Goal: Task Accomplishment & Management: Use online tool/utility

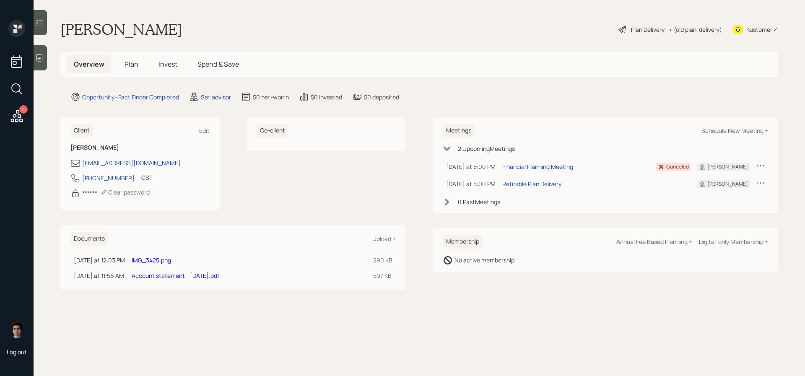
click at [208, 100] on div "Set advisor" at bounding box center [216, 97] width 30 height 9
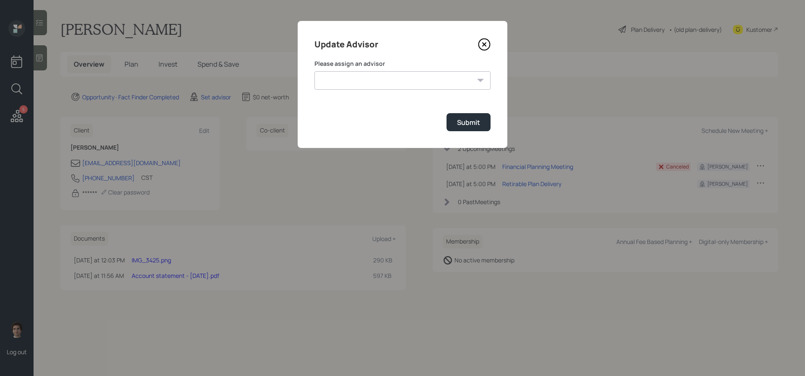
click at [375, 69] on div "Please assign an advisor James DiStasi Jonah Coleman Tyler End Eric Schwartz Tr…" at bounding box center [402, 75] width 176 height 30
click at [366, 80] on select "James DiStasi Jonah Coleman Tyler End Eric Schwartz Treva Nostdahl Michael Russ…" at bounding box center [402, 80] width 176 height 18
select select "59554aeb-d739-4552-90b9-0d27d70b4bf7"
click at [314, 71] on select "James DiStasi Jonah Coleman Tyler End Eric Schwartz Treva Nostdahl Michael Russ…" at bounding box center [402, 80] width 176 height 18
click at [475, 123] on div "Submit" at bounding box center [468, 122] width 23 height 9
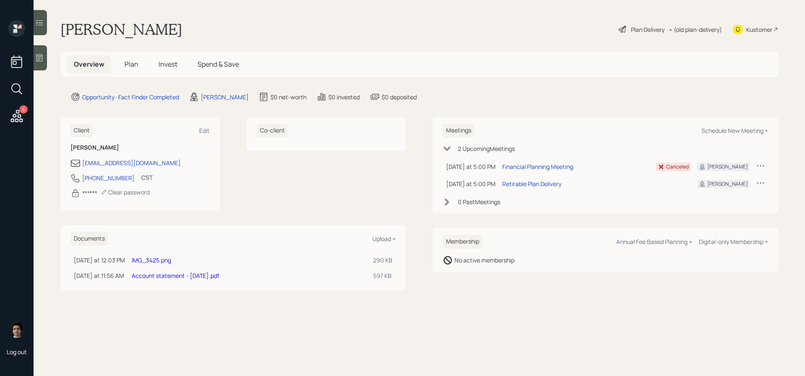
click at [43, 53] on div at bounding box center [40, 57] width 13 height 25
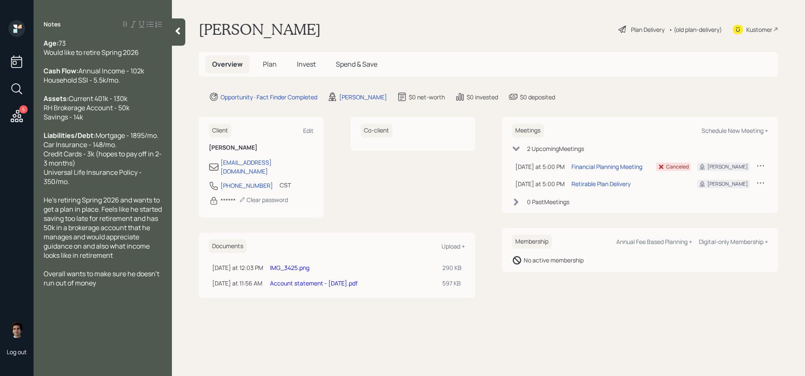
click at [267, 61] on span "Plan" at bounding box center [270, 64] width 14 height 9
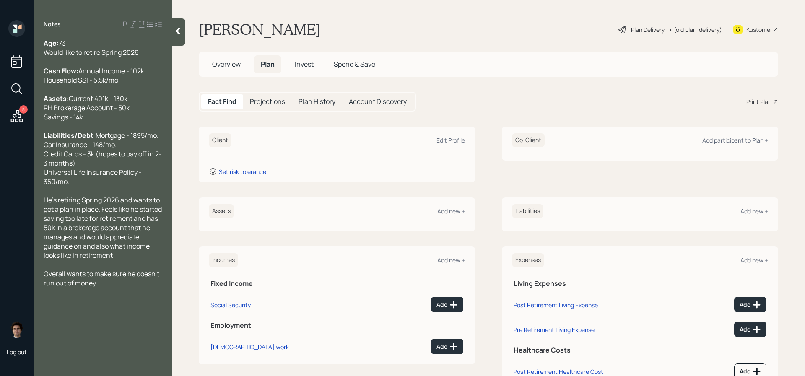
click at [217, 56] on h5 "Overview" at bounding box center [226, 64] width 42 height 18
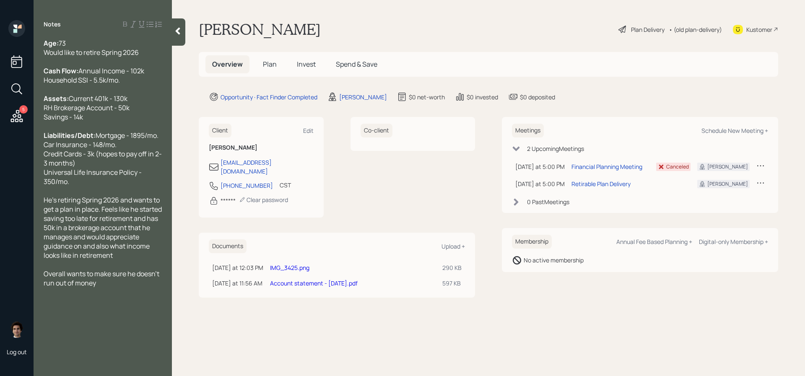
click at [177, 32] on icon at bounding box center [178, 31] width 5 height 7
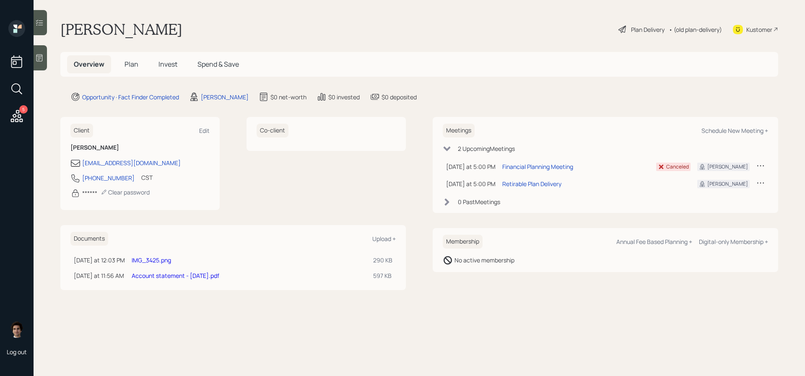
click at [647, 23] on div "Plan Delivery • (old plan-delivery)" at bounding box center [669, 29] width 105 height 18
click at [646, 27] on div "Plan Delivery" at bounding box center [648, 29] width 34 height 9
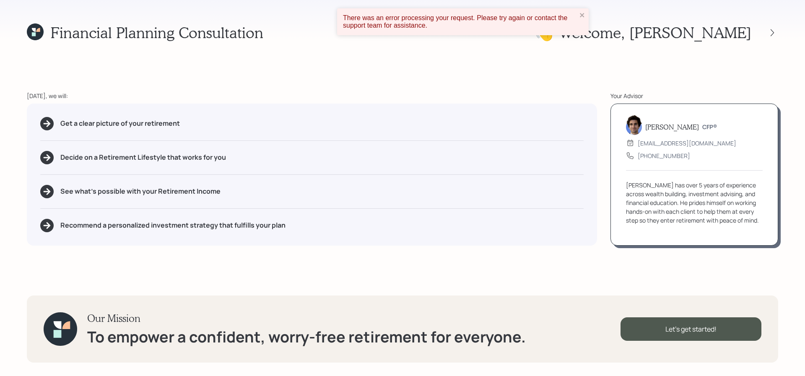
click at [578, 14] on div "There was an error processing your request. Please try again or contact the sup…" at bounding box center [459, 22] width 239 height 20
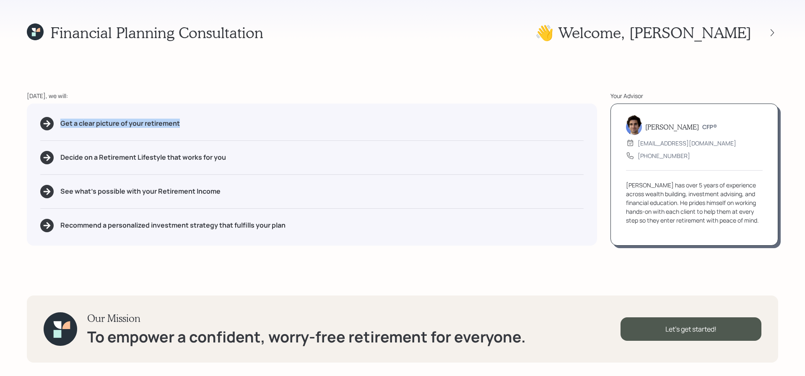
drag, startPoint x: 193, startPoint y: 124, endPoint x: 41, endPoint y: 118, distance: 151.8
click at [41, 118] on div "Get a clear picture of your retirement" at bounding box center [311, 123] width 543 height 13
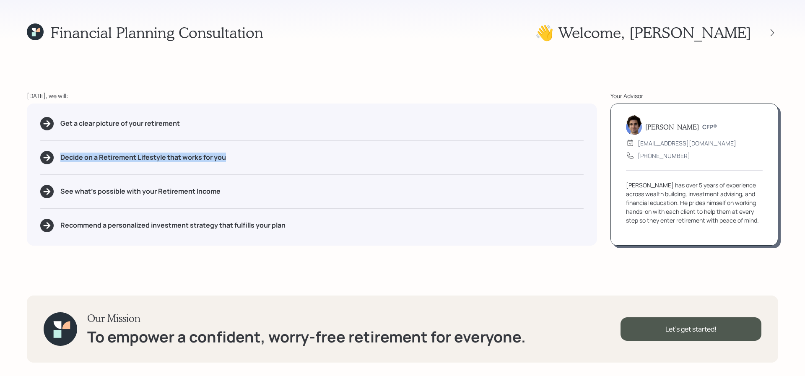
drag, startPoint x: 242, startPoint y: 157, endPoint x: 57, endPoint y: 157, distance: 184.8
click at [57, 157] on div "Decide on a Retirement Lifestyle that works for you" at bounding box center [311, 157] width 543 height 13
drag, startPoint x: 248, startPoint y: 195, endPoint x: 158, endPoint y: 194, distance: 90.1
click at [158, 194] on div "See what's possible with your Retirement Income" at bounding box center [311, 191] width 543 height 13
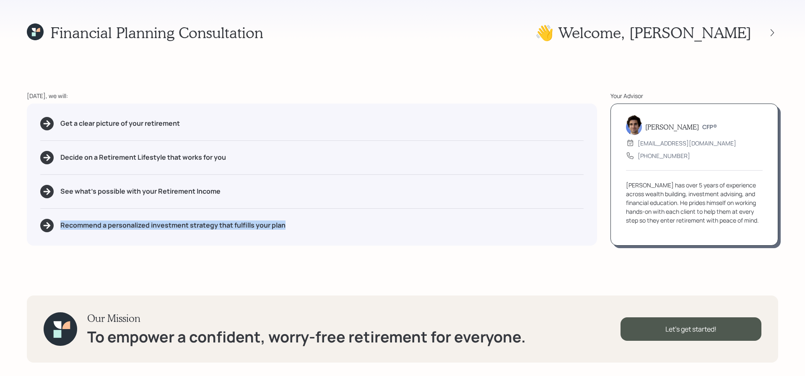
drag, startPoint x: 291, startPoint y: 227, endPoint x: 38, endPoint y: 216, distance: 253.8
click at [38, 216] on div "Get a clear picture of your retirement Decide on a Retirement Lifestyle that wo…" at bounding box center [312, 175] width 570 height 142
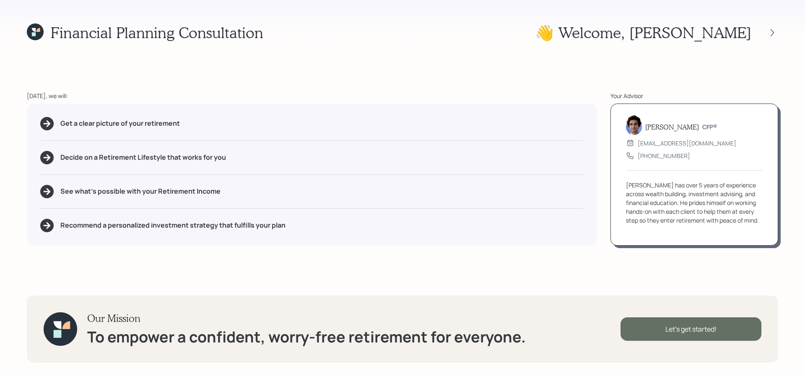
click at [660, 338] on div "Let's get started!" at bounding box center [690, 328] width 141 height 23
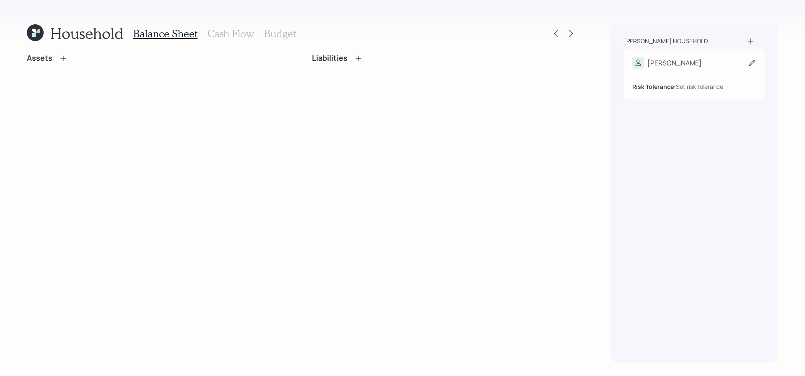
click at [683, 74] on div "Risk Tolerance: Set risk tolerance" at bounding box center [694, 80] width 124 height 22
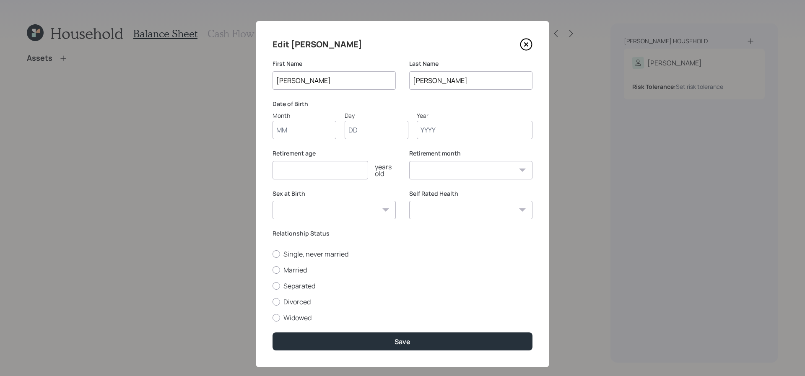
click at [291, 132] on input "Month" at bounding box center [304, 130] width 64 height 18
type input "03"
click at [362, 133] on input "03" at bounding box center [376, 130] width 64 height 18
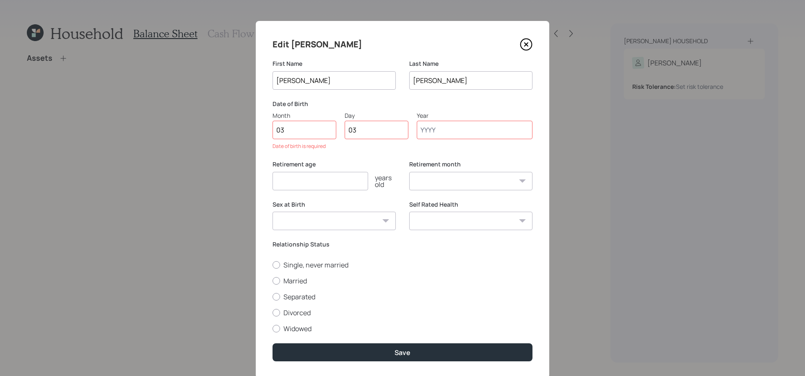
type input "0"
type input "12"
type input "1952"
select select "3"
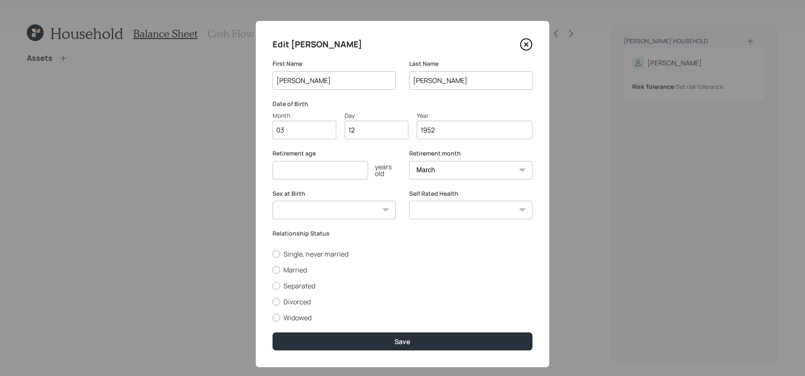
type input "1952"
click at [330, 217] on select "Male Female Other / Prefer not to say" at bounding box center [333, 210] width 123 height 18
select select "male"
click at [272, 201] on select "Male Female Other / Prefer not to say" at bounding box center [333, 210] width 123 height 18
click at [329, 171] on input "number" at bounding box center [320, 170] width 96 height 18
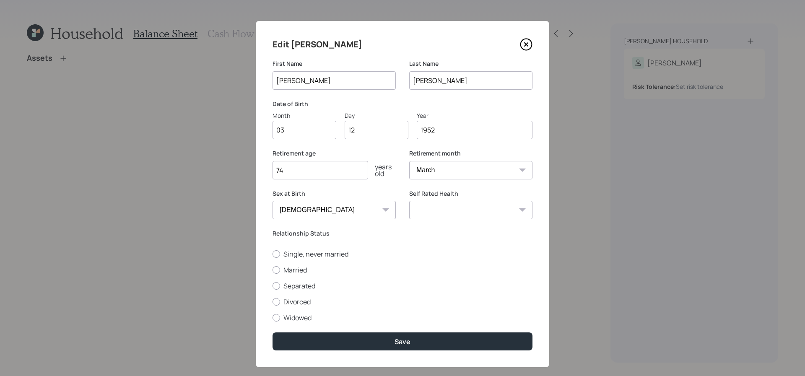
type input "74"
click at [464, 206] on select "Excellent Very Good Good Fair Poor" at bounding box center [470, 210] width 123 height 18
select select "very_good"
click at [409, 201] on select "Excellent Very Good Good Fair Poor" at bounding box center [470, 210] width 123 height 18
click at [285, 268] on label "Married" at bounding box center [402, 269] width 260 height 9
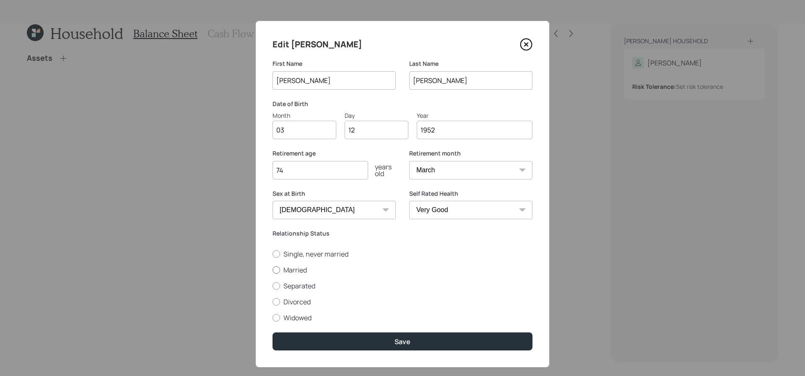
click at [272, 269] on input "Married" at bounding box center [272, 269] width 0 height 0
radio input "true"
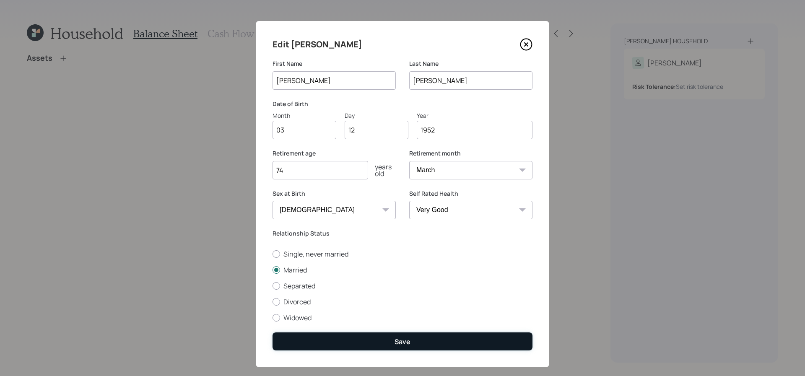
click at [373, 347] on button "Save" at bounding box center [402, 341] width 260 height 18
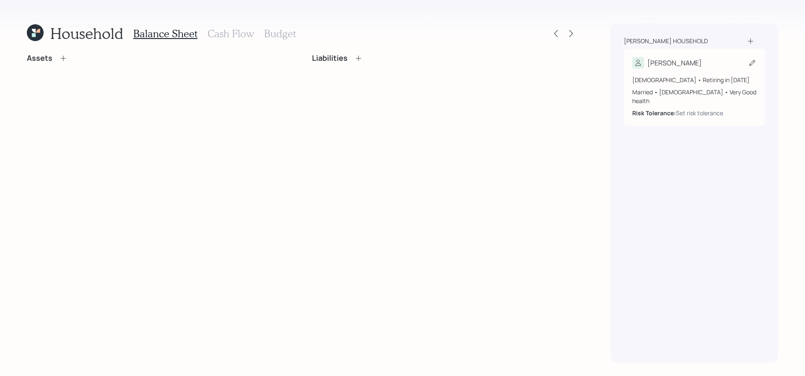
click at [734, 57] on div "[PERSON_NAME]" at bounding box center [694, 63] width 124 height 12
select select "3"
select select "very_good"
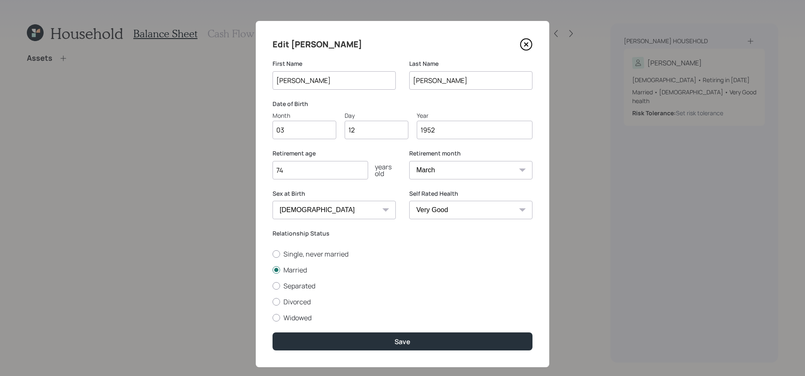
click at [523, 44] on icon at bounding box center [526, 44] width 13 height 13
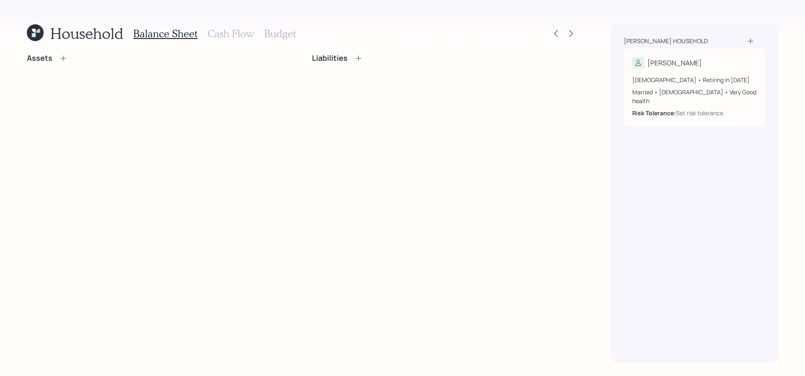
click at [753, 42] on icon at bounding box center [750, 41] width 8 height 8
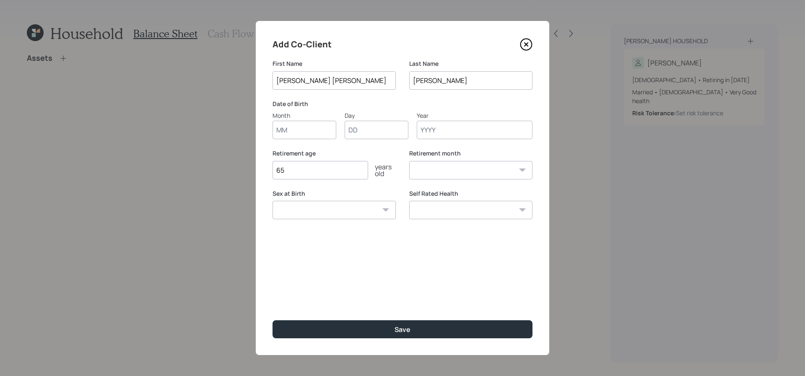
type input "[PERSON_NAME] [PERSON_NAME]"
click at [299, 134] on input "Month" at bounding box center [304, 130] width 64 height 18
type input "01"
type input "09"
type input "1953"
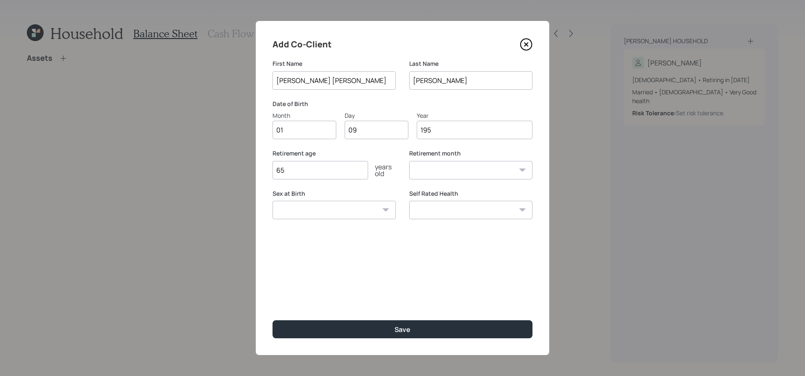
select select "1"
type input "1953"
click at [308, 173] on input "65" at bounding box center [320, 170] width 96 height 18
type input "67"
click at [381, 209] on select "Male Female Other / Prefer not to say" at bounding box center [333, 210] width 123 height 18
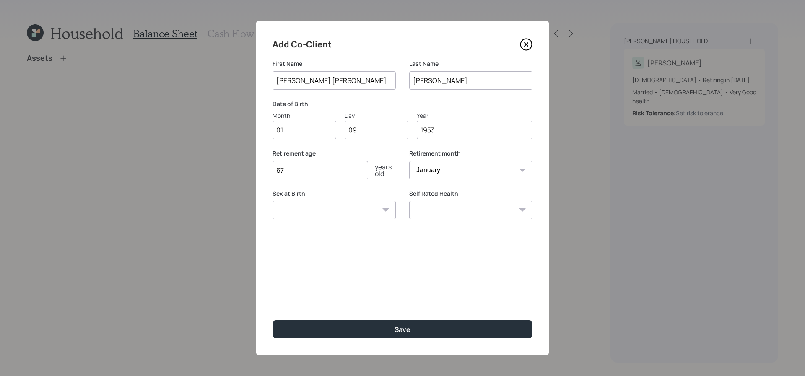
select select "female"
click at [272, 201] on select "Male Female Other / Prefer not to say" at bounding box center [333, 210] width 123 height 18
click at [456, 219] on select "Excellent Very Good Good Fair Poor" at bounding box center [470, 210] width 123 height 18
select select "fair"
click at [409, 201] on select "Excellent Very Good Good Fair Poor" at bounding box center [470, 210] width 123 height 18
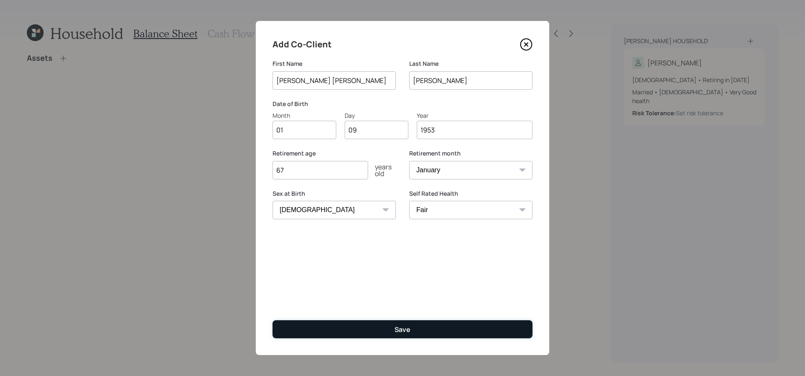
click at [428, 331] on button "Save" at bounding box center [402, 329] width 260 height 18
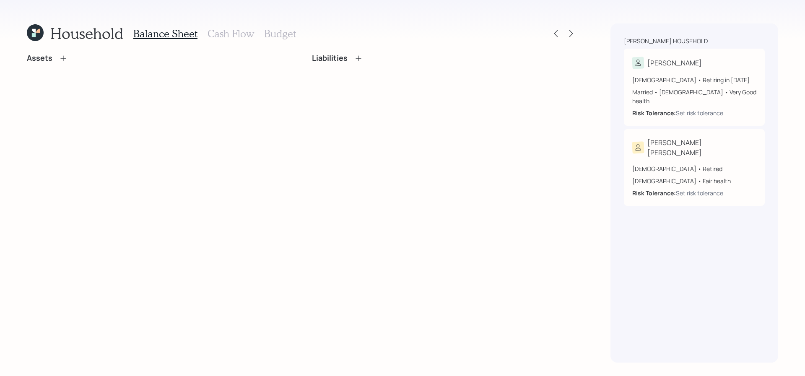
click at [72, 55] on div "Assets" at bounding box center [159, 58] width 265 height 9
click at [61, 55] on icon at bounding box center [63, 58] width 8 height 8
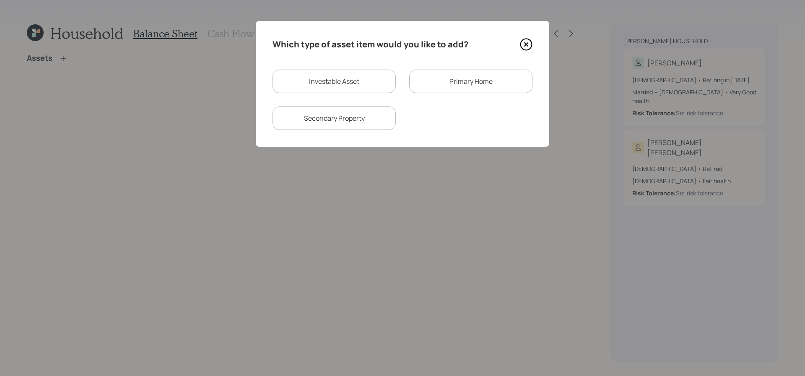
click at [381, 83] on div "Investable Asset" at bounding box center [333, 81] width 123 height 23
select select "taxable"
select select "balanced"
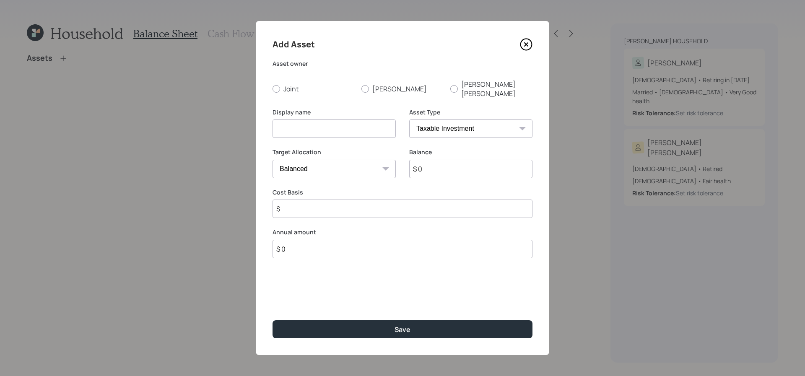
click at [359, 83] on div "Joint Tim Mary Kay" at bounding box center [402, 89] width 260 height 18
click at [365, 85] on div at bounding box center [365, 89] width 8 height 8
click at [361, 88] on input "[PERSON_NAME]" at bounding box center [361, 88] width 0 height 0
radio input "true"
click at [452, 119] on select "SEP IRA IRA Roth IRA 401(k) Roth 401(k) 403(b) Roth 403(b) 457(b) Roth 457(b) H…" at bounding box center [470, 128] width 123 height 18
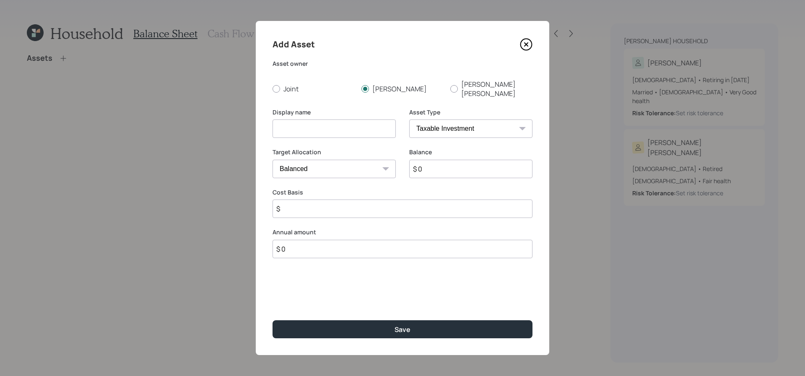
select select "company_sponsored"
click at [409, 119] on select "SEP IRA IRA Roth IRA 401(k) Roth 401(k) 403(b) Roth 403(b) 457(b) Roth 457(b) H…" at bounding box center [470, 128] width 123 height 18
click at [338, 128] on input at bounding box center [333, 128] width 123 height 18
type input "[PERSON_NAME]'s Current 401k"
click at [458, 162] on input "$ 0" at bounding box center [470, 169] width 123 height 18
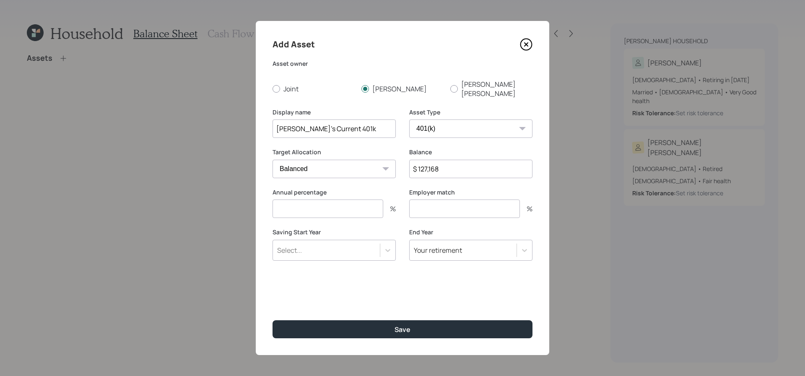
type input "$ 127,168"
click at [357, 207] on input "number" at bounding box center [327, 208] width 111 height 18
type input "17"
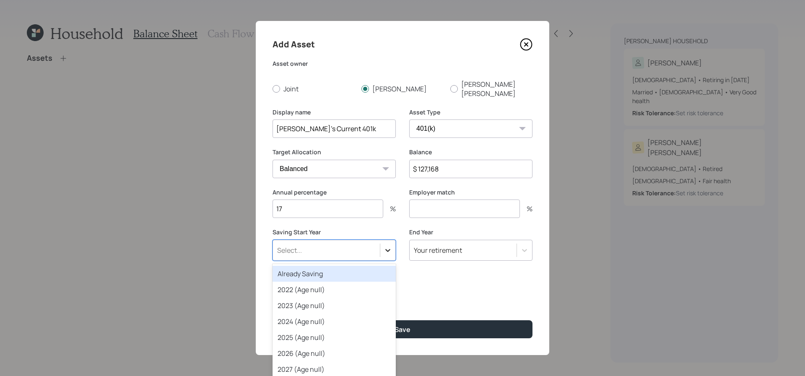
click at [383, 248] on div at bounding box center [387, 250] width 15 height 15
click at [371, 266] on div "Already Saving" at bounding box center [333, 274] width 123 height 16
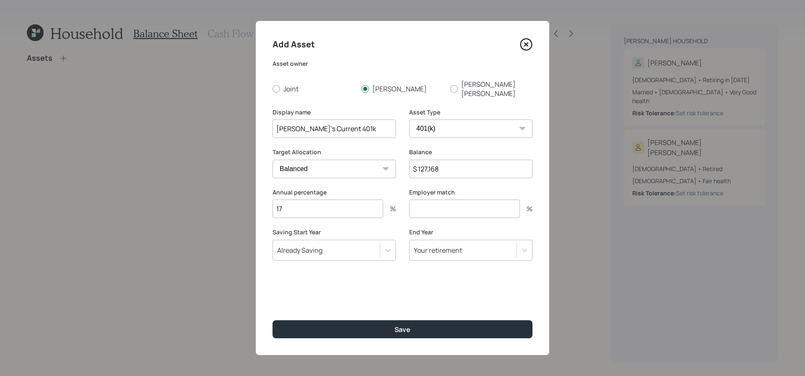
click at [452, 203] on input "number" at bounding box center [464, 208] width 111 height 18
type input "0"
click at [272, 320] on button "Save" at bounding box center [402, 329] width 260 height 18
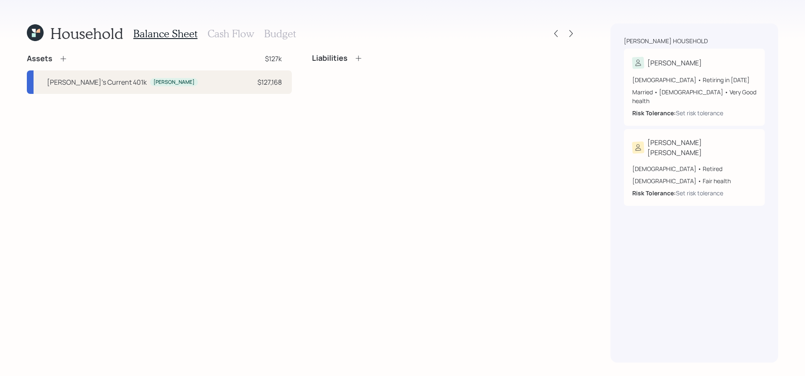
click at [64, 60] on icon at bounding box center [63, 58] width 8 height 8
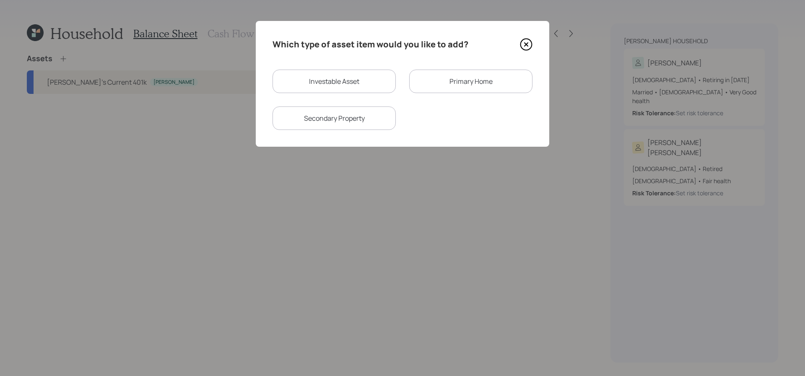
click at [381, 86] on div "Investable Asset" at bounding box center [333, 81] width 123 height 23
select select "taxable"
select select "balanced"
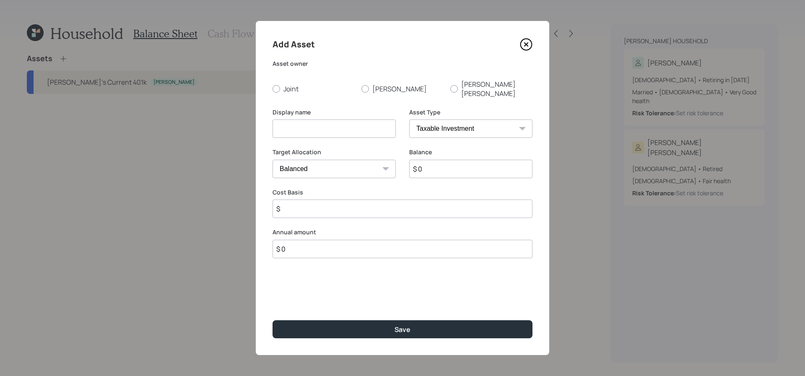
click at [344, 127] on input at bounding box center [333, 128] width 123 height 18
type input "Brokerage"
click at [368, 85] on label "[PERSON_NAME]" at bounding box center [402, 89] width 82 height 18
click at [361, 88] on input "[PERSON_NAME]" at bounding box center [361, 88] width 0 height 0
radio input "true"
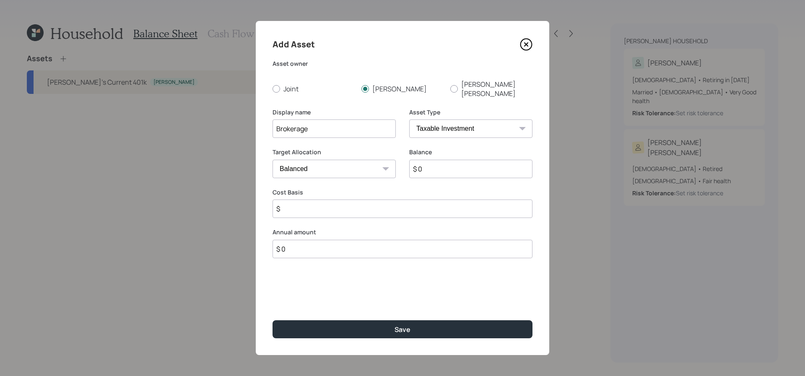
click at [275, 123] on input "Brokerage" at bounding box center [333, 128] width 123 height 18
type input "[PERSON_NAME]'s Brokerage"
click at [427, 160] on input "$ 0" at bounding box center [470, 169] width 123 height 18
type input "$ 47,687"
click at [366, 229] on div "Annual amount $ 0" at bounding box center [402, 243] width 260 height 30
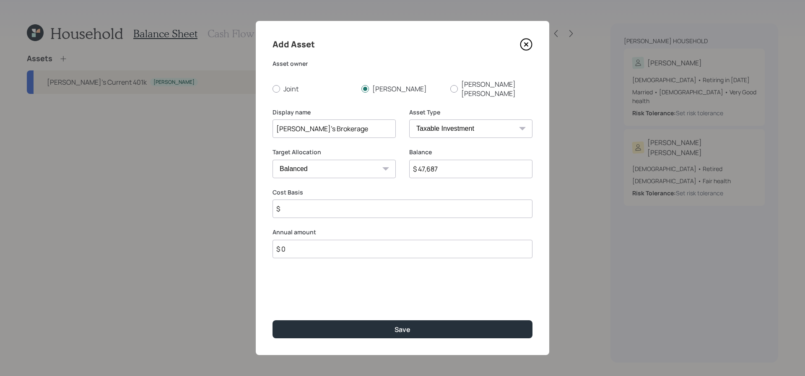
click at [366, 243] on input "$ 0" at bounding box center [402, 249] width 260 height 18
type input "$ 0"
click at [350, 206] on input "$" at bounding box center [402, 208] width 260 height 18
type input "$ 35,000"
click at [272, 320] on button "Save" at bounding box center [402, 329] width 260 height 18
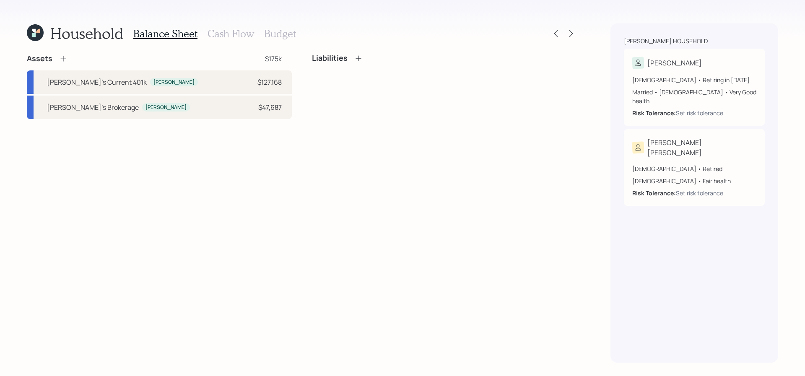
click at [64, 61] on icon at bounding box center [63, 58] width 8 height 8
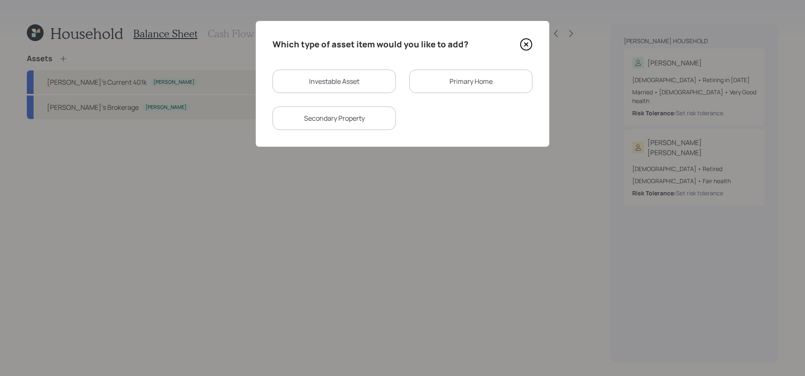
click at [355, 91] on div "Investable Asset" at bounding box center [333, 81] width 123 height 23
select select "taxable"
select select "balanced"
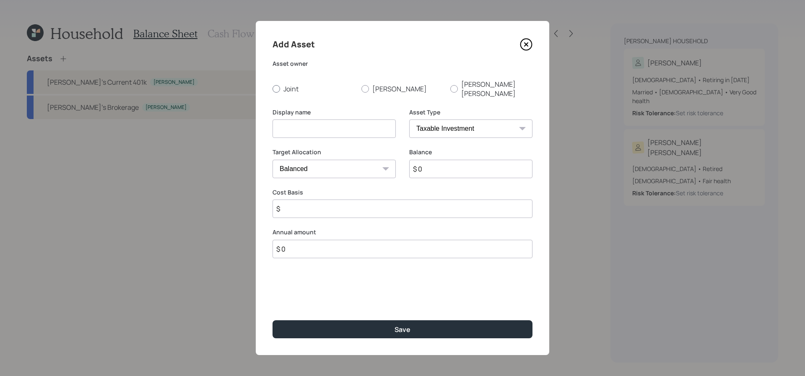
click at [280, 83] on label "Joint" at bounding box center [313, 89] width 82 height 18
click at [272, 88] on input "Joint" at bounding box center [272, 88] width 0 height 0
radio input "true"
click at [451, 119] on select "SEP IRA IRA Roth IRA 401(k) Roth 401(k) 403(b) Roth 403(b) 457(b) Roth 457(b) H…" at bounding box center [470, 128] width 123 height 18
select select "emergency_fund"
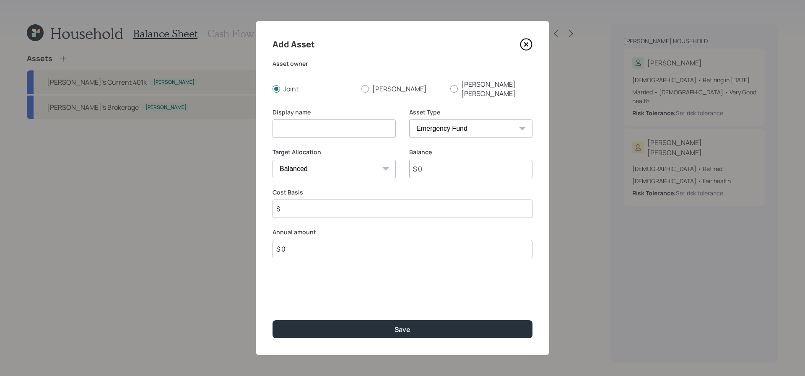
click at [409, 119] on select "SEP IRA IRA Roth IRA 401(k) Roth 401(k) 403(b) Roth 403(b) 457(b) Roth 457(b) H…" at bounding box center [470, 128] width 123 height 18
click at [303, 126] on input at bounding box center [333, 128] width 123 height 18
type input "Checking / Savings"
click at [323, 161] on input "$ 0" at bounding box center [402, 169] width 260 height 18
click at [330, 162] on input "$ 0" at bounding box center [402, 169] width 260 height 18
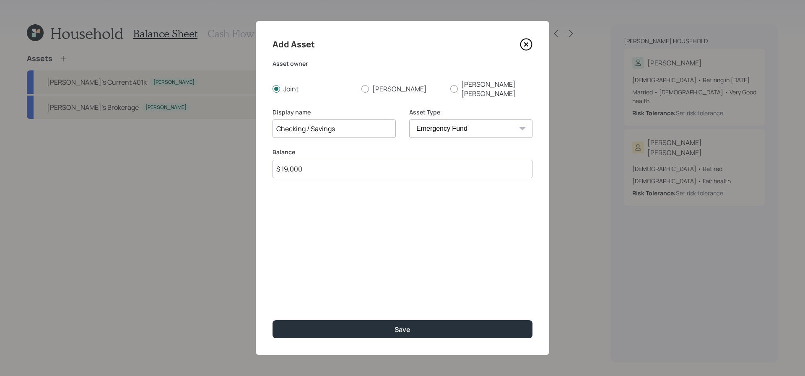
type input "$ 19,000"
click at [272, 320] on button "Save" at bounding box center [402, 329] width 260 height 18
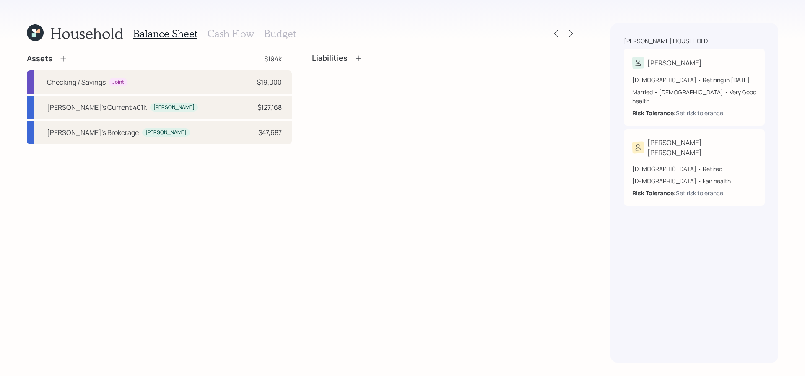
click at [65, 62] on icon at bounding box center [63, 58] width 8 height 8
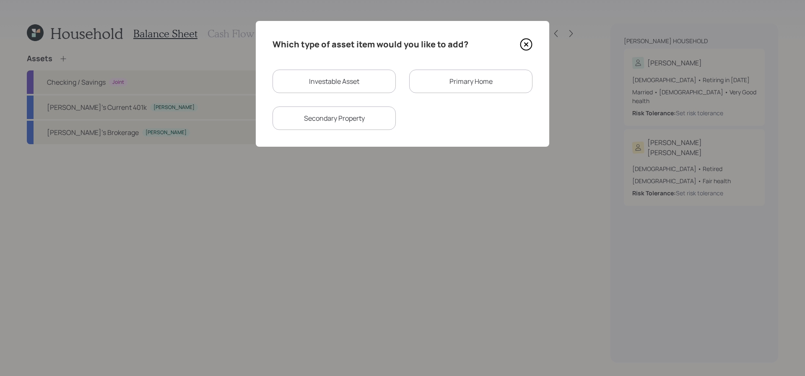
click at [342, 89] on div "Investable Asset" at bounding box center [333, 81] width 123 height 23
select select "taxable"
select select "balanced"
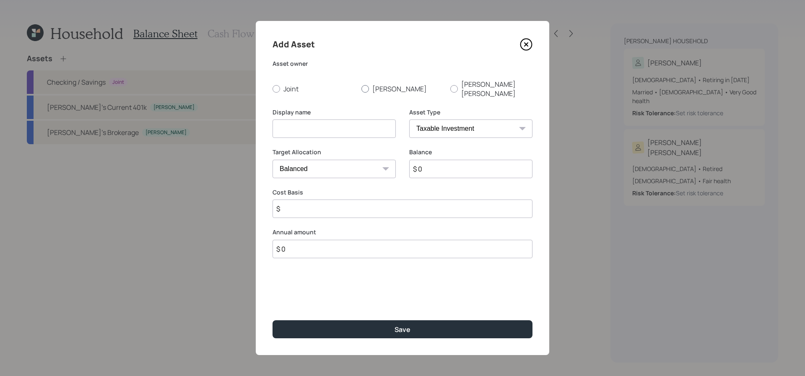
click at [368, 83] on label "[PERSON_NAME]" at bounding box center [402, 89] width 82 height 18
click at [361, 88] on input "[PERSON_NAME]" at bounding box center [361, 88] width 0 height 0
radio input "true"
click at [357, 132] on div "Display name" at bounding box center [333, 128] width 123 height 40
click at [357, 119] on input at bounding box center [333, 128] width 123 height 18
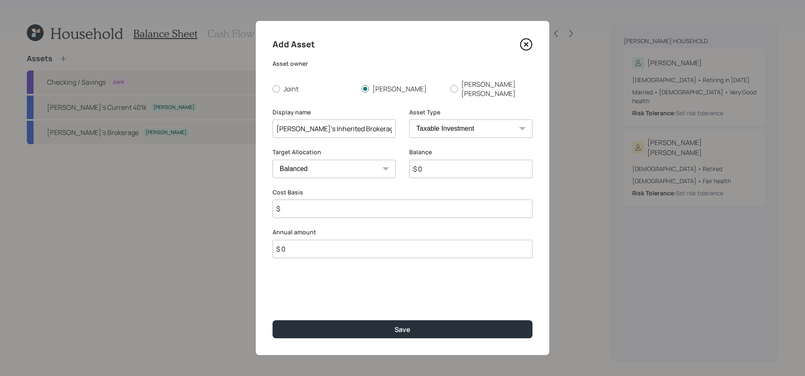
type input "[PERSON_NAME]'s Inherited Brokerage"
click at [440, 165] on input "$ 0" at bounding box center [470, 169] width 123 height 18
type input "$ 6,000"
click at [388, 206] on input "$" at bounding box center [402, 208] width 260 height 18
type input "$ 5,000"
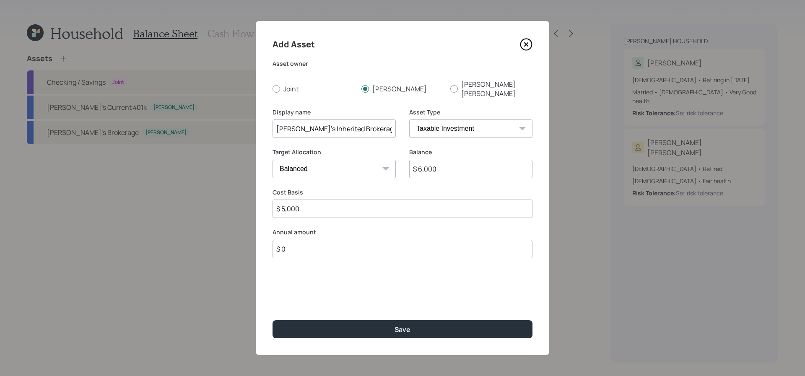
click at [272, 320] on button "Save" at bounding box center [402, 329] width 260 height 18
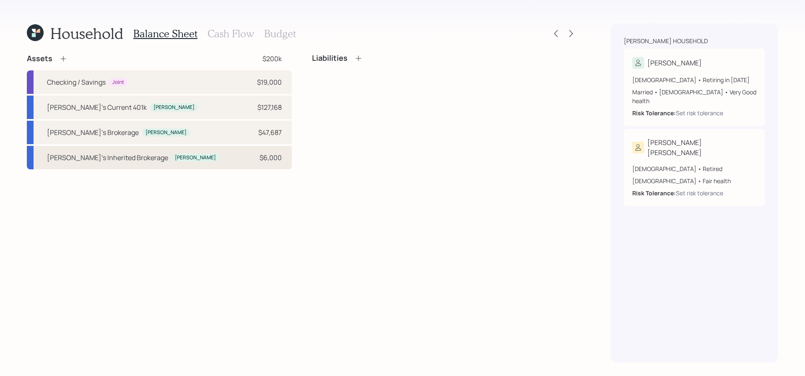
click at [214, 155] on div "Tim's Inherited Brokerage Tim $6,000" at bounding box center [159, 157] width 265 height 23
select select "taxable"
select select "balanced"
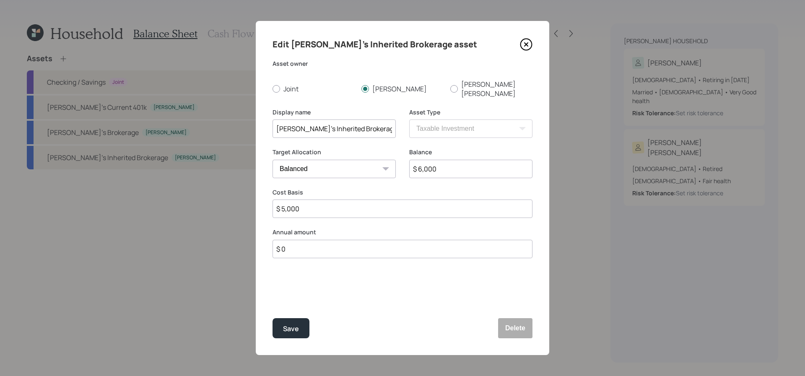
drag, startPoint x: 306, startPoint y: 204, endPoint x: 277, endPoint y: 198, distance: 29.5
click at [277, 199] on input "$ 5,000" at bounding box center [402, 208] width 260 height 18
type input "$ 1,000"
click at [272, 318] on button "Save" at bounding box center [290, 328] width 37 height 20
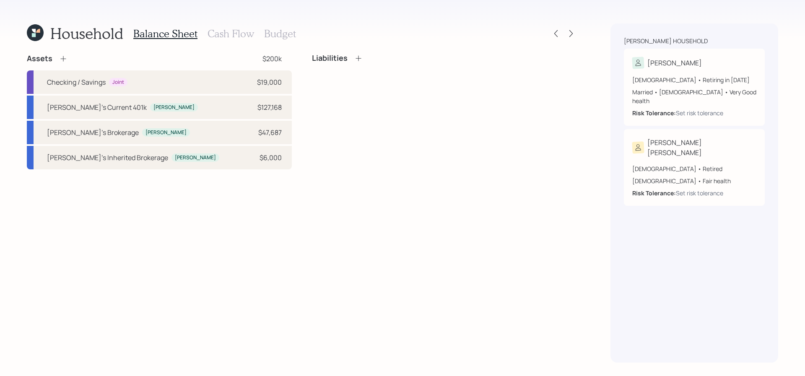
click at [62, 54] on icon at bounding box center [63, 58] width 8 height 8
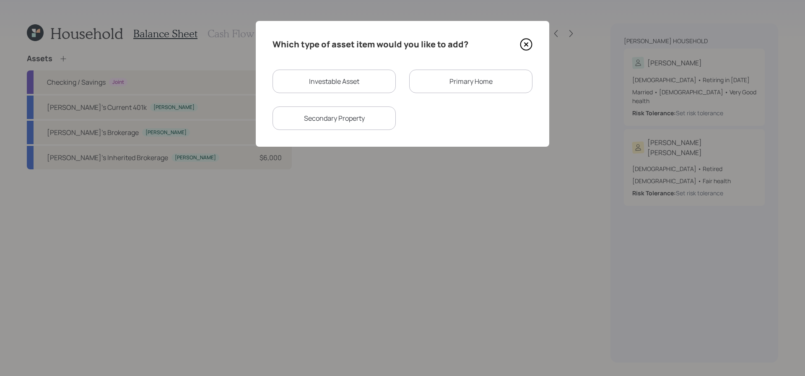
click at [319, 70] on div "Investable Asset" at bounding box center [333, 81] width 123 height 23
select select "taxable"
select select "balanced"
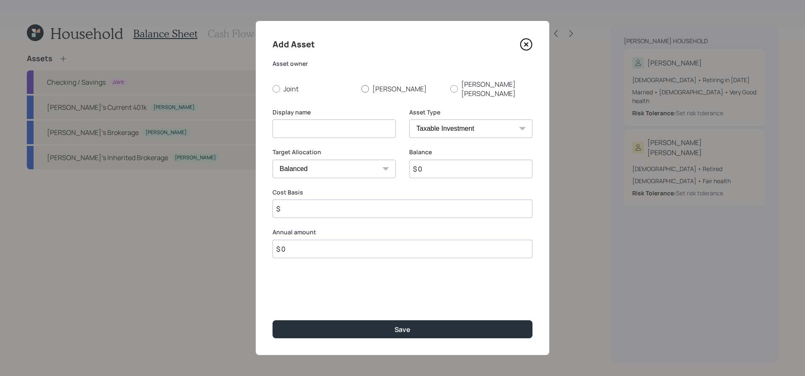
click at [364, 85] on div at bounding box center [365, 89] width 8 height 8
click at [361, 88] on input "[PERSON_NAME]" at bounding box center [361, 88] width 0 height 0
radio input "true"
click at [351, 109] on div "Display name" at bounding box center [333, 123] width 123 height 30
click at [351, 119] on input at bounding box center [333, 128] width 123 height 18
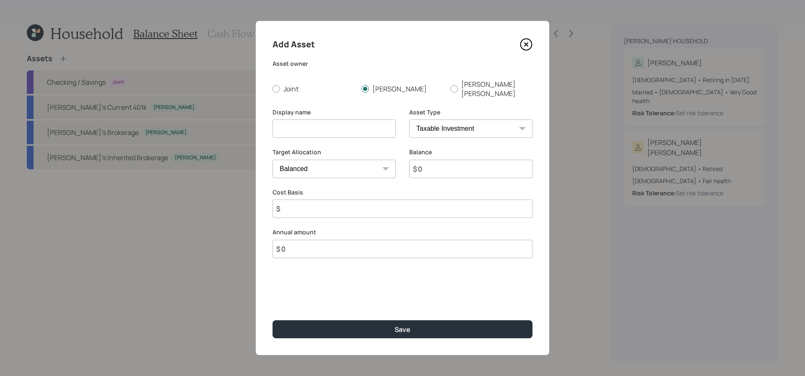
type input "`"
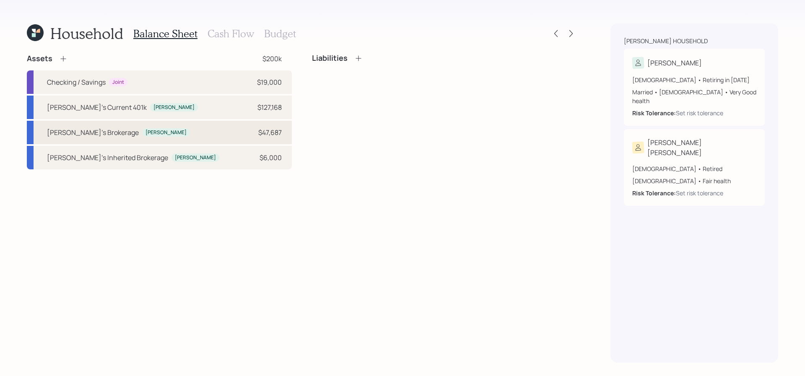
click at [212, 123] on div "Tim's Brokerage Tim $47,687" at bounding box center [159, 132] width 265 height 23
select select "taxable"
select select "balanced"
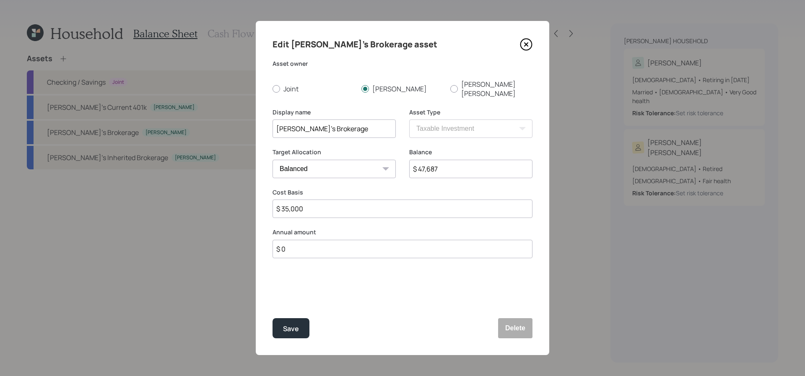
drag, startPoint x: 451, startPoint y: 163, endPoint x: 370, endPoint y: 149, distance: 82.1
click at [370, 149] on div "Target Allocation Cash Conservative Balanced Aggressive Balance $ 47,687" at bounding box center [402, 168] width 260 height 40
type input "$ 50,687"
click at [272, 318] on button "Save" at bounding box center [290, 328] width 37 height 20
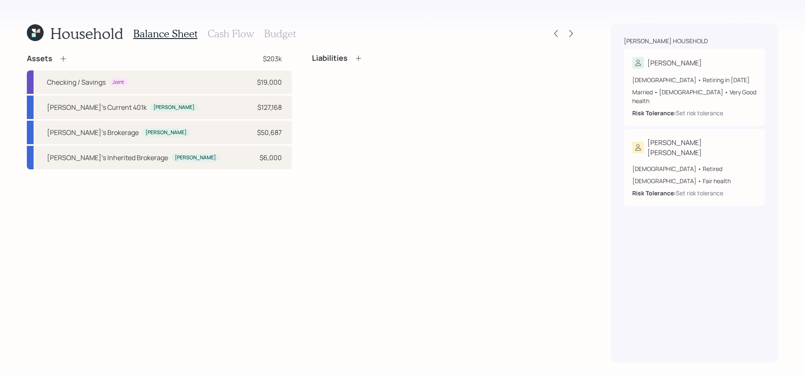
click at [62, 59] on icon at bounding box center [62, 58] width 5 height 5
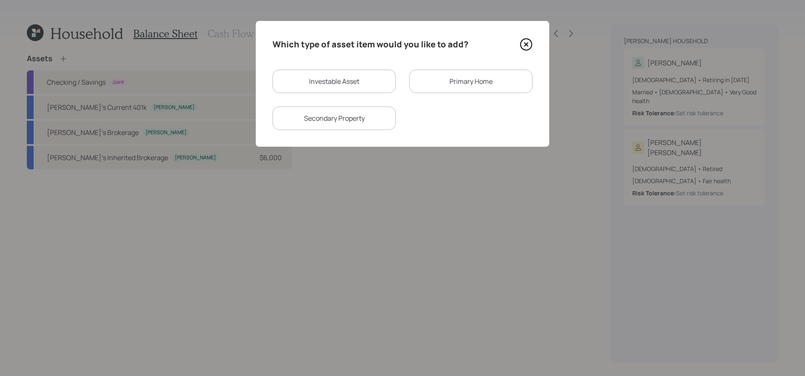
click at [450, 86] on div "Primary Home" at bounding box center [470, 81] width 123 height 23
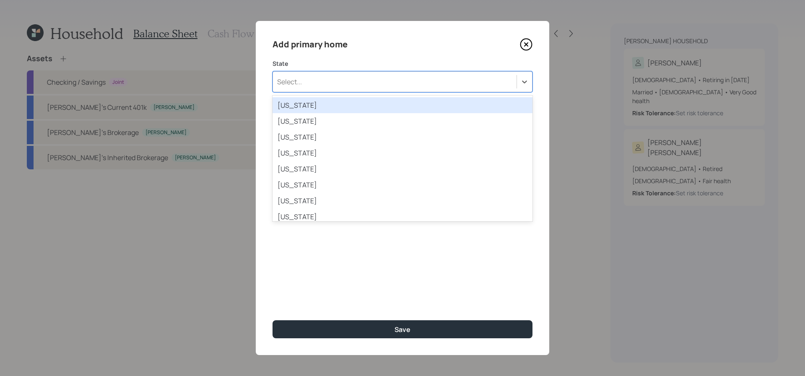
click at [287, 85] on div "Select..." at bounding box center [289, 81] width 25 height 9
type input "il"
click at [304, 100] on div "Illinois" at bounding box center [402, 105] width 260 height 16
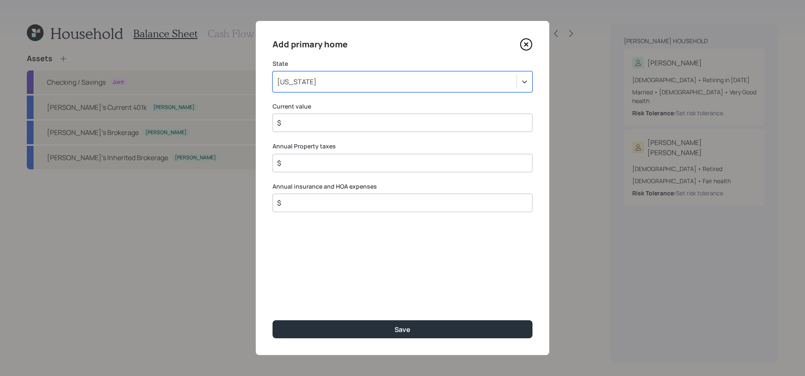
click at [306, 115] on div "$" at bounding box center [402, 123] width 260 height 18
click at [314, 127] on input "$" at bounding box center [399, 123] width 246 height 10
click at [309, 122] on input "$" at bounding box center [399, 123] width 246 height 10
click at [323, 124] on input "$" at bounding box center [399, 123] width 246 height 10
click at [321, 119] on input "$" at bounding box center [399, 123] width 246 height 10
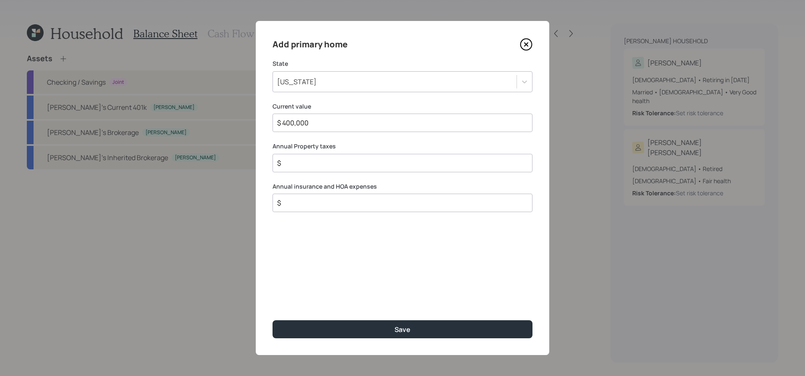
type input "$ 400,000"
click at [325, 161] on input "$" at bounding box center [399, 163] width 246 height 10
drag, startPoint x: 334, startPoint y: 148, endPoint x: 261, endPoint y: 150, distance: 72.9
click at [261, 150] on div "Add primary home State Illinois Current value $ 400,000 Annual Property taxes $…" at bounding box center [402, 188] width 293 height 334
click at [288, 167] on input "$" at bounding box center [399, 163] width 246 height 10
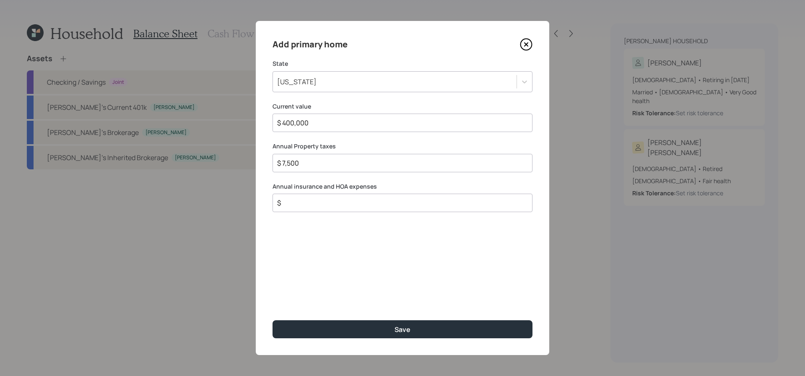
drag, startPoint x: 288, startPoint y: 167, endPoint x: 302, endPoint y: 173, distance: 14.9
click at [290, 172] on div "$ 7,500" at bounding box center [402, 163] width 260 height 18
type input "$ 7,500"
click at [314, 204] on input "$" at bounding box center [399, 203] width 246 height 10
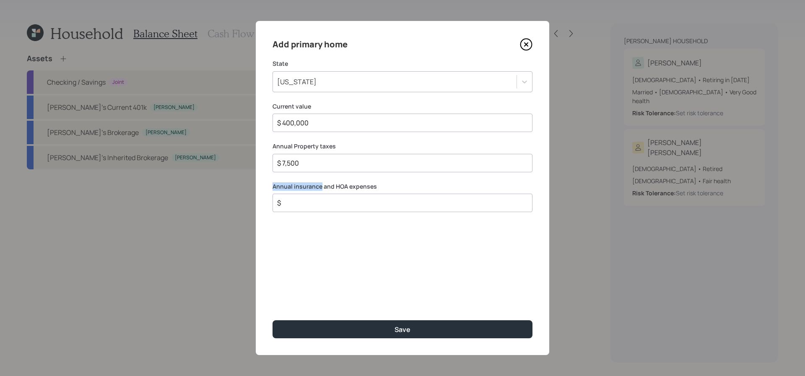
drag, startPoint x: 320, startPoint y: 187, endPoint x: 267, endPoint y: 190, distance: 52.9
click at [267, 190] on div "Add primary home State Illinois Current value $ 400,000 Annual Property taxes $…" at bounding box center [402, 188] width 293 height 334
click at [309, 200] on input "$" at bounding box center [399, 203] width 246 height 10
type input "$ 1,200"
click at [272, 320] on button "Save" at bounding box center [402, 329] width 260 height 18
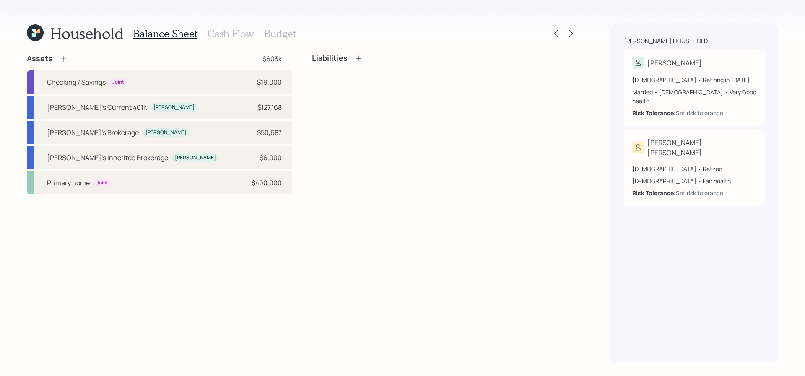
click at [360, 58] on icon at bounding box center [358, 58] width 8 height 8
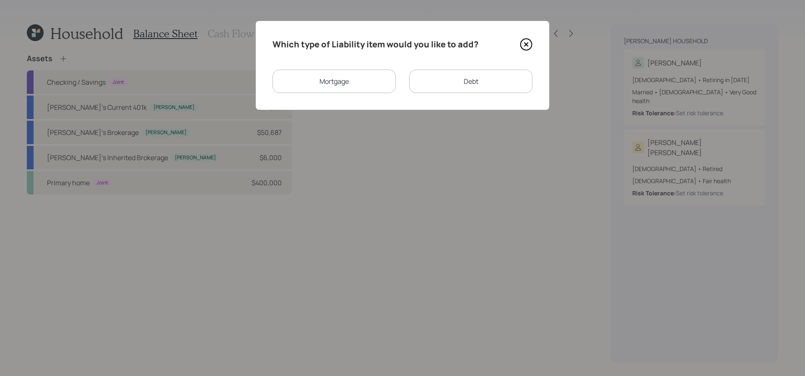
click at [368, 83] on div "Mortgage" at bounding box center [333, 81] width 123 height 23
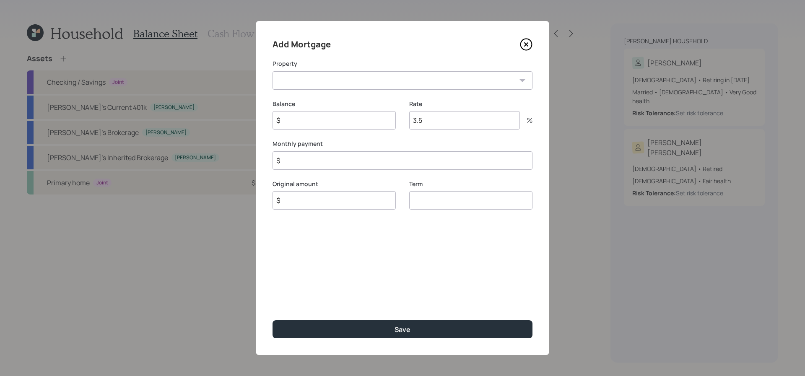
click at [370, 90] on div "Add Mortgage Property IL Primary home Balance $ Rate 3.5 % Monthly payment $ Or…" at bounding box center [402, 188] width 293 height 334
click at [370, 83] on select "IL Primary home" at bounding box center [402, 80] width 260 height 18
select select "3ece8acc-fbd0-4437-810f-6564dca79827"
click at [272, 71] on select "IL Primary home" at bounding box center [402, 80] width 260 height 18
click at [364, 128] on input "$" at bounding box center [333, 120] width 123 height 18
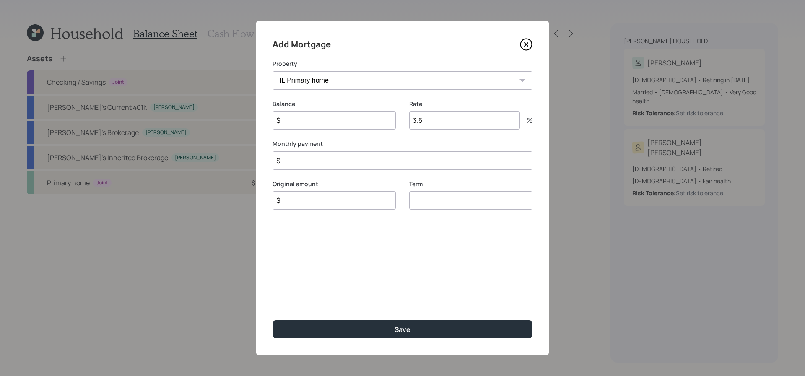
click at [364, 122] on input "$" at bounding box center [333, 120] width 123 height 18
type input "$ 219,000"
click at [458, 123] on input "3.5" at bounding box center [464, 120] width 111 height 18
type input "3"
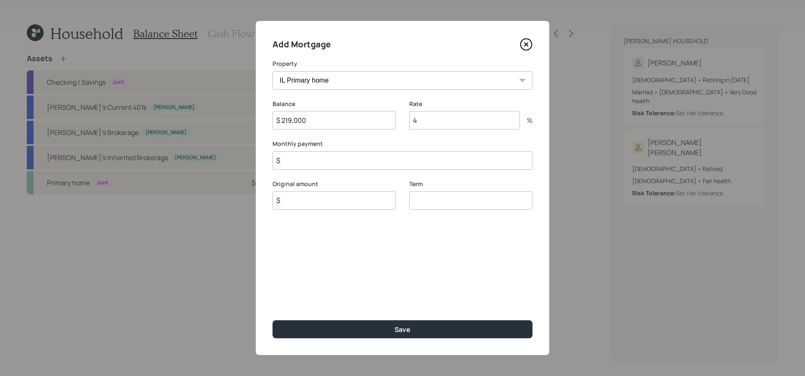
type input "4"
click at [413, 144] on label "Monthly payment" at bounding box center [402, 144] width 260 height 8
click at [413, 162] on input "$" at bounding box center [402, 160] width 260 height 18
type input "$ 1,250"
click at [369, 197] on input "$" at bounding box center [333, 200] width 123 height 18
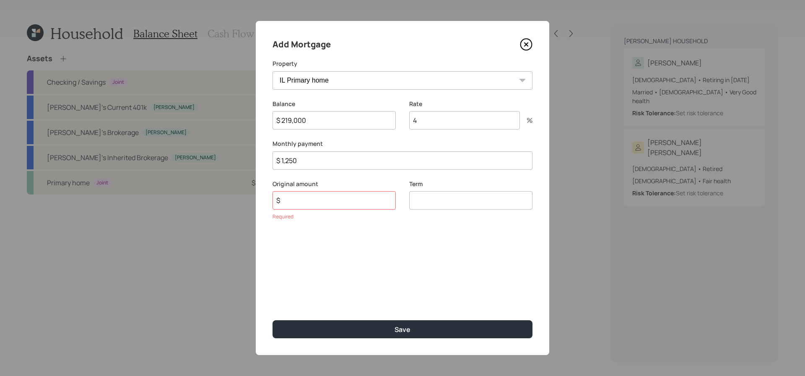
click at [435, 192] on input "number" at bounding box center [470, 200] width 123 height 18
click at [435, 197] on input "number" at bounding box center [470, 200] width 123 height 18
type input "30"
click at [356, 207] on input "$" at bounding box center [333, 200] width 123 height 18
type input "$ 219,000"
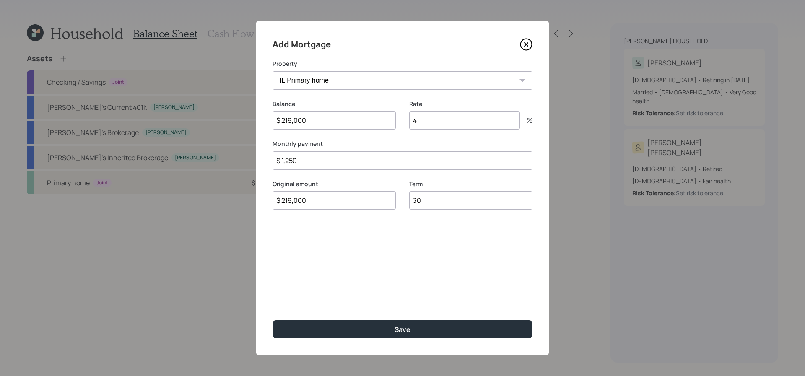
click at [272, 320] on button "Save" at bounding box center [402, 329] width 260 height 18
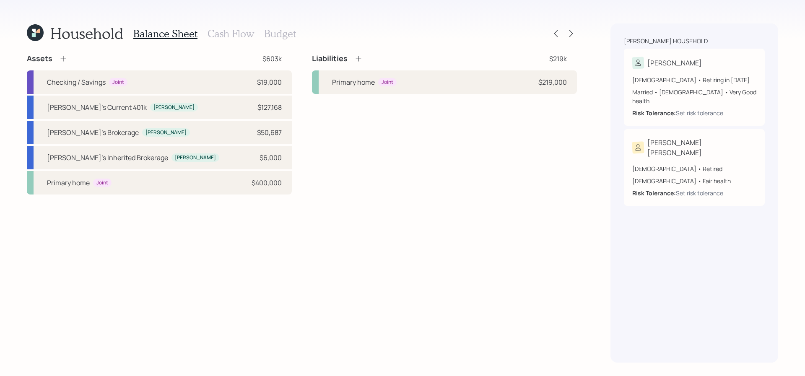
click at [357, 62] on icon at bounding box center [358, 58] width 8 height 8
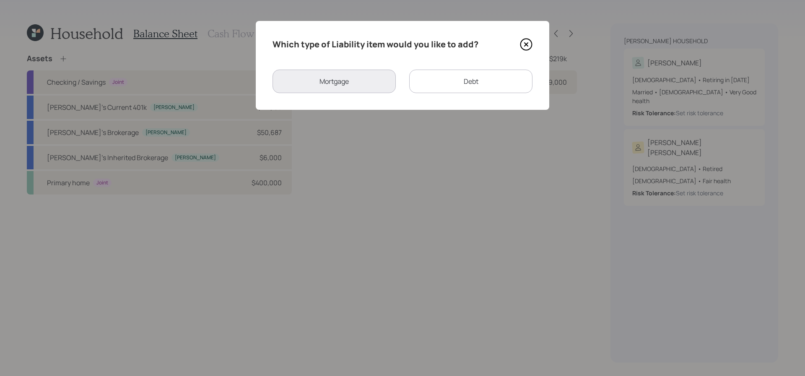
click at [453, 80] on div "Debt" at bounding box center [470, 81] width 123 height 23
select select "credit_card"
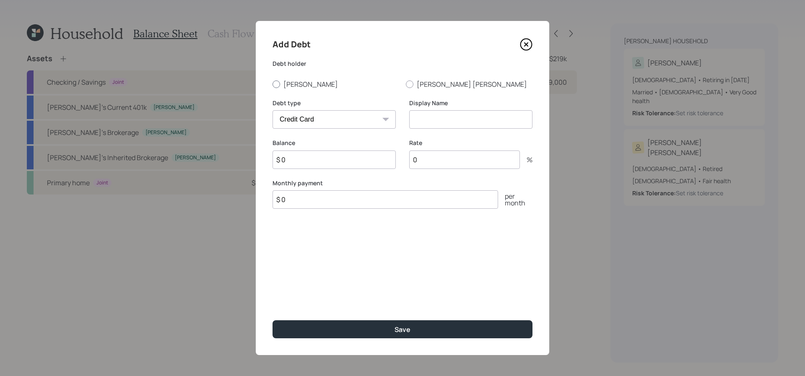
click at [291, 80] on label "[PERSON_NAME]" at bounding box center [335, 84] width 127 height 9
click at [272, 84] on input "[PERSON_NAME]" at bounding box center [272, 84] width 0 height 0
radio input "true"
click at [476, 119] on input at bounding box center [470, 119] width 123 height 18
type input "Credit Cards"
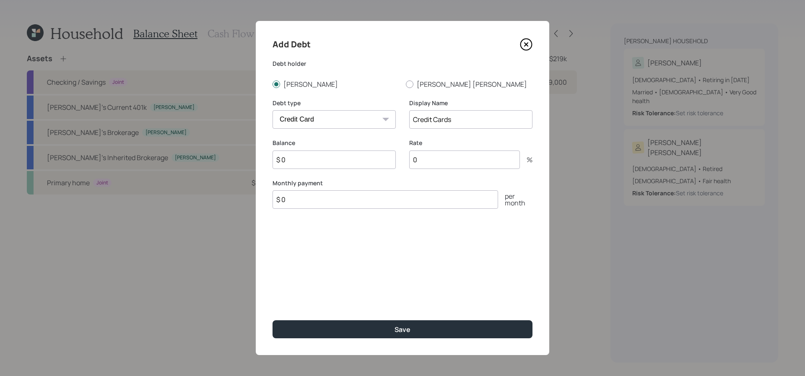
click at [365, 163] on input "$ 0" at bounding box center [333, 159] width 123 height 18
type input "$ 7,500"
click at [355, 200] on input "$ 0" at bounding box center [384, 199] width 225 height 18
click at [427, 77] on div "Debt holder Tim Mary Kay" at bounding box center [402, 74] width 260 height 29
click at [427, 81] on label "[PERSON_NAME] [PERSON_NAME]" at bounding box center [469, 84] width 127 height 9
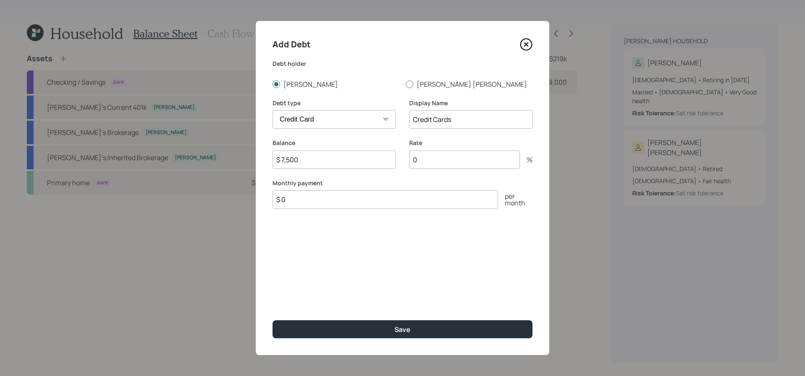
click at [406, 84] on input "[PERSON_NAME] [PERSON_NAME]" at bounding box center [405, 84] width 0 height 0
radio input "true"
click at [288, 197] on input "$ 0" at bounding box center [384, 199] width 225 height 18
click at [289, 199] on input "$ 0" at bounding box center [384, 199] width 225 height 18
click at [289, 87] on label "[PERSON_NAME]" at bounding box center [335, 84] width 127 height 9
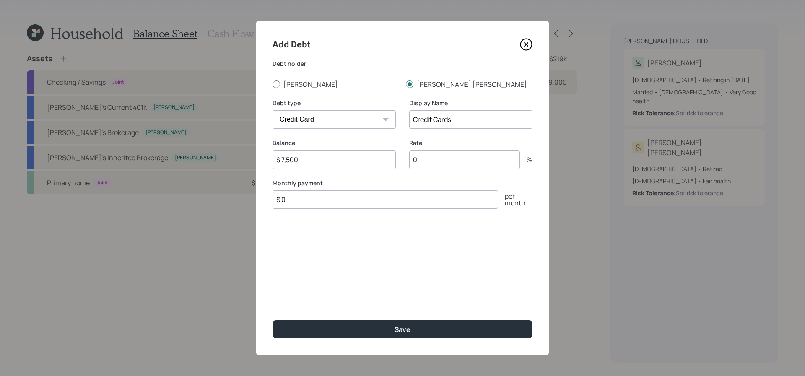
click at [272, 84] on input "[PERSON_NAME]" at bounding box center [272, 84] width 0 height 0
radio input "true"
click at [319, 206] on input "$ 0" at bounding box center [384, 199] width 225 height 18
type input "$ 1,500"
click at [487, 161] on input "0" at bounding box center [464, 159] width 111 height 18
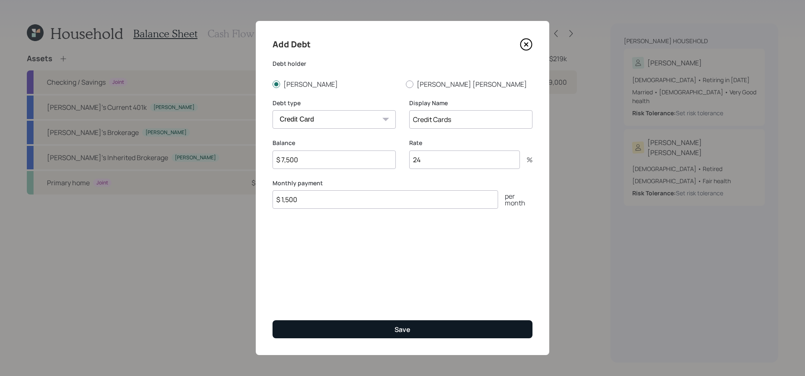
type input "24"
click at [323, 331] on button "Save" at bounding box center [402, 329] width 260 height 18
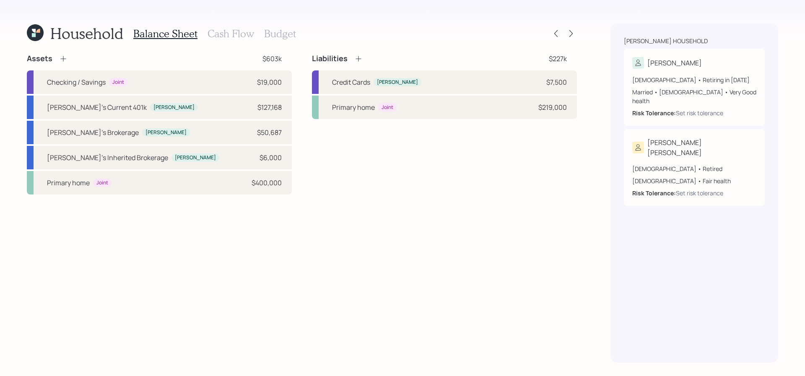
click at [358, 61] on icon at bounding box center [358, 58] width 8 height 8
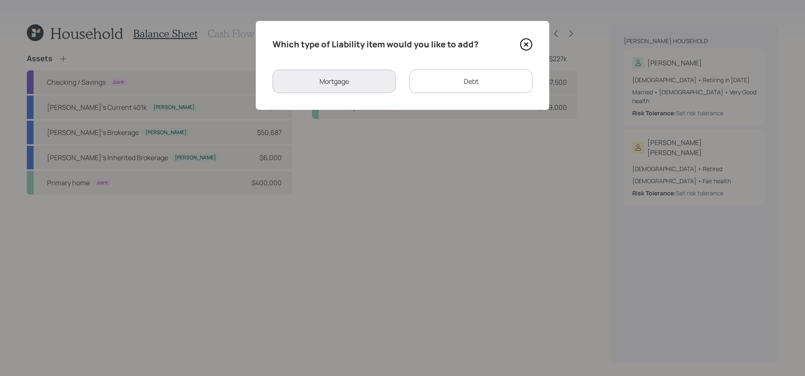
click at [442, 80] on div "Debt" at bounding box center [470, 81] width 123 height 23
select select "credit_card"
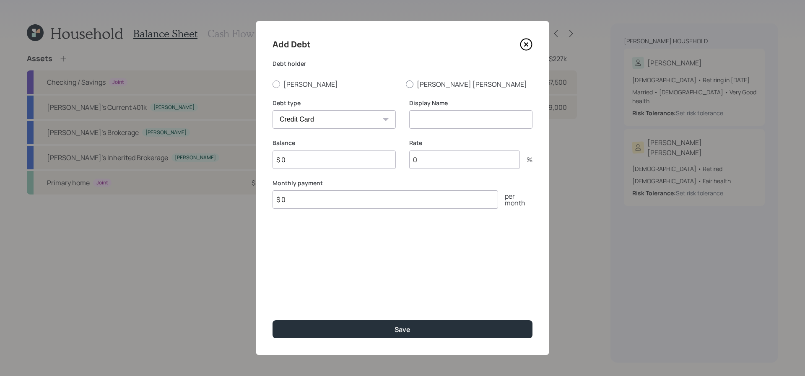
click at [436, 87] on label "[PERSON_NAME] [PERSON_NAME]" at bounding box center [469, 84] width 127 height 9
click at [406, 84] on input "[PERSON_NAME] [PERSON_NAME]" at bounding box center [405, 84] width 0 height 0
radio input "true"
click at [371, 113] on select "Car Credit Card Medical Student Other" at bounding box center [333, 119] width 123 height 18
select select "medical"
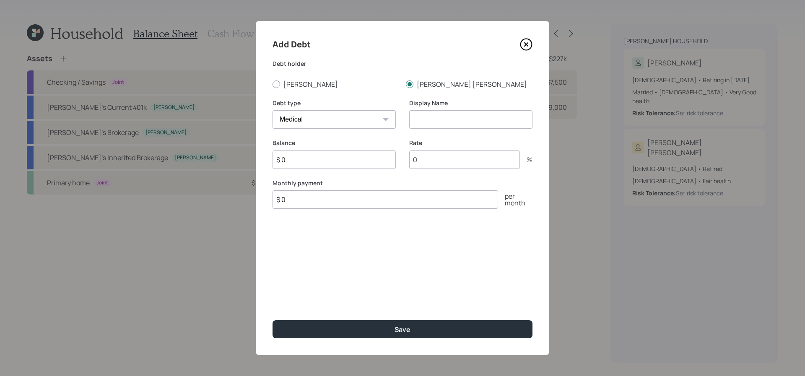
click at [272, 110] on select "Car Credit Card Medical Student Other" at bounding box center [333, 119] width 123 height 18
click at [472, 117] on input at bounding box center [470, 119] width 123 height 18
type input "Medical Debt"
click at [334, 161] on input "$ 0" at bounding box center [333, 159] width 123 height 18
type input "$ 1,000"
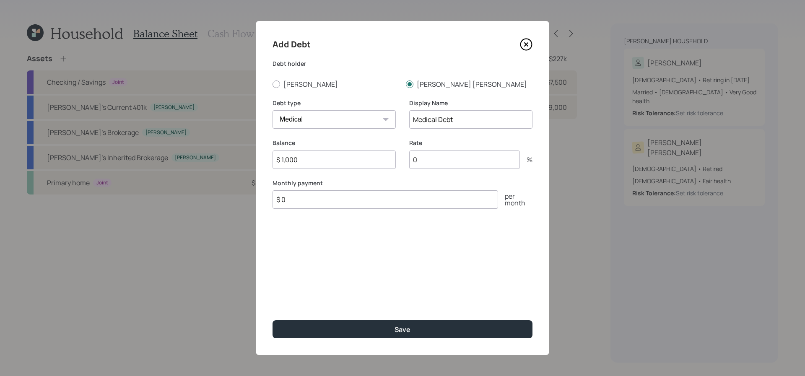
click at [308, 206] on input "$ 0" at bounding box center [384, 199] width 225 height 18
type input "$ 60"
click at [272, 320] on button "Save" at bounding box center [402, 329] width 260 height 18
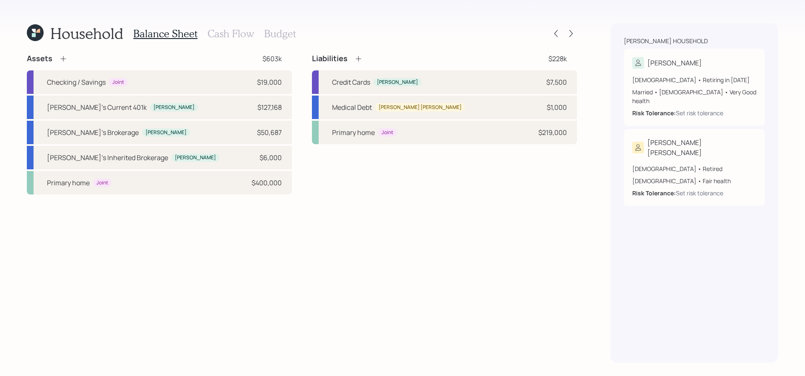
click at [224, 36] on h3 "Cash Flow" at bounding box center [230, 34] width 47 height 12
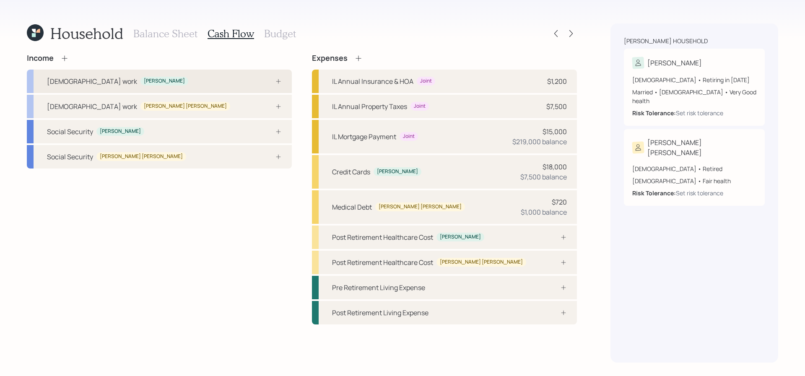
click at [129, 83] on div "Full-time work Tim" at bounding box center [159, 81] width 265 height 23
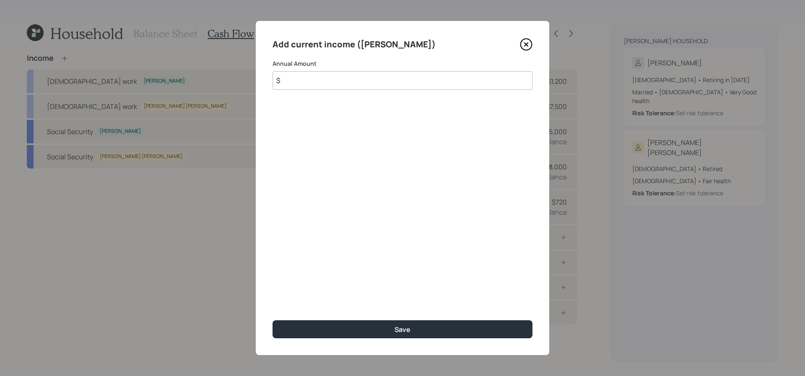
click at [331, 84] on input "$" at bounding box center [402, 80] width 260 height 18
type input "$ 102,000"
click at [272, 320] on button "Save" at bounding box center [402, 329] width 260 height 18
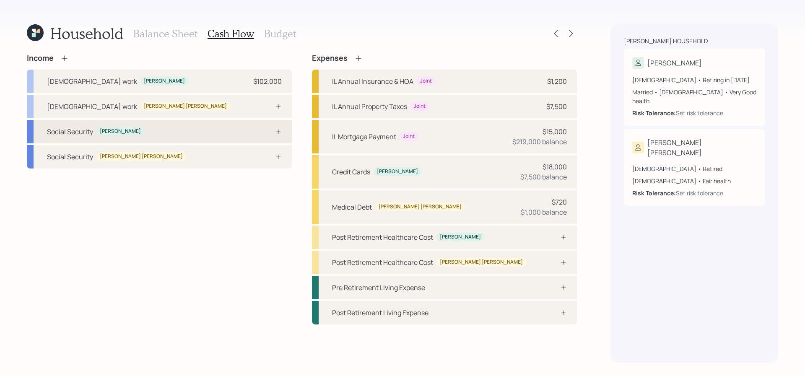
click at [171, 128] on div "Social Security Tim" at bounding box center [159, 131] width 265 height 23
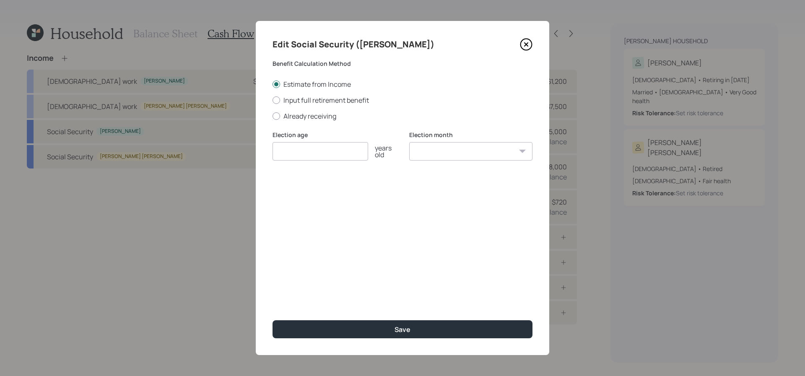
click at [298, 126] on div "Edit Social Security (Tim) Benefit Calculation Method Estimate from Income Inpu…" at bounding box center [402, 188] width 293 height 334
click at [303, 116] on label "Already receiving" at bounding box center [402, 115] width 260 height 9
click at [272, 116] on input "Already receiving" at bounding box center [272, 116] width 0 height 0
radio input "true"
click at [345, 202] on div "Edit Social Security (Tim) Benefit Calculation Method Estimate from Income Inpu…" at bounding box center [402, 188] width 293 height 334
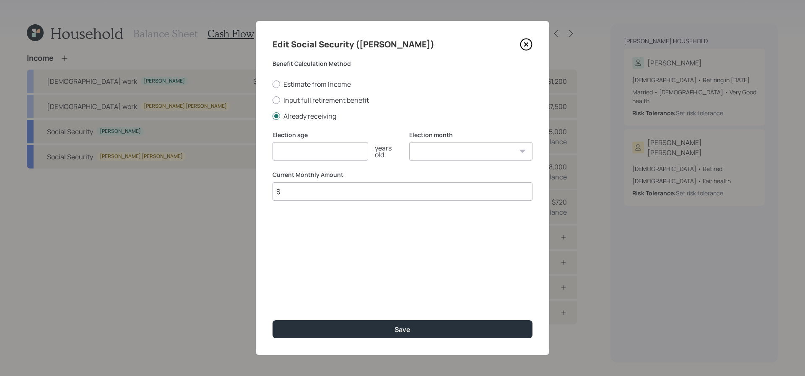
click at [345, 194] on input "$" at bounding box center [402, 191] width 260 height 18
type input "$ 3,057"
click at [272, 320] on button "Save" at bounding box center [402, 329] width 260 height 18
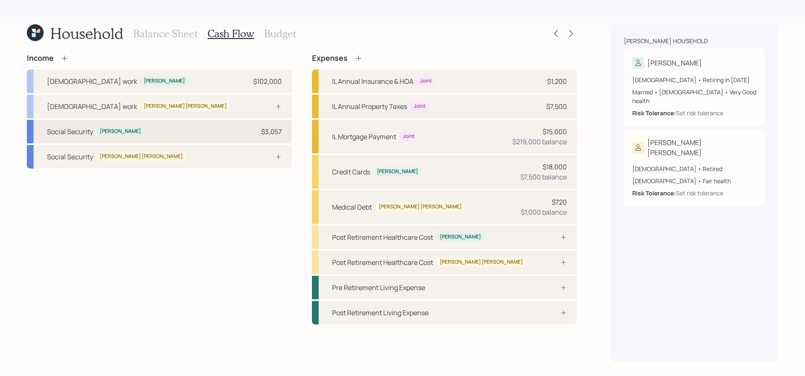
click at [131, 135] on div "Social Security Tim $3,057" at bounding box center [159, 131] width 265 height 23
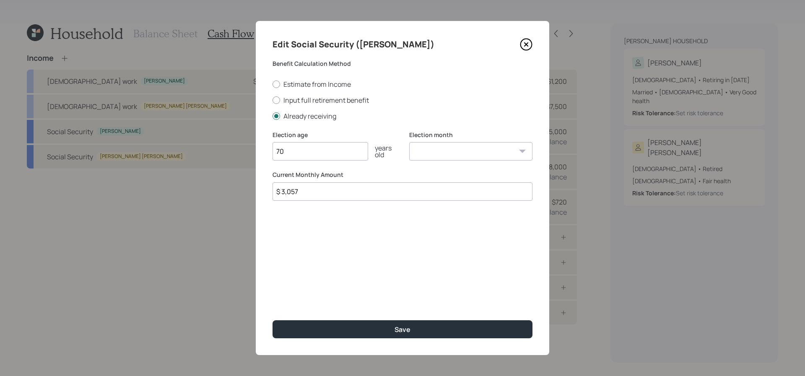
type input "70"
click at [272, 320] on button "Save" at bounding box center [402, 329] width 260 height 18
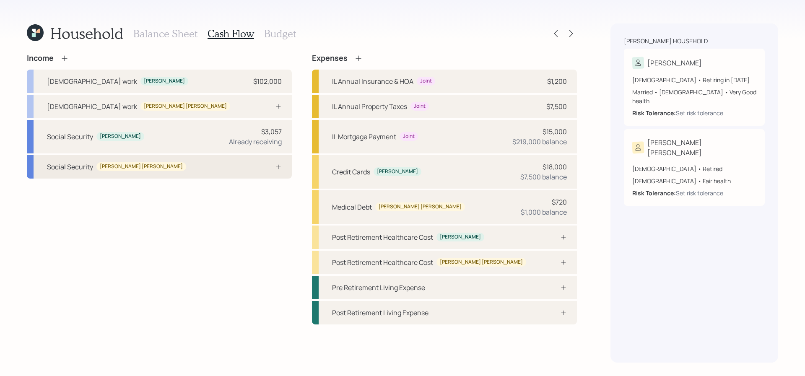
click at [195, 168] on div "Social Security Mary Kay" at bounding box center [159, 166] width 265 height 23
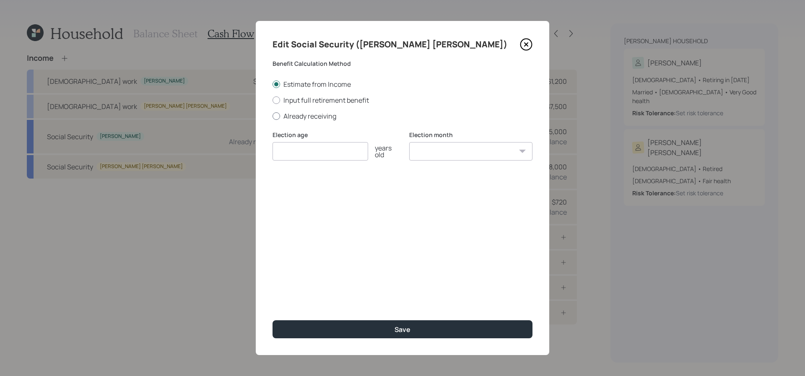
click at [325, 114] on label "Already receiving" at bounding box center [402, 115] width 260 height 9
click at [272, 116] on input "Already receiving" at bounding box center [272, 116] width 0 height 0
radio input "true"
click at [320, 154] on input "number" at bounding box center [320, 151] width 96 height 18
click at [353, 202] on div "Edit Social Security (Mary Kay) Benefit Calculation Method Estimate from Income…" at bounding box center [402, 188] width 293 height 334
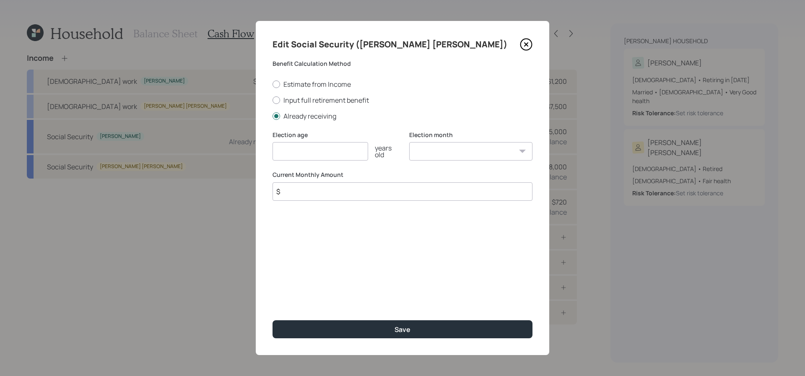
click at [353, 182] on input "$" at bounding box center [402, 191] width 260 height 18
click at [353, 186] on input "$" at bounding box center [402, 191] width 260 height 18
click at [342, 153] on input "number" at bounding box center [320, 151] width 96 height 18
type input "70"
click at [348, 194] on input "$" at bounding box center [402, 191] width 260 height 18
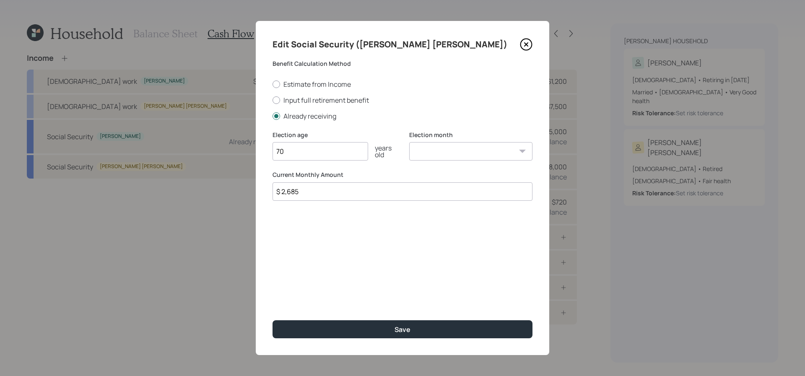
type input "$ 2,685"
click at [272, 320] on button "Save" at bounding box center [402, 329] width 260 height 18
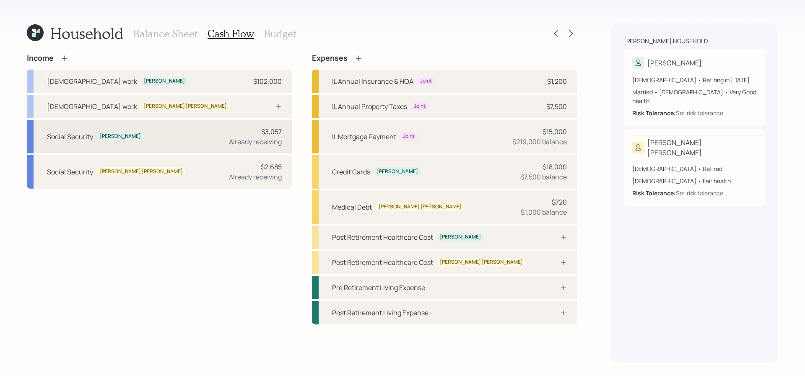
click at [239, 148] on div "Social Security Tim $3,057 Already receiving" at bounding box center [159, 137] width 265 height 34
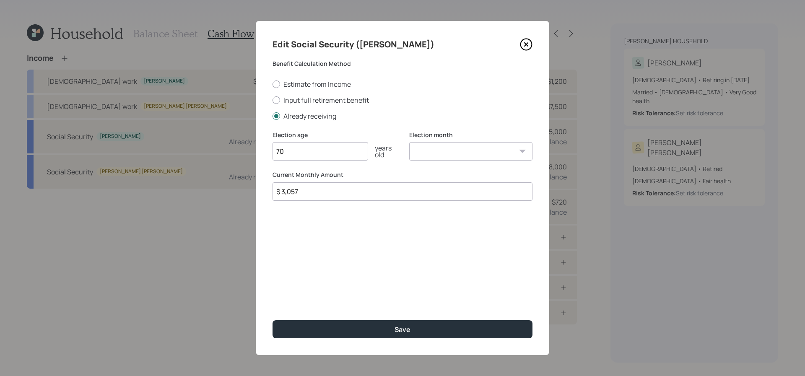
drag, startPoint x: 328, startPoint y: 189, endPoint x: 233, endPoint y: 188, distance: 94.7
click at [233, 188] on div "Edit Social Security (Tim) Benefit Calculation Method Estimate from Income Inpu…" at bounding box center [402, 188] width 805 height 376
type input "$ 3,242"
click at [272, 320] on button "Save" at bounding box center [402, 329] width 260 height 18
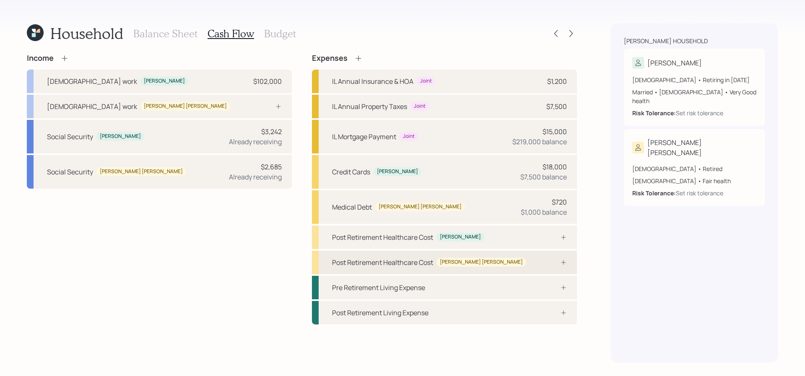
click at [512, 262] on div "Post Retirement Healthcare Cost Mary Kay" at bounding box center [444, 262] width 265 height 23
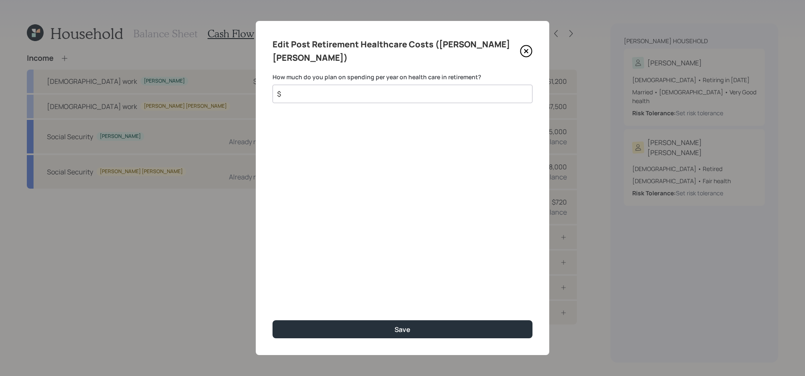
click at [362, 89] on input "$" at bounding box center [399, 94] width 246 height 10
type input "$ 2,300"
click at [272, 320] on button "Save" at bounding box center [402, 329] width 260 height 18
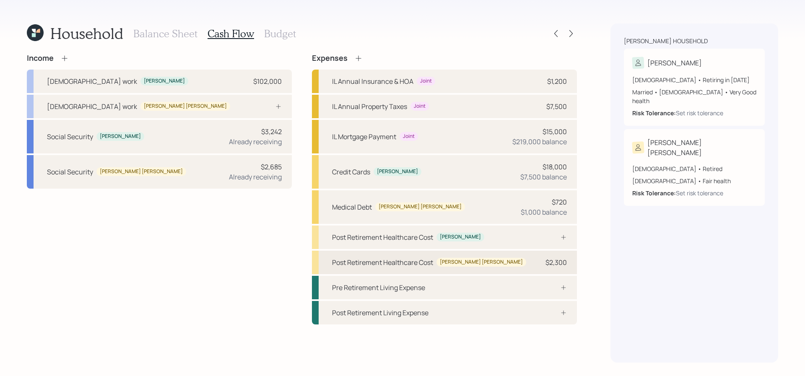
click at [512, 266] on div "Post Retirement Healthcare Cost Mary Kay $2,300" at bounding box center [444, 262] width 265 height 23
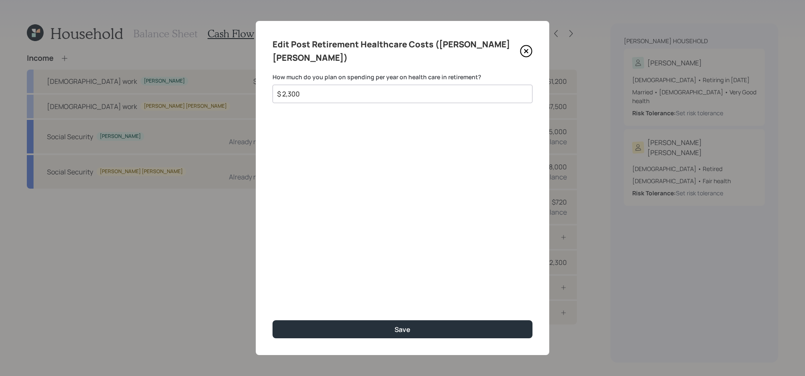
click at [521, 45] on icon at bounding box center [526, 51] width 13 height 13
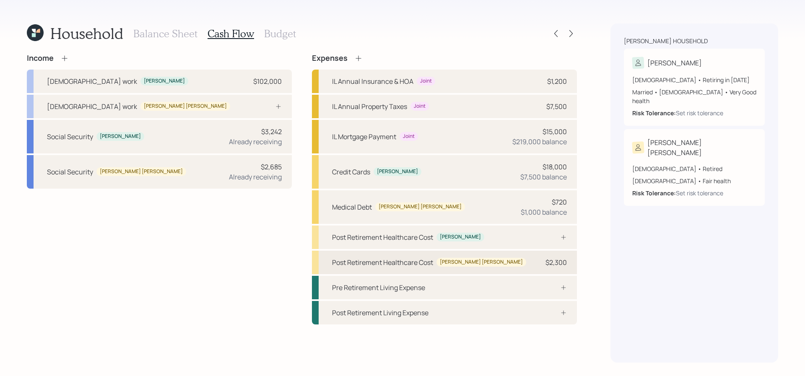
click at [525, 262] on div "Post Retirement Healthcare Cost Mary Kay $2,300" at bounding box center [444, 262] width 265 height 23
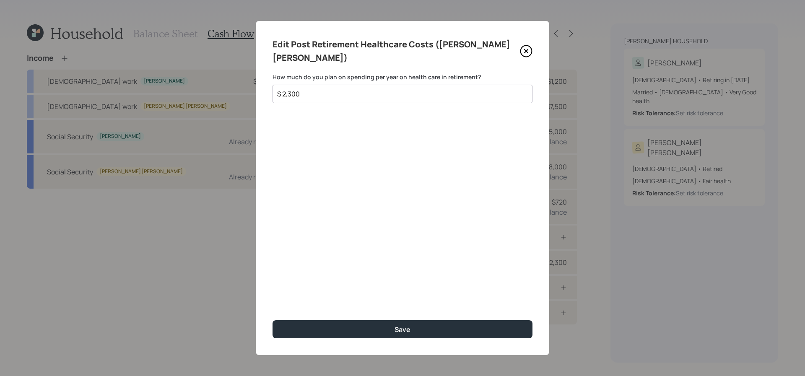
drag, startPoint x: 316, startPoint y: 80, endPoint x: 192, endPoint y: 70, distance: 124.4
click at [192, 70] on div "Edit Post Retirement Healthcare Costs (Mary Kay) How much do you plan on spendi…" at bounding box center [402, 188] width 805 height 376
type input "$ 4,200"
click at [272, 320] on button "Save" at bounding box center [402, 329] width 260 height 18
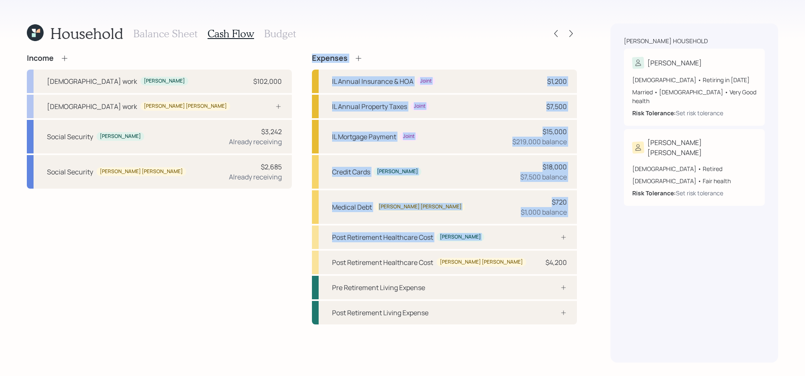
drag, startPoint x: 507, startPoint y: 237, endPoint x: 195, endPoint y: 296, distance: 318.1
click at [195, 296] on div "Income Full-time work Tim $102,000 Full-time work Mary Kay Social Security Tim …" at bounding box center [302, 189] width 550 height 271
click at [195, 296] on div "Income Full-time work Tim $102,000 Full-time work Mary Kay Social Security Tim …" at bounding box center [159, 189] width 265 height 271
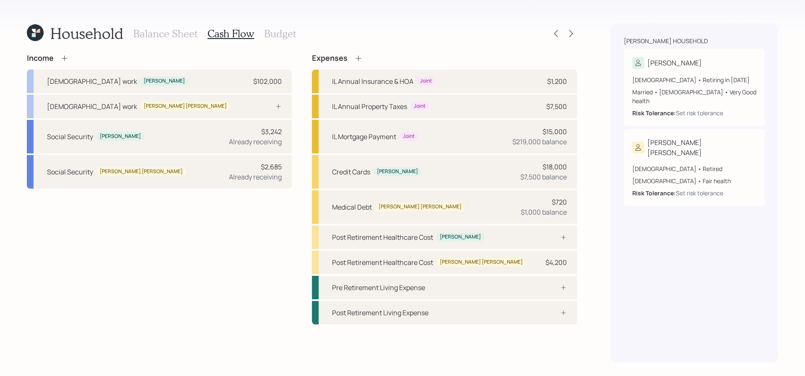
click at [357, 59] on icon at bounding box center [358, 58] width 8 height 8
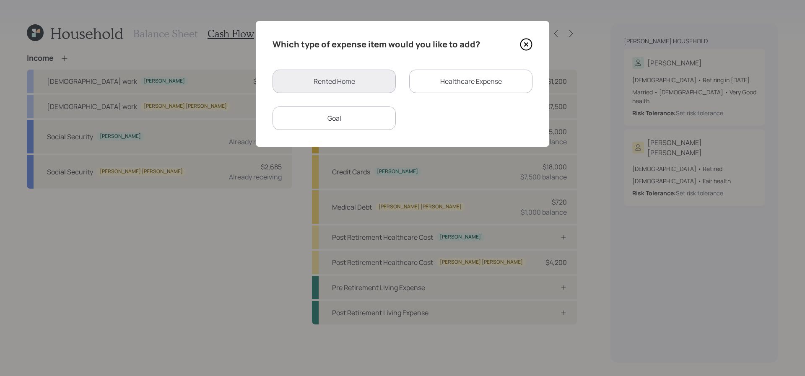
click at [464, 84] on div "Healthcare Expense" at bounding box center [470, 81] width 123 height 23
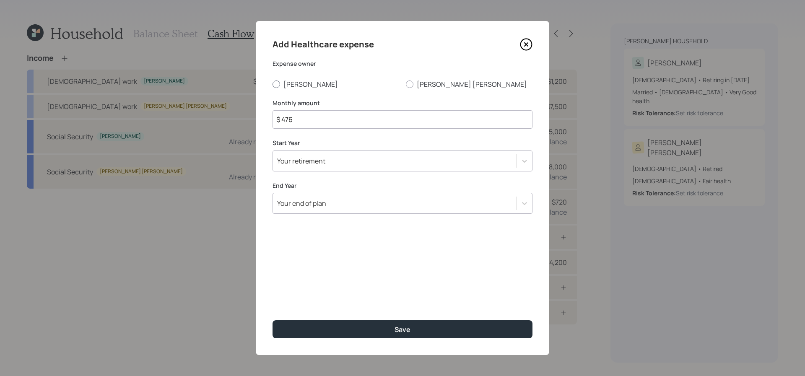
click at [281, 86] on label "[PERSON_NAME]" at bounding box center [335, 84] width 127 height 9
click at [272, 84] on input "[PERSON_NAME]" at bounding box center [272, 84] width 0 height 0
radio input "true"
drag, startPoint x: 315, startPoint y: 123, endPoint x: 187, endPoint y: 97, distance: 130.3
click at [187, 97] on div "Add Healthcare expense Expense owner Tim Mary Kay Monthly amount $ 476 Start Ye…" at bounding box center [402, 188] width 805 height 376
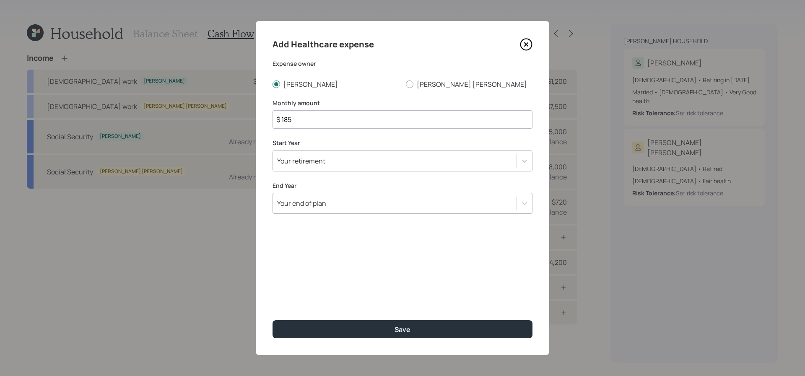
type input "$ 185"
click at [372, 165] on div "Your retirement" at bounding box center [394, 161] width 243 height 14
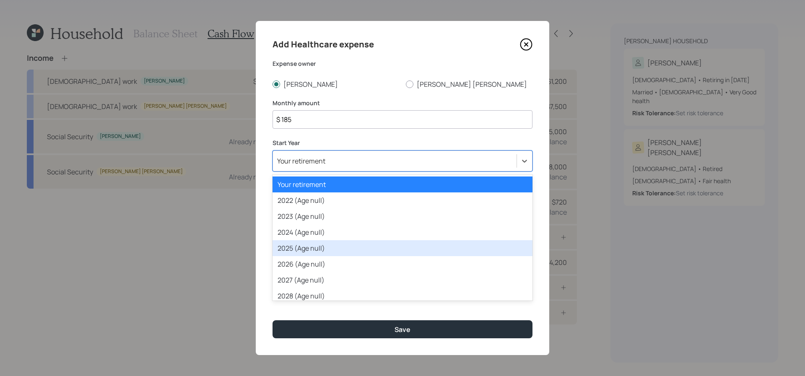
click at [362, 242] on div "2025 (Age null)" at bounding box center [402, 248] width 260 height 16
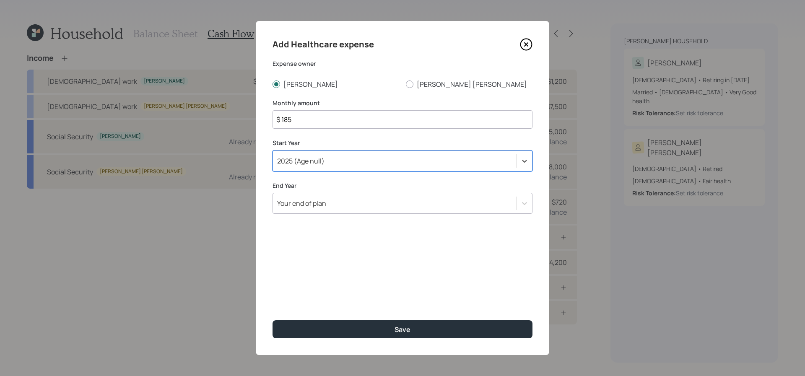
click at [354, 207] on div "Your end of plan" at bounding box center [394, 203] width 243 height 14
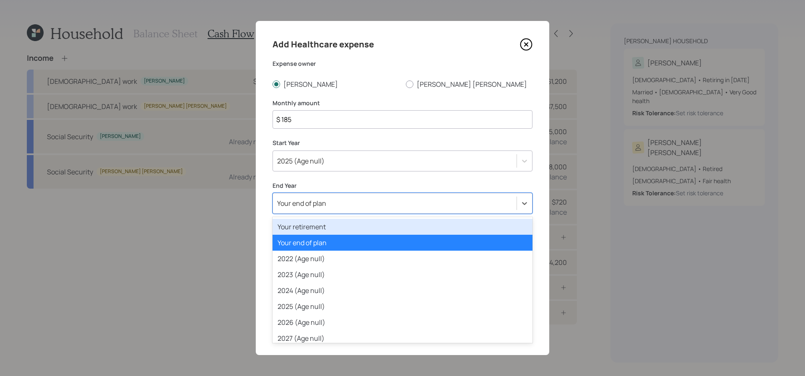
click at [350, 227] on div "Your retirement" at bounding box center [402, 227] width 260 height 16
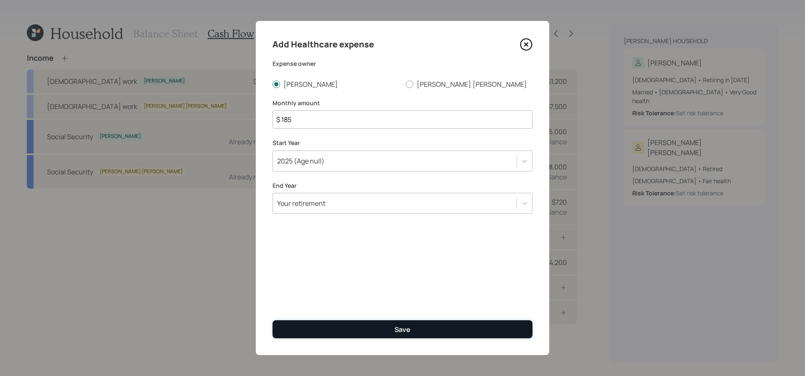
click at [374, 329] on button "Save" at bounding box center [402, 329] width 260 height 18
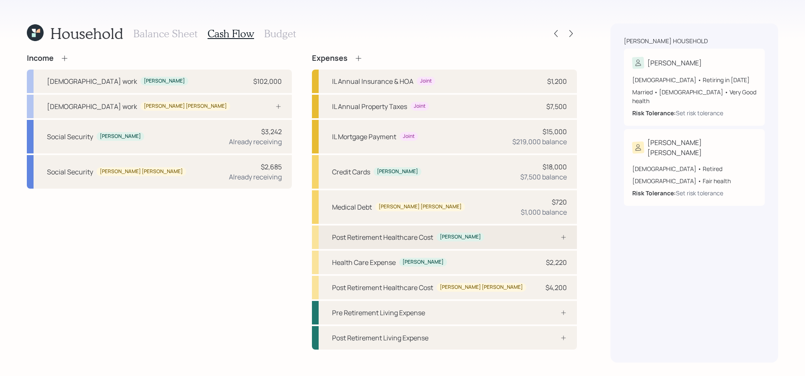
click at [506, 238] on div "Post Retirement Healthcare Cost Tim" at bounding box center [444, 236] width 265 height 23
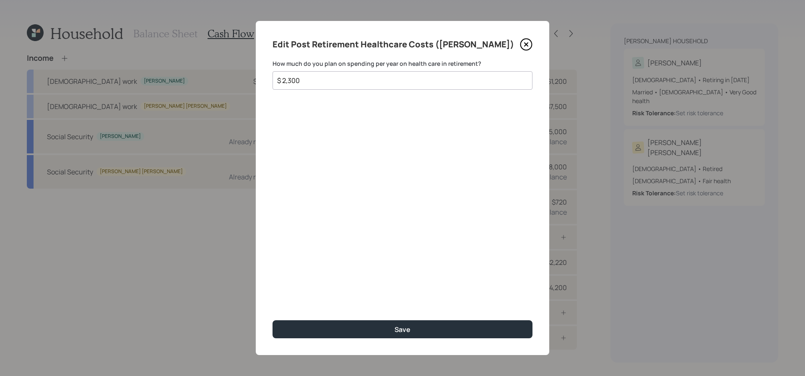
type input "$ 2,300"
click at [272, 320] on button "Save" at bounding box center [402, 329] width 260 height 18
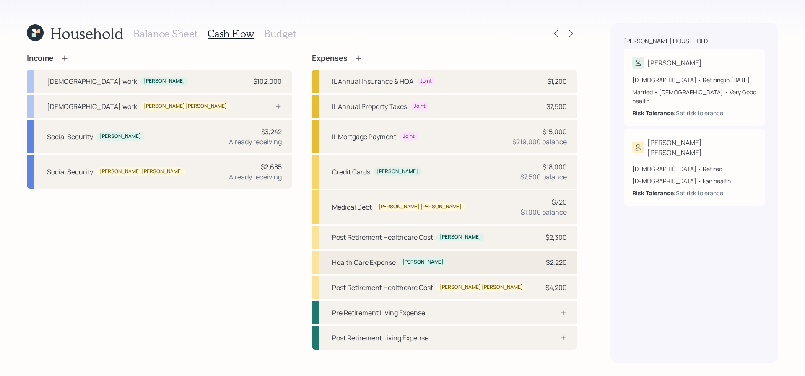
click at [525, 259] on div "Health Care Expense Tim $2,220" at bounding box center [444, 262] width 265 height 23
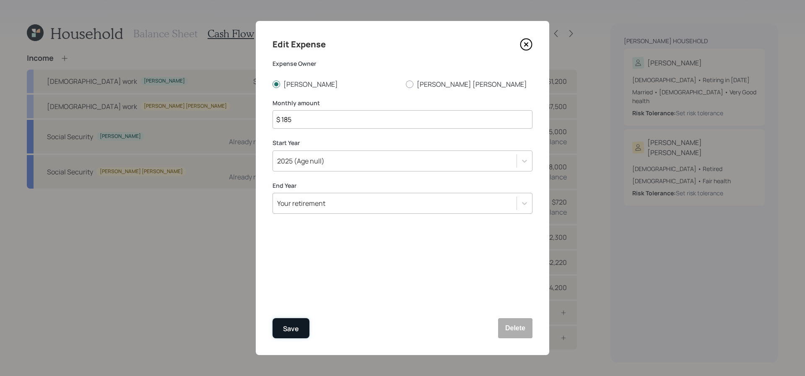
click at [303, 326] on button "Save" at bounding box center [290, 328] width 37 height 20
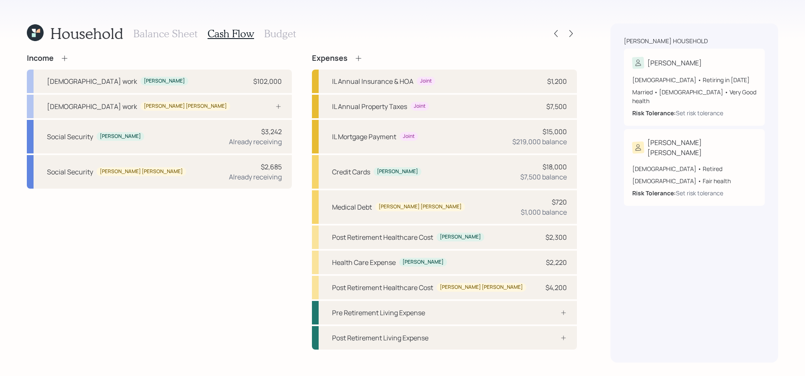
click at [359, 54] on icon at bounding box center [358, 58] width 8 height 8
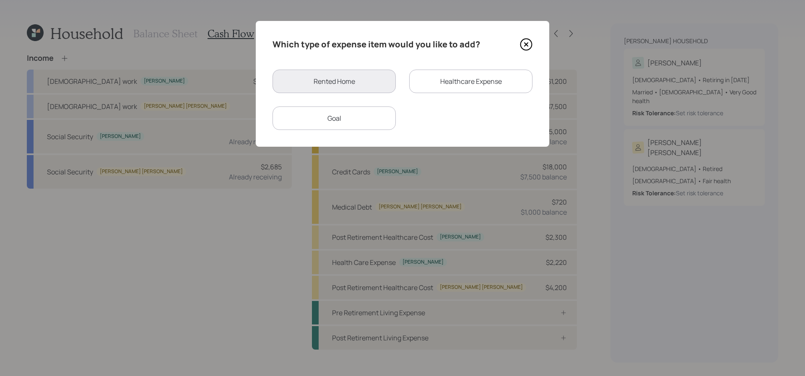
click at [378, 118] on div "Goal" at bounding box center [333, 117] width 123 height 23
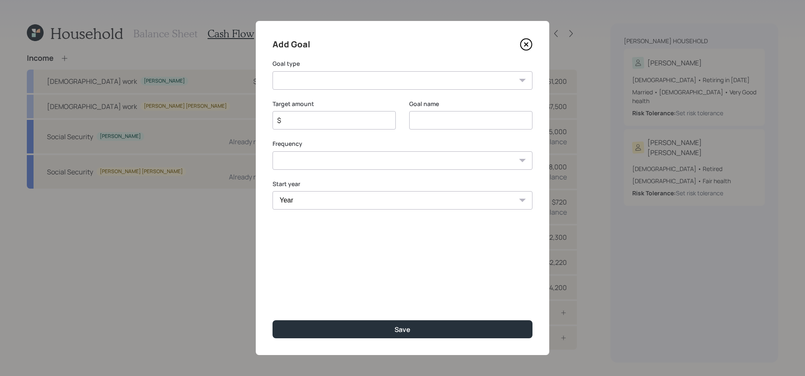
click at [352, 79] on select "Create an emergency fund Donate to charity Purchase a home Make a purchase Supp…" at bounding box center [402, 80] width 260 height 18
select select "other"
click at [272, 71] on select "Create an emergency fund Donate to charity Purchase a home Make a purchase Supp…" at bounding box center [402, 80] width 260 height 18
type input "Other"
click at [300, 118] on input "$" at bounding box center [330, 120] width 109 height 10
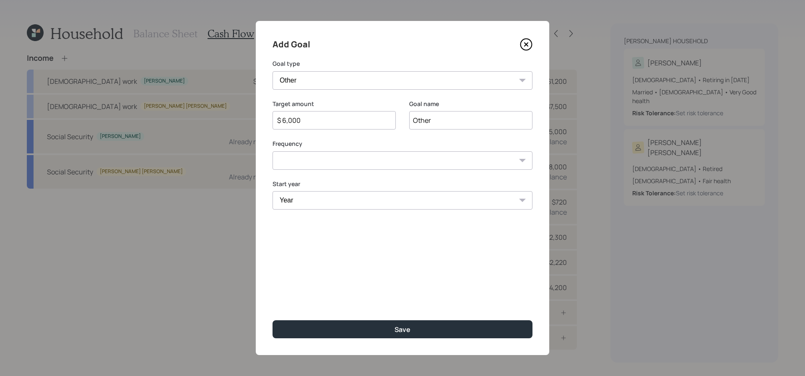
type input "$ 6,000"
click at [430, 115] on input "Other" at bounding box center [470, 120] width 123 height 18
type input "Universal Life Policy"
click at [388, 158] on select "One time Every 1 year Every 2 years Every 3 years Every 4 years Every 5 years E…" at bounding box center [402, 160] width 260 height 18
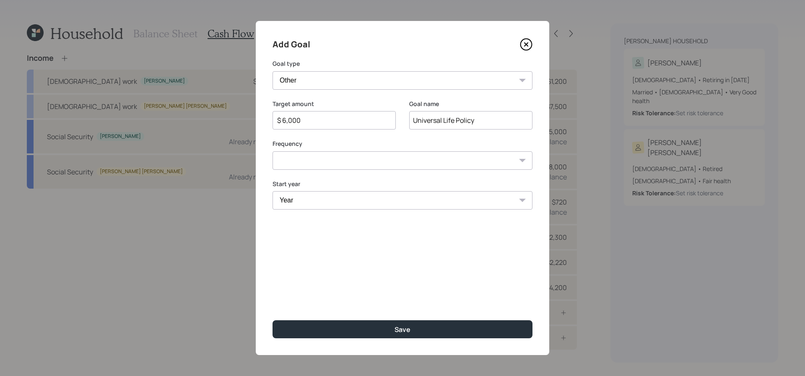
select select "1"
click at [272, 151] on select "One time Every 1 year Every 2 years Every 3 years Every 4 years Every 5 years E…" at bounding box center [402, 160] width 260 height 18
click at [323, 197] on select "Year 2025 2026 2027 2028 2029 2030 2031 2032 2033 2034 2035 2036 2037 2038 2039…" at bounding box center [402, 200] width 260 height 18
select select "2025"
click at [272, 191] on select "Year 2025 2026 2027 2028 2029 2030 2031 2032 2033 2034 2035 2036 2037 2038 2039…" at bounding box center [333, 200] width 123 height 18
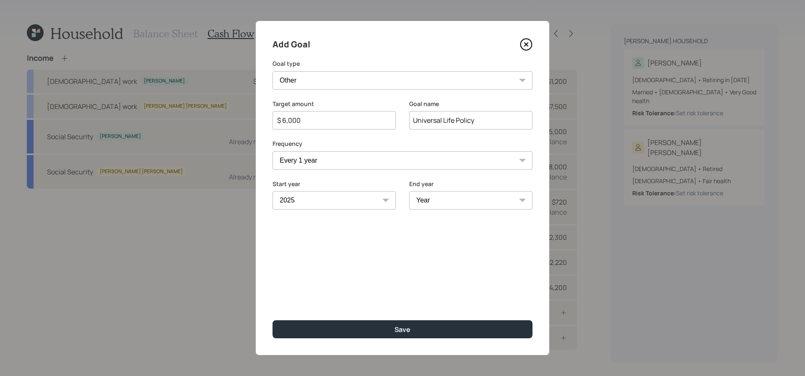
click at [458, 198] on select "Year 2025 2026 2027 2028 2029 2030 2031 2032 2033 2034 2035 2036 2037 2038 2039…" at bounding box center [470, 200] width 123 height 18
select select "2046"
click at [409, 191] on select "Year 2025 2026 2027 2028 2029 2030 2031 2032 2033 2034 2035 2036 2037 2038 2039…" at bounding box center [470, 200] width 123 height 18
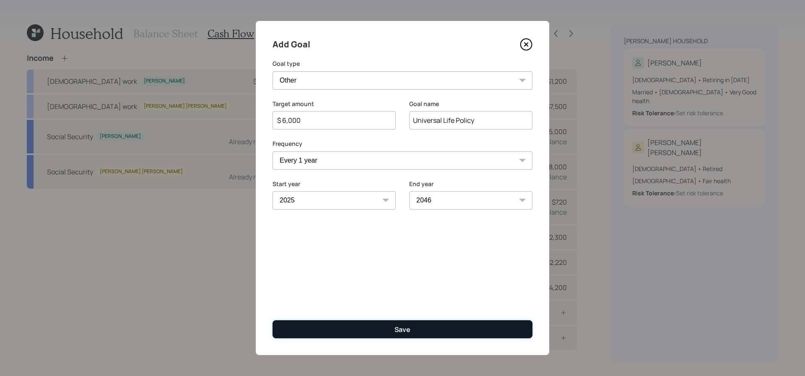
click at [450, 326] on button "Save" at bounding box center [402, 329] width 260 height 18
type input "$"
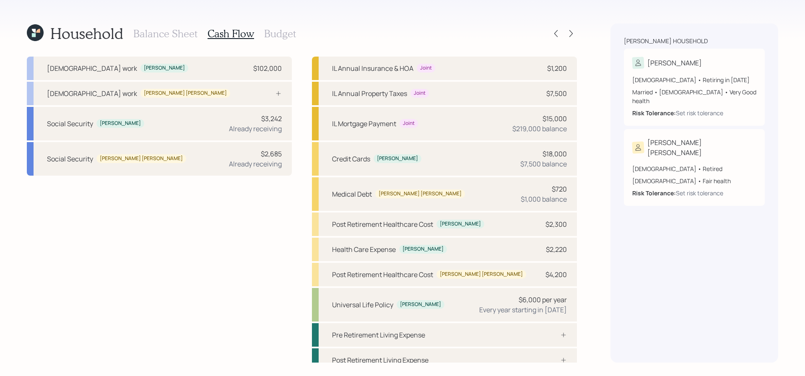
scroll to position [13, 0]
click at [448, 315] on div "Universal Life Policy Tim $6,000 per year Every year starting in 2025" at bounding box center [444, 304] width 265 height 34
select select "1"
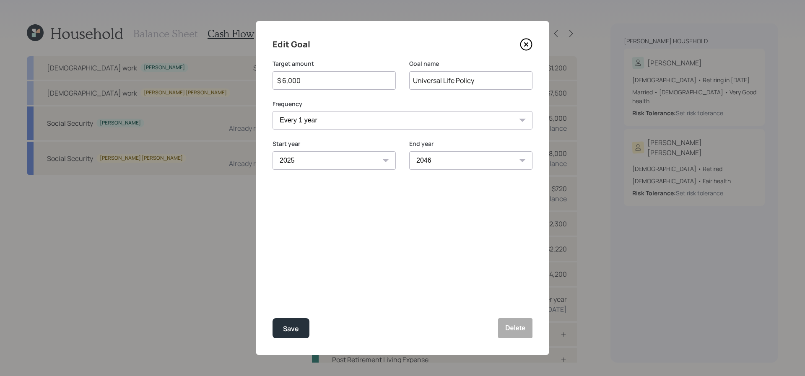
click at [481, 166] on select "2025 2026 2027 2028 2029 2030 2031 2032 2033 2034 2035 2036 2037 2038 2039 2040…" at bounding box center [470, 160] width 123 height 18
click at [409, 151] on select "2025 2026 2027 2028 2029 2030 2031 2032 2033 2034 2035 2036 2037 2038 2039 2040…" at bounding box center [470, 160] width 123 height 18
click at [289, 326] on div "Save" at bounding box center [291, 328] width 16 height 11
select select "2046"
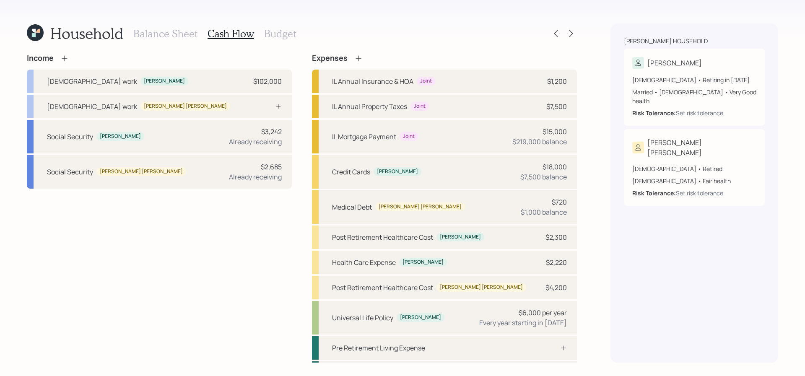
scroll to position [22, 0]
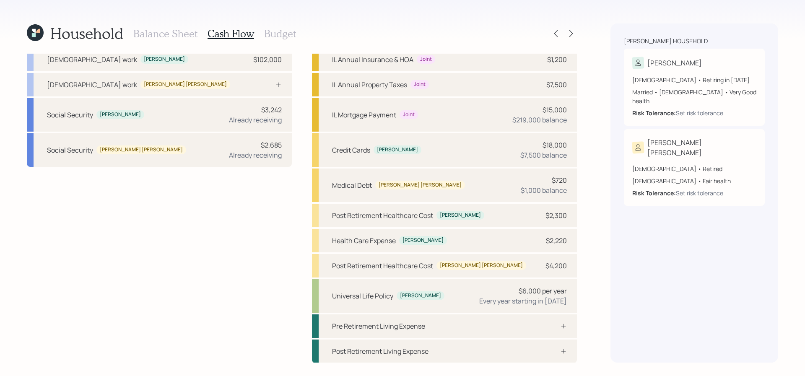
click at [279, 39] on h3 "Budget" at bounding box center [280, 34] width 32 height 12
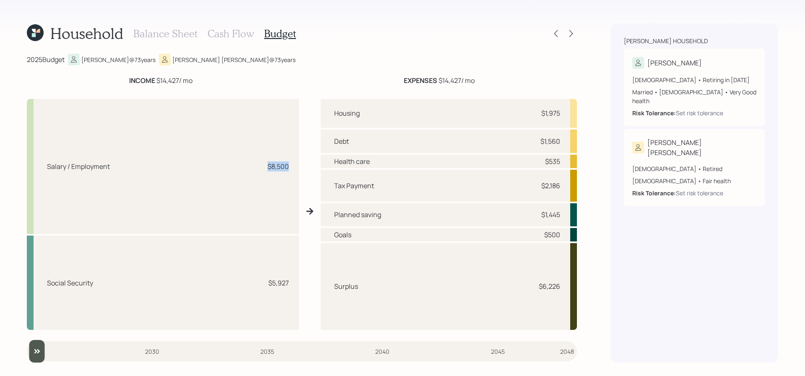
drag, startPoint x: 295, startPoint y: 171, endPoint x: 267, endPoint y: 170, distance: 28.1
click at [267, 170] on div "Salary / Employment $8,500" at bounding box center [163, 166] width 272 height 135
drag, startPoint x: 297, startPoint y: 287, endPoint x: 254, endPoint y: 287, distance: 42.8
click at [254, 287] on div "Social Security $5,927" at bounding box center [163, 283] width 272 height 94
click at [370, 179] on div "Tax Payment $2,186" at bounding box center [449, 186] width 256 height 32
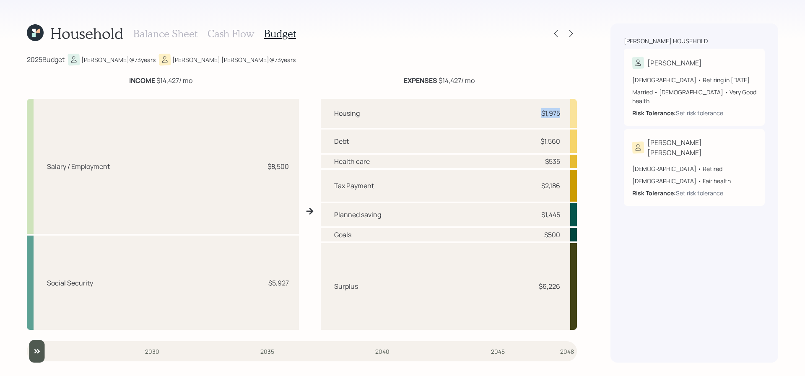
drag, startPoint x: 562, startPoint y: 114, endPoint x: 512, endPoint y: 114, distance: 49.9
click at [512, 114] on div "Housing $1,975" at bounding box center [449, 113] width 256 height 29
drag, startPoint x: 562, startPoint y: 139, endPoint x: 510, endPoint y: 139, distance: 52.0
click at [510, 139] on div "Debt $1,560" at bounding box center [449, 140] width 256 height 23
drag, startPoint x: 568, startPoint y: 166, endPoint x: 533, endPoint y: 157, distance: 35.9
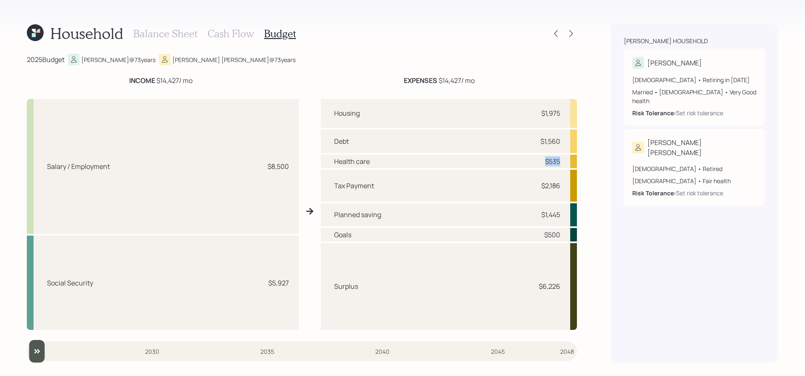
click at [533, 157] on div "Health care $535" at bounding box center [449, 161] width 256 height 13
drag, startPoint x: 555, startPoint y: 186, endPoint x: 527, endPoint y: 187, distance: 27.7
click at [527, 187] on div "Tax Payment $2,186" at bounding box center [449, 186] width 256 height 32
click at [527, 195] on div "Tax Payment $2,186" at bounding box center [449, 186] width 256 height 32
drag, startPoint x: 564, startPoint y: 215, endPoint x: 523, endPoint y: 215, distance: 41.1
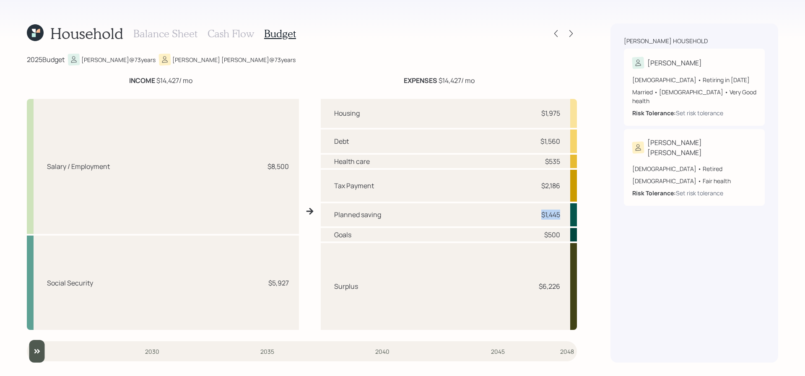
click at [523, 215] on div "Planned saving $1,445" at bounding box center [449, 214] width 256 height 23
drag, startPoint x: 564, startPoint y: 235, endPoint x: 539, endPoint y: 235, distance: 24.3
click at [539, 235] on div "Goals $500" at bounding box center [449, 234] width 256 height 13
drag, startPoint x: 561, startPoint y: 291, endPoint x: 513, endPoint y: 291, distance: 48.6
click at [513, 291] on div "Surplus $6,226" at bounding box center [449, 286] width 256 height 87
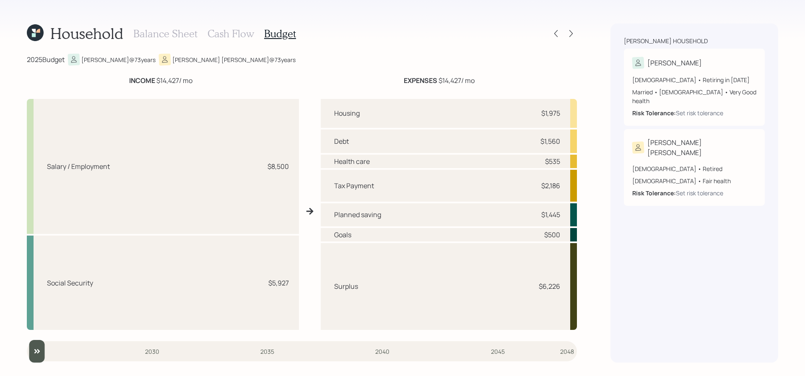
click at [543, 299] on div "Surplus $6,226" at bounding box center [449, 286] width 256 height 87
drag, startPoint x: 290, startPoint y: 284, endPoint x: 228, endPoint y: 281, distance: 62.1
click at [228, 281] on div "Social Security $5,927" at bounding box center [163, 283] width 272 height 94
drag, startPoint x: 575, startPoint y: 292, endPoint x: 540, endPoint y: 290, distance: 35.3
click at [540, 290] on div "Surplus $6,226" at bounding box center [449, 286] width 256 height 87
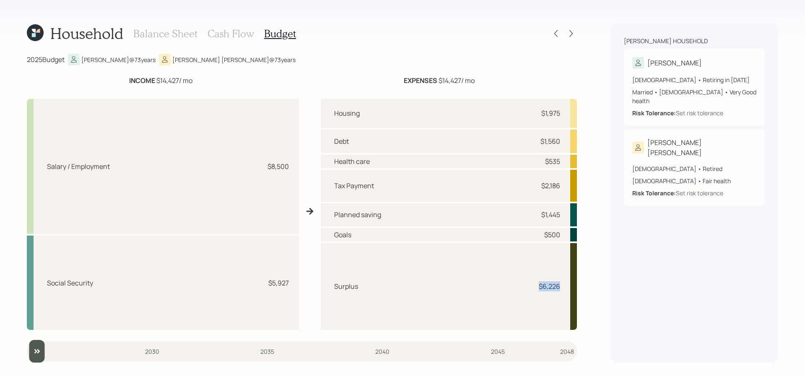
click at [525, 307] on div "Surplus $6,226" at bounding box center [449, 286] width 256 height 87
click at [236, 34] on h3 "Cash Flow" at bounding box center [230, 34] width 47 height 12
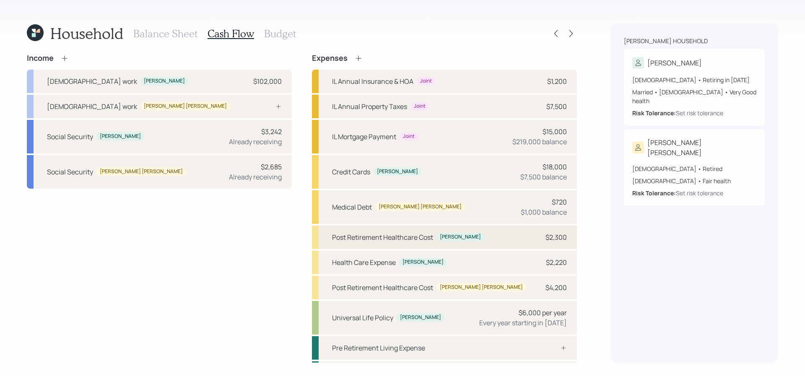
scroll to position [22, 0]
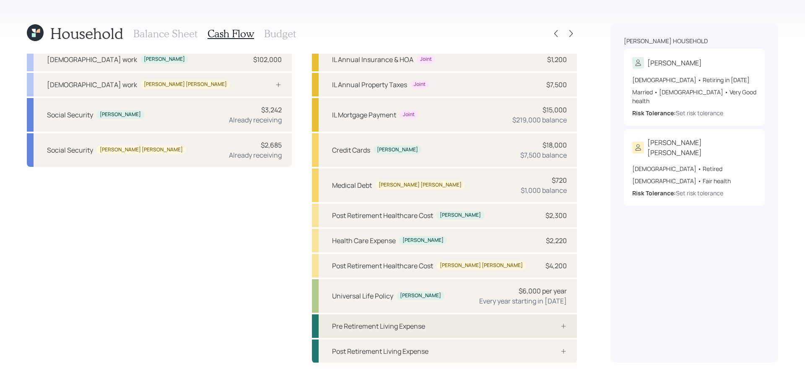
click at [458, 322] on div "Pre Retirement Living Expense" at bounding box center [444, 325] width 265 height 23
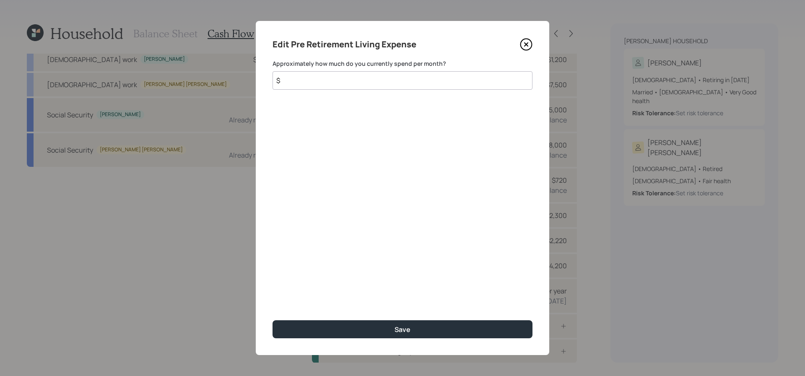
click at [369, 80] on input "$" at bounding box center [402, 80] width 260 height 18
type input "$ 4,500"
click at [272, 320] on button "Save" at bounding box center [402, 329] width 260 height 18
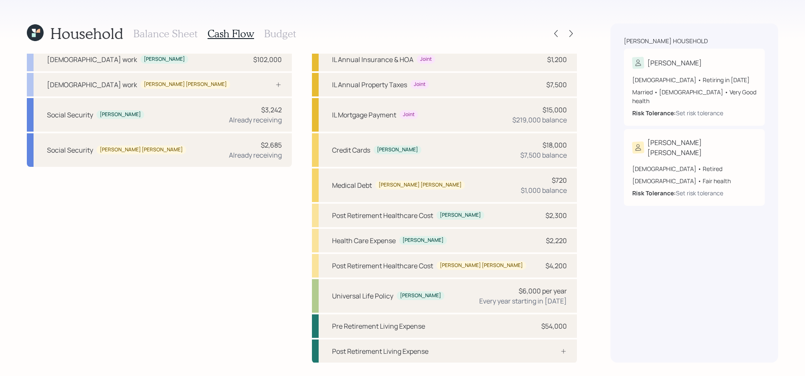
click at [299, 38] on div "Household Balance Sheet Cash Flow Budget" at bounding box center [302, 33] width 550 height 20
click at [293, 37] on h3 "Budget" at bounding box center [280, 34] width 32 height 12
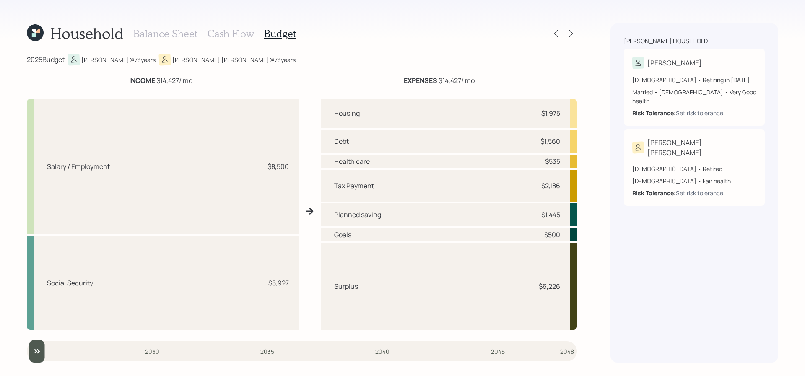
click at [241, 39] on h3 "Cash Flow" at bounding box center [230, 34] width 47 height 12
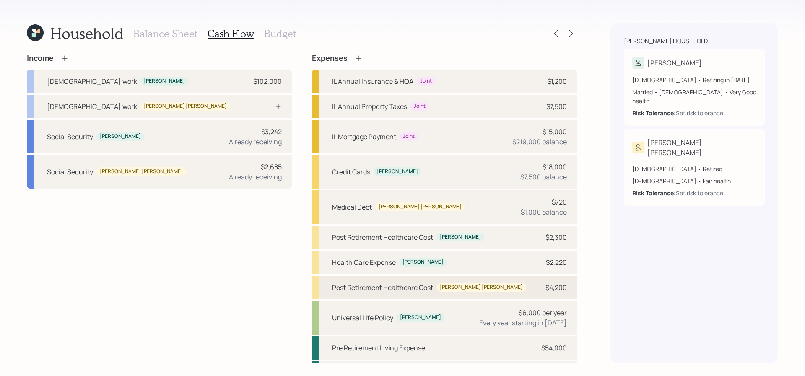
scroll to position [22, 0]
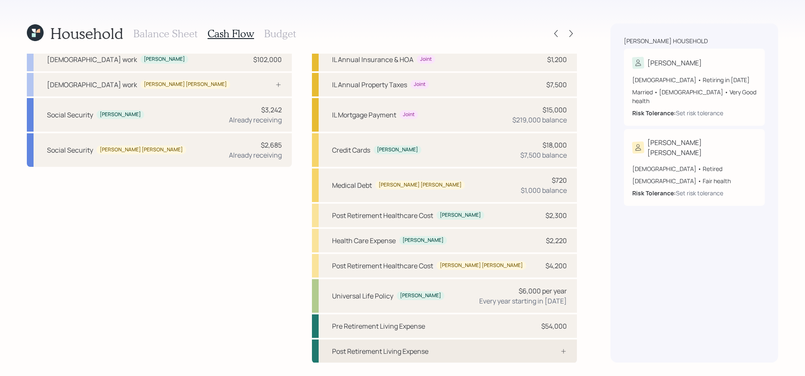
click at [472, 343] on div "Post Retirement Living Expense" at bounding box center [444, 350] width 265 height 23
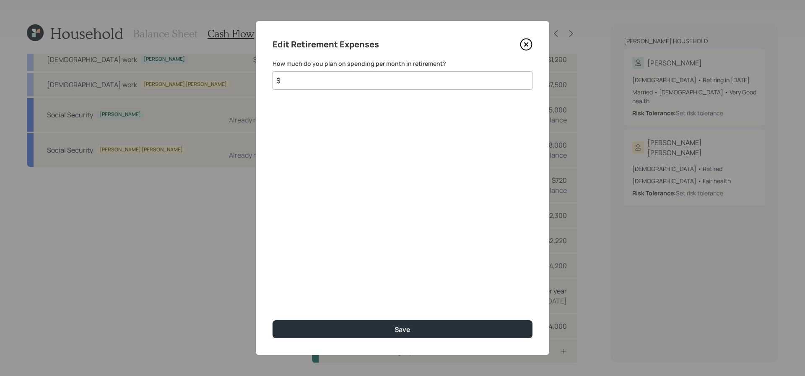
click at [327, 88] on input "$" at bounding box center [402, 80] width 260 height 18
type input "$ 4,500"
click at [272, 320] on button "Save" at bounding box center [402, 329] width 260 height 18
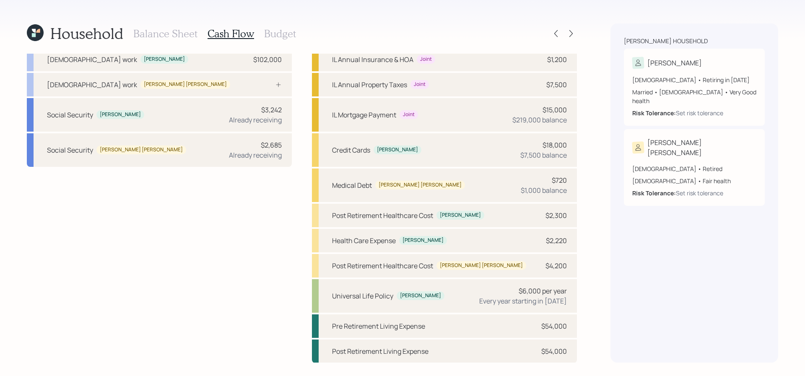
click at [279, 40] on div "Balance Sheet Cash Flow Budget" at bounding box center [214, 33] width 163 height 20
click at [281, 35] on h3 "Budget" at bounding box center [280, 34] width 32 height 12
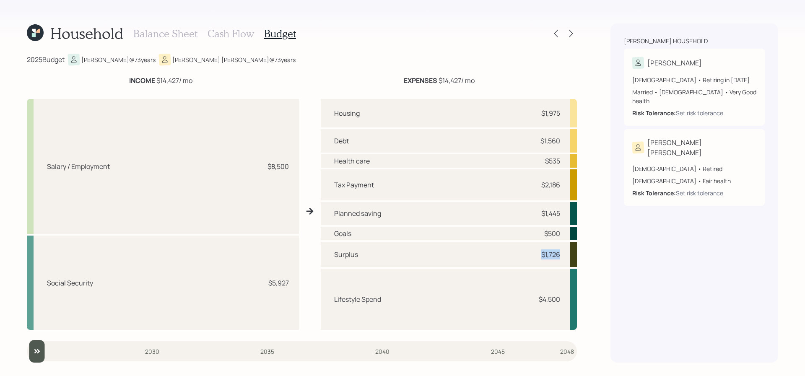
drag, startPoint x: 565, startPoint y: 254, endPoint x: 529, endPoint y: 254, distance: 36.5
click at [529, 254] on div "Surplus $1,726" at bounding box center [449, 254] width 256 height 25
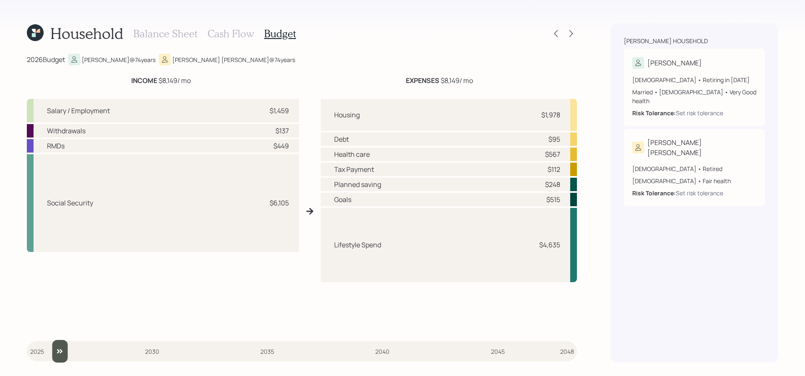
drag, startPoint x: 36, startPoint y: 352, endPoint x: 55, endPoint y: 352, distance: 18.9
click at [55, 352] on input "slider" at bounding box center [302, 351] width 550 height 23
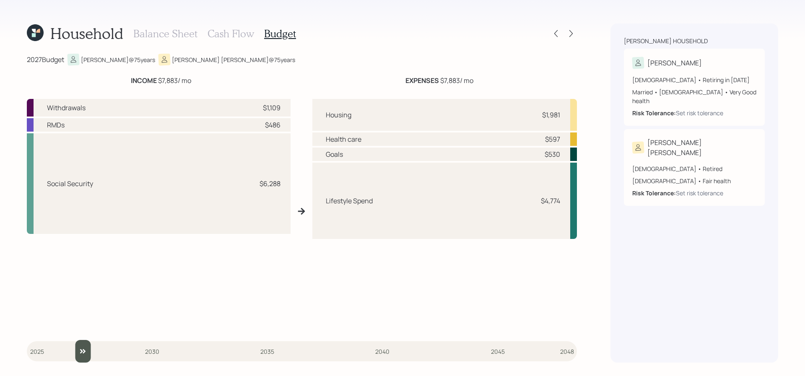
drag, startPoint x: 61, startPoint y: 359, endPoint x: 72, endPoint y: 358, distance: 10.9
type input "2027"
click at [72, 358] on input "slider" at bounding box center [302, 351] width 550 height 23
drag, startPoint x: 285, startPoint y: 109, endPoint x: 235, endPoint y: 109, distance: 49.9
click at [235, 109] on div "Withdrawals $1,109" at bounding box center [159, 108] width 264 height 18
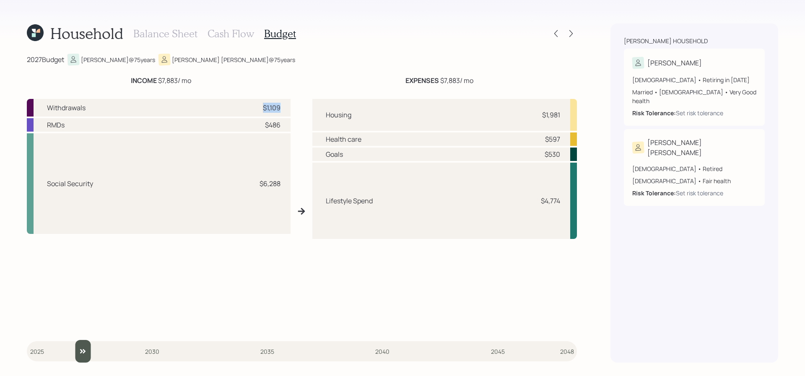
click at [235, 109] on div "Withdrawals $1,109" at bounding box center [159, 108] width 264 height 18
click at [567, 37] on icon at bounding box center [571, 33] width 8 height 8
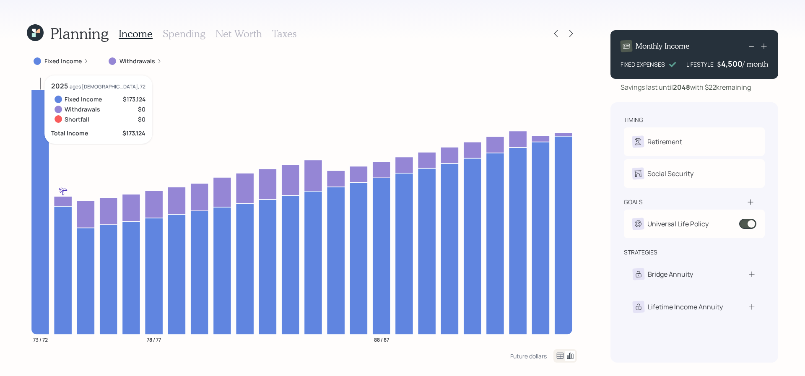
click at [35, 106] on icon at bounding box center [40, 212] width 18 height 245
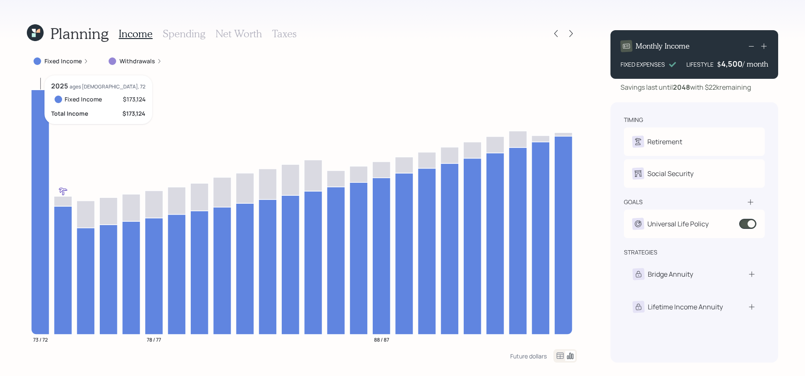
click at [35, 106] on icon at bounding box center [40, 212] width 18 height 245
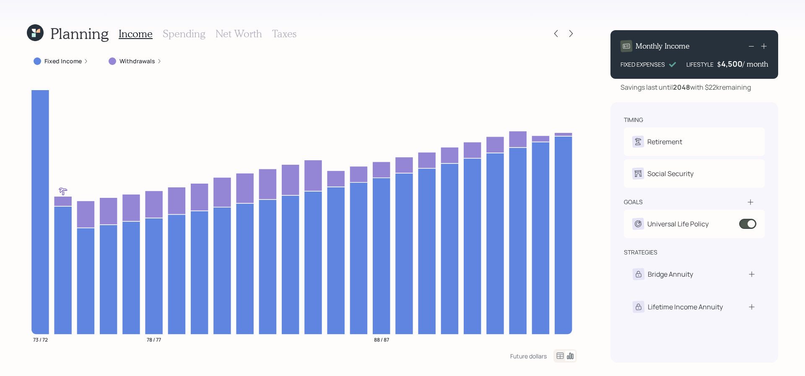
click at [54, 64] on label "Fixed Income" at bounding box center [62, 61] width 37 height 8
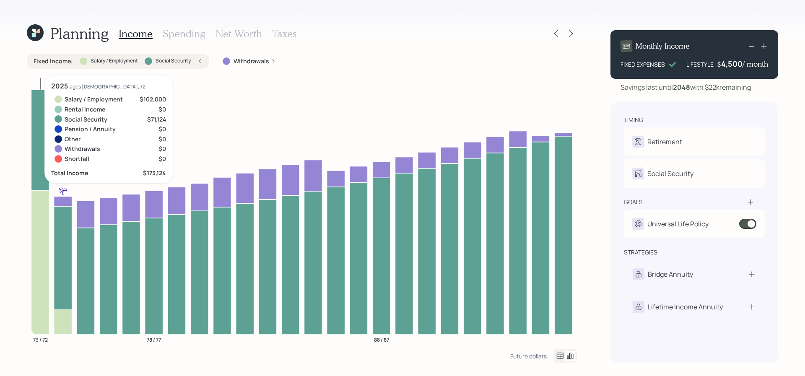
click at [38, 128] on icon at bounding box center [40, 140] width 18 height 101
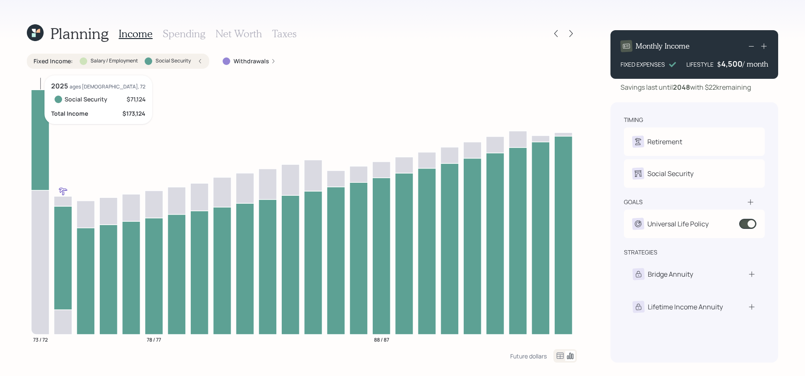
click at [34, 202] on icon at bounding box center [40, 262] width 18 height 144
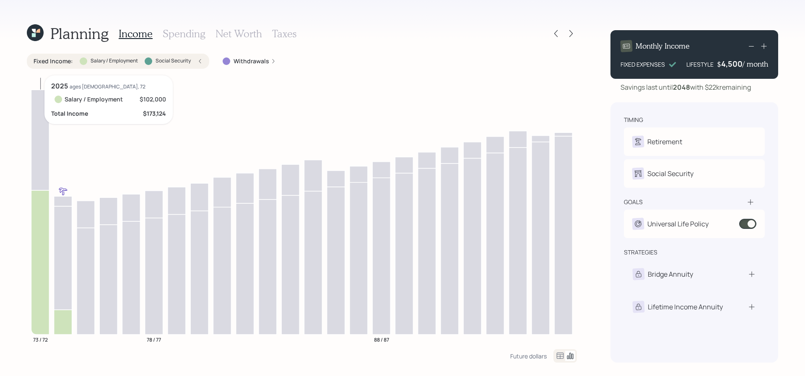
click at [34, 202] on icon at bounding box center [40, 262] width 18 height 144
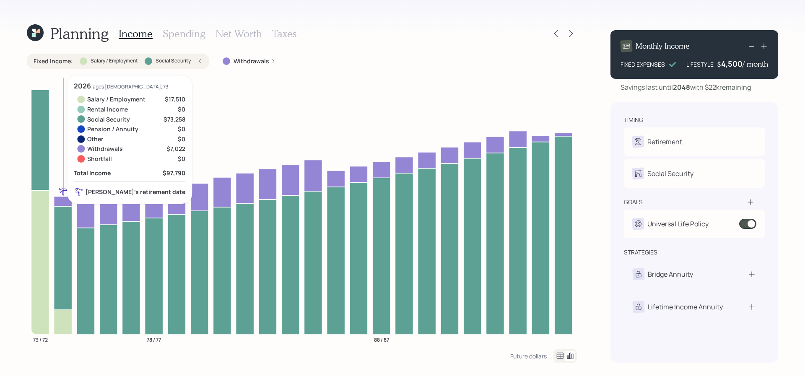
click at [60, 324] on icon at bounding box center [63, 322] width 18 height 25
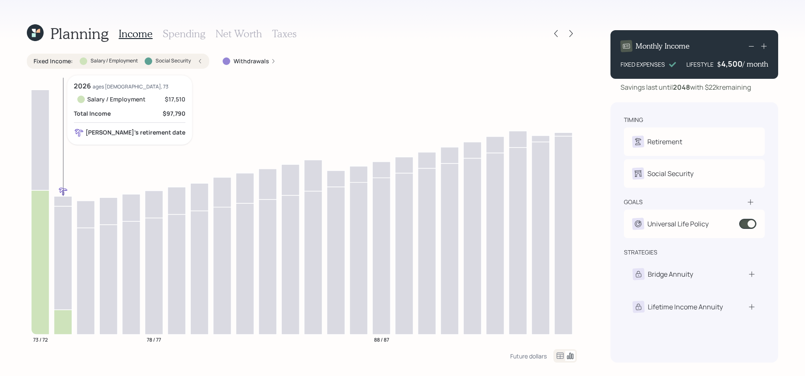
click at [60, 324] on icon at bounding box center [63, 322] width 18 height 25
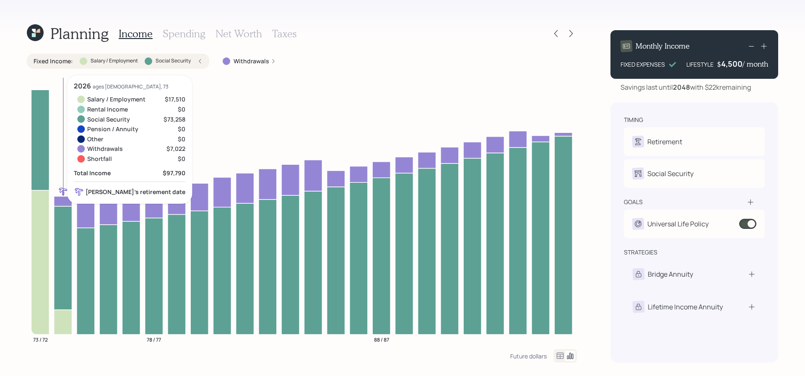
click at [64, 294] on icon at bounding box center [63, 258] width 18 height 104
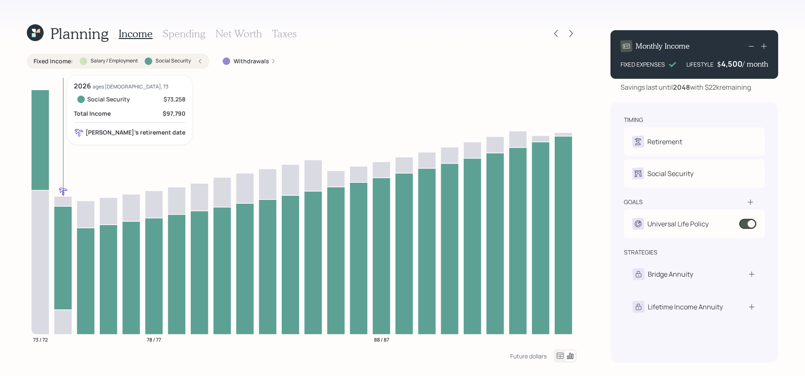
click at [64, 294] on icon at bounding box center [63, 258] width 18 height 104
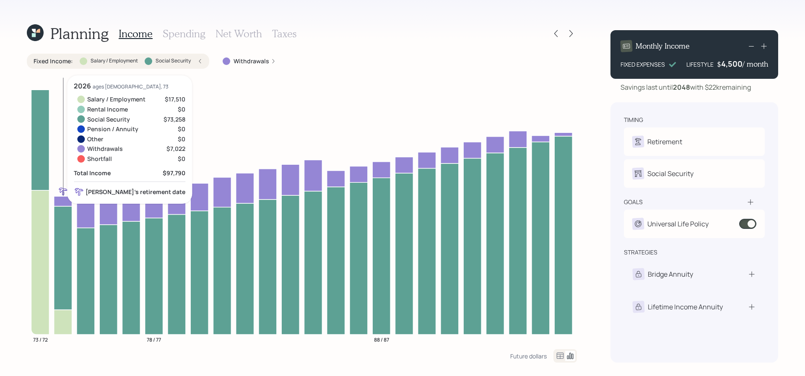
click at [67, 201] on icon at bounding box center [63, 201] width 18 height 10
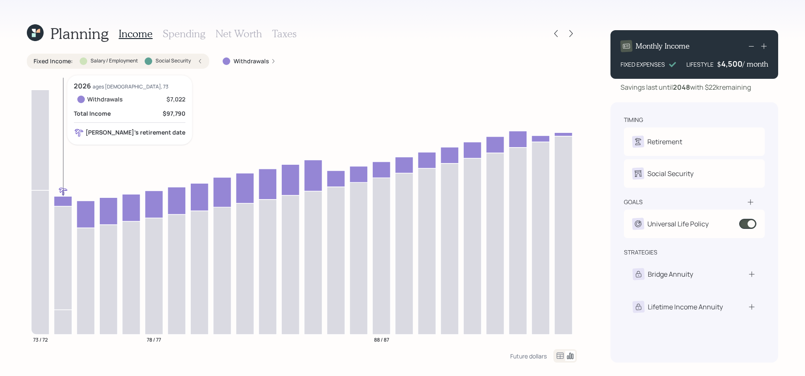
click at [67, 201] on icon at bounding box center [63, 201] width 18 height 10
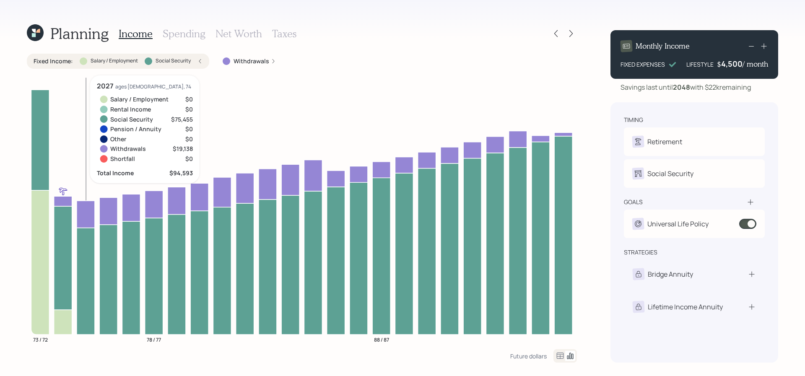
click at [88, 216] on icon at bounding box center [86, 214] width 18 height 27
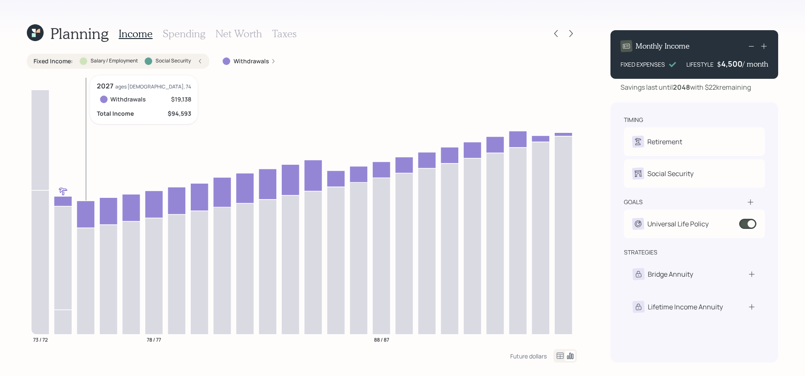
click at [88, 216] on icon at bounding box center [86, 214] width 18 height 27
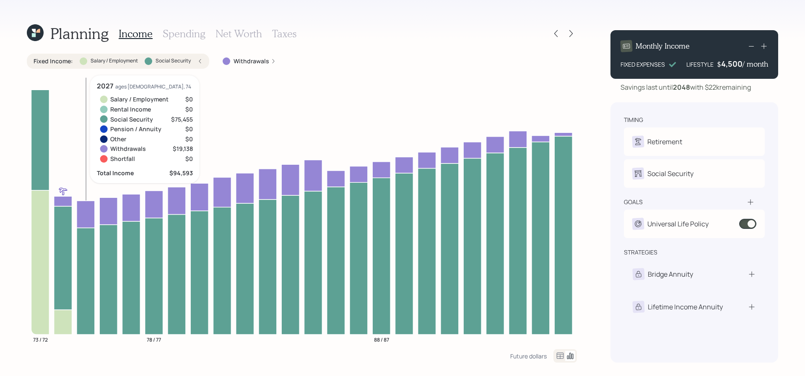
click at [88, 265] on icon at bounding box center [86, 281] width 18 height 106
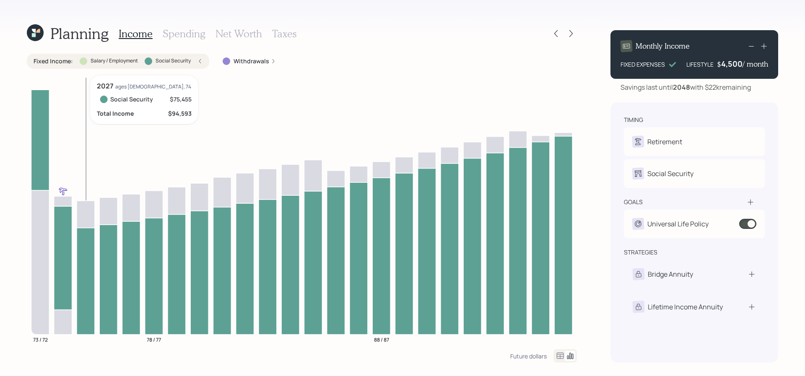
click at [88, 241] on icon at bounding box center [86, 281] width 18 height 106
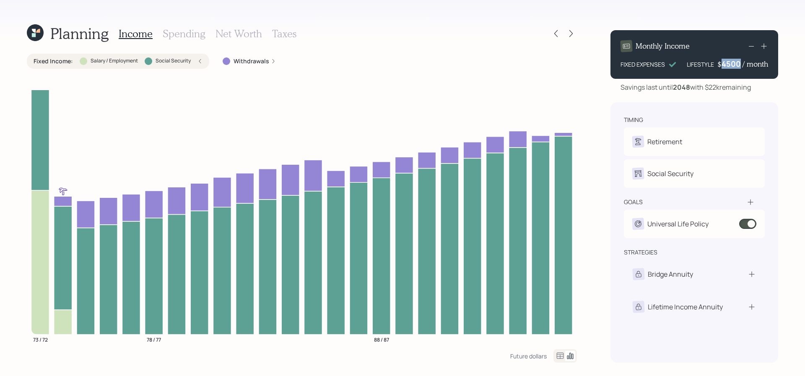
drag, startPoint x: 741, startPoint y: 63, endPoint x: 720, endPoint y: 63, distance: 20.5
click at [721, 63] on div "4500" at bounding box center [731, 64] width 21 height 10
click at [739, 101] on div "Monthly Income FIXED EXPENSES LIFESTYLE $ 6000 / month Savings last until 2048 …" at bounding box center [694, 192] width 168 height 339
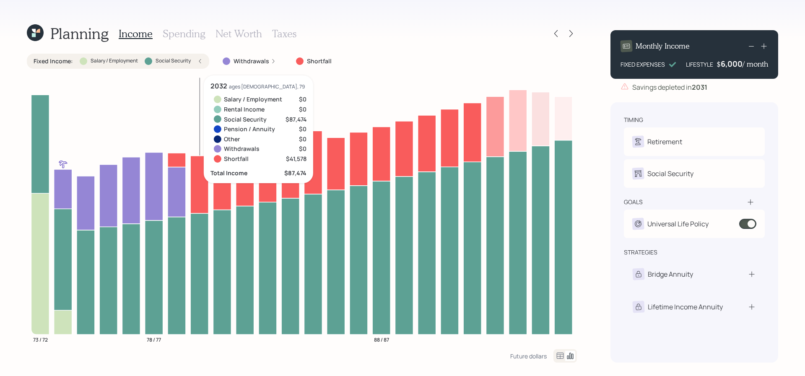
click at [209, 192] on icon "73 / 72 78 / 77 88 / 87" at bounding box center [302, 212] width 550 height 274
click at [202, 192] on icon at bounding box center [199, 183] width 18 height 57
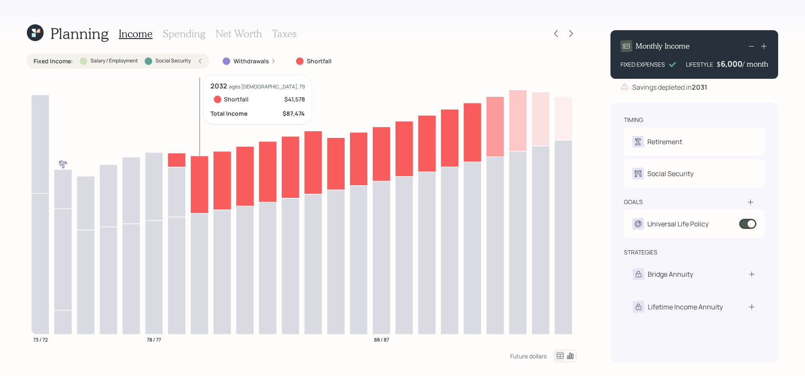
click at [202, 192] on icon at bounding box center [199, 183] width 18 height 57
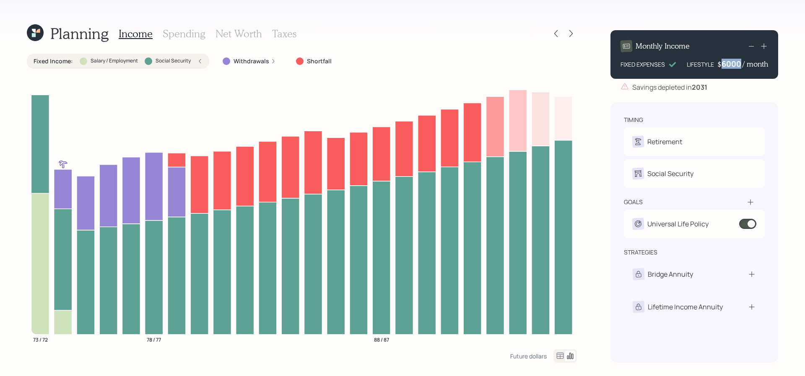
drag, startPoint x: 741, startPoint y: 63, endPoint x: 715, endPoint y: 63, distance: 25.6
click at [715, 63] on div "LIFESTYLE $ 6000 / month" at bounding box center [726, 64] width 81 height 10
click at [727, 84] on div "Savings depleted in 2031" at bounding box center [694, 87] width 168 height 10
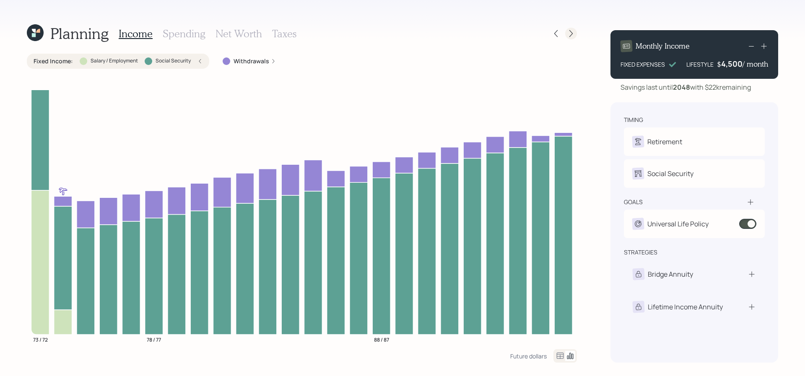
click at [569, 35] on icon at bounding box center [571, 33] width 8 height 8
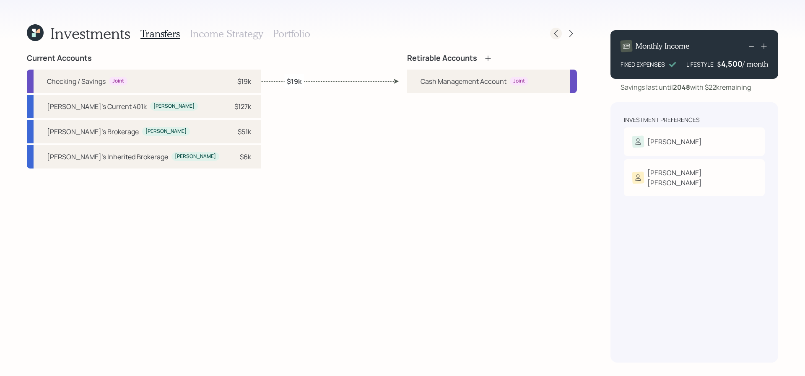
click at [554, 38] on div at bounding box center [556, 34] width 12 height 12
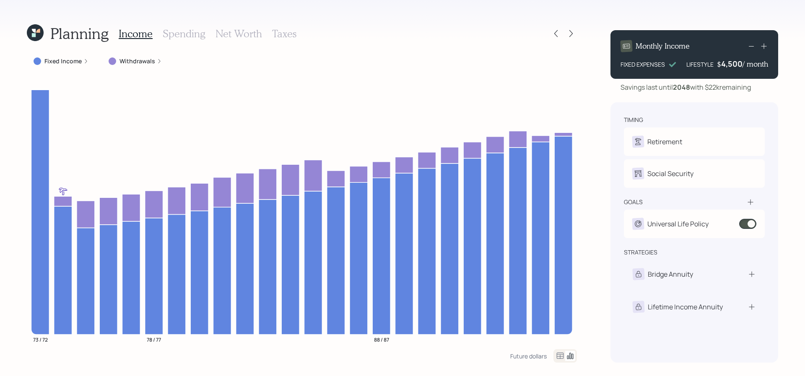
click at [186, 40] on div "Income Spending Net Worth Taxes" at bounding box center [208, 33] width 178 height 20
click at [188, 36] on h3 "Spending" at bounding box center [184, 34] width 43 height 12
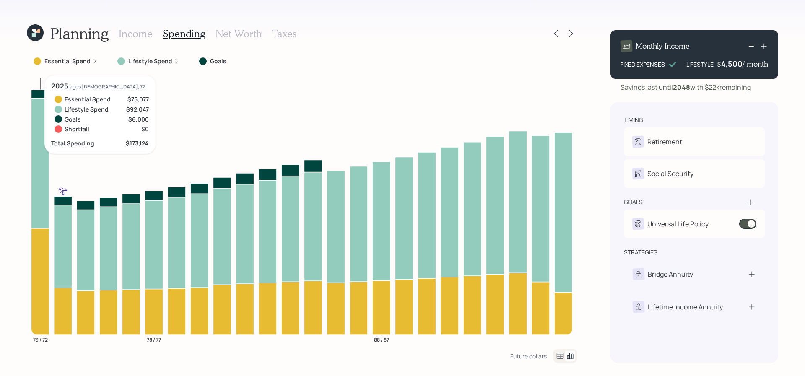
click at [30, 267] on icon "73 / 72 78 / 77 88 / 87" at bounding box center [302, 212] width 550 height 274
click at [35, 267] on icon at bounding box center [40, 281] width 18 height 106
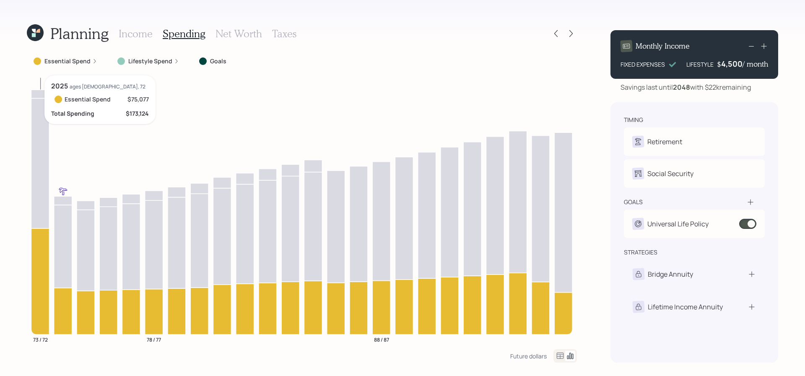
click at [35, 267] on icon at bounding box center [40, 281] width 18 height 106
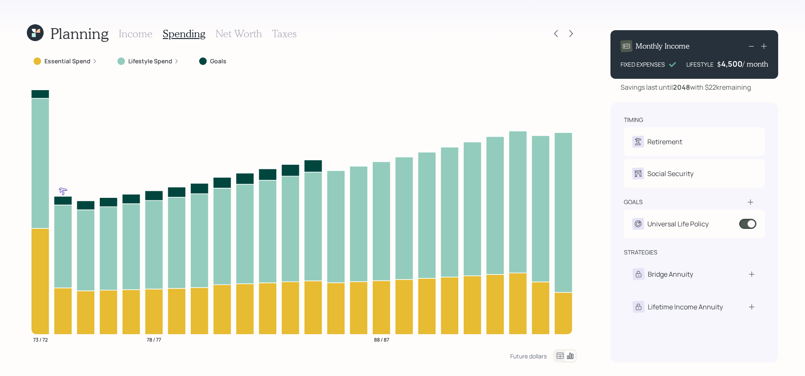
click at [75, 58] on label "Essential Spend" at bounding box center [67, 61] width 46 height 8
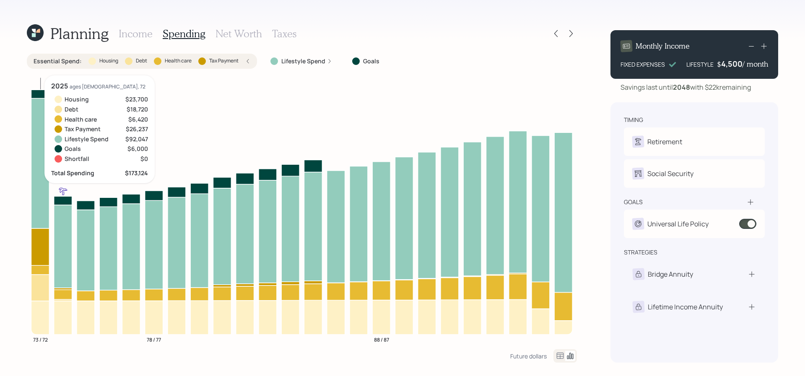
click at [41, 255] on icon at bounding box center [40, 246] width 18 height 37
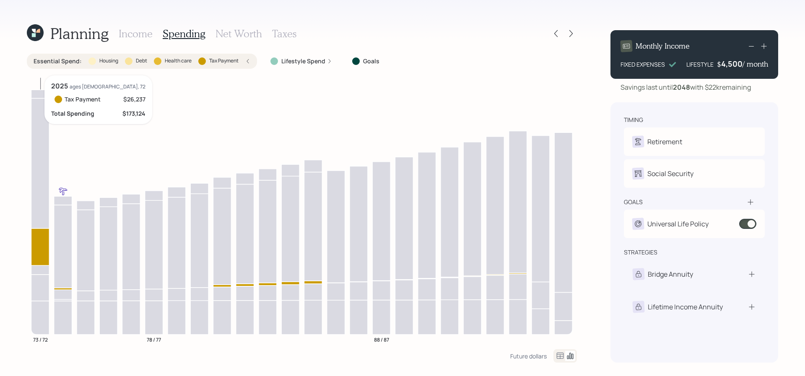
click at [42, 271] on icon at bounding box center [40, 269] width 18 height 9
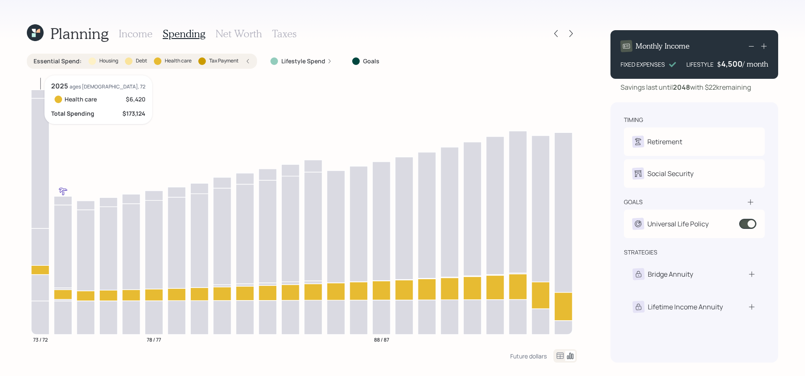
click at [42, 287] on icon at bounding box center [40, 287] width 18 height 26
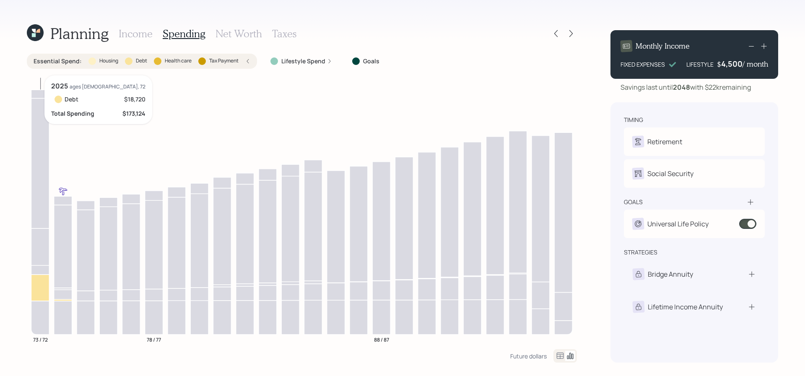
click at [43, 311] on icon at bounding box center [40, 318] width 18 height 34
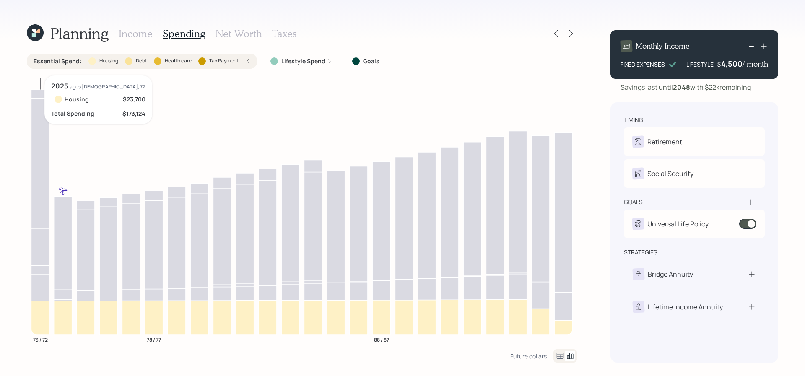
click at [43, 311] on icon at bounding box center [40, 318] width 18 height 34
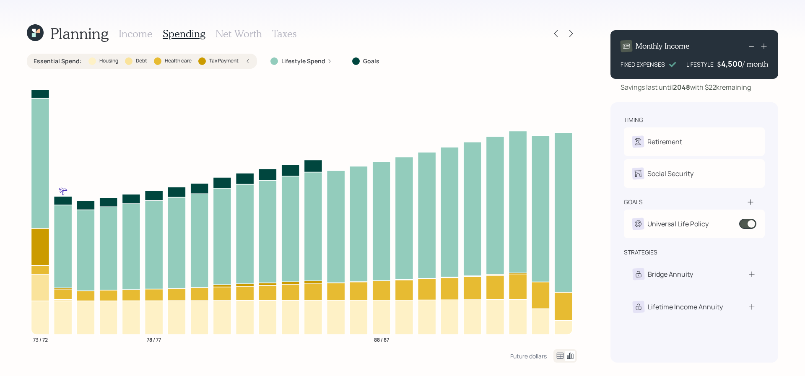
click at [247, 61] on icon at bounding box center [248, 61] width 2 height 4
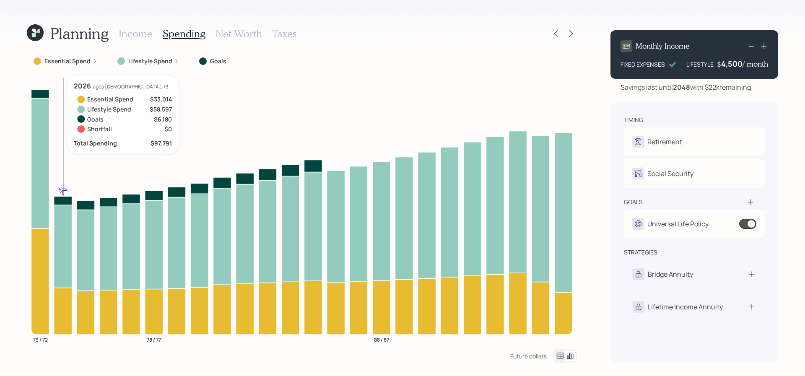
click at [60, 223] on icon at bounding box center [63, 246] width 18 height 83
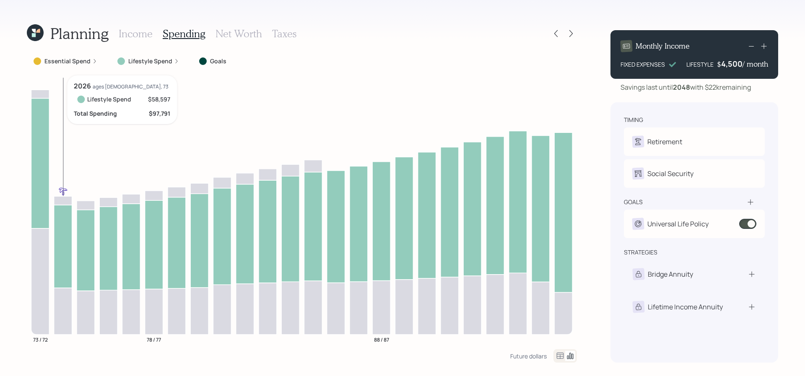
click at [62, 228] on icon at bounding box center [63, 246] width 18 height 83
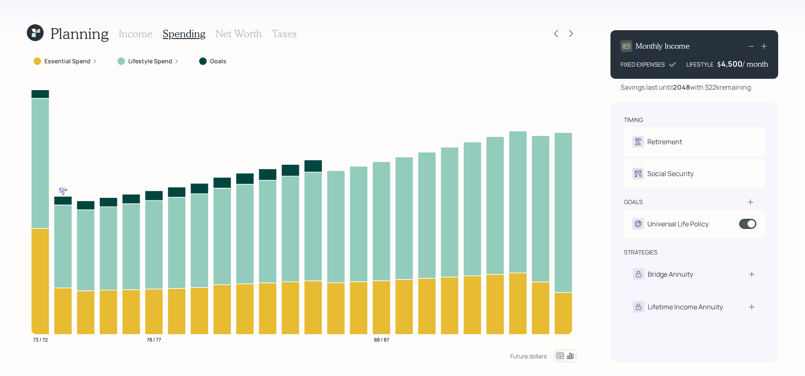
click at [560, 349] on div at bounding box center [564, 355] width 23 height 13
click at [559, 362] on div "Planning Income Spending Net Worth Taxes Essential Spend Lifestyle Spend Goals …" at bounding box center [402, 188] width 805 height 376
click at [560, 357] on icon at bounding box center [560, 356] width 10 height 10
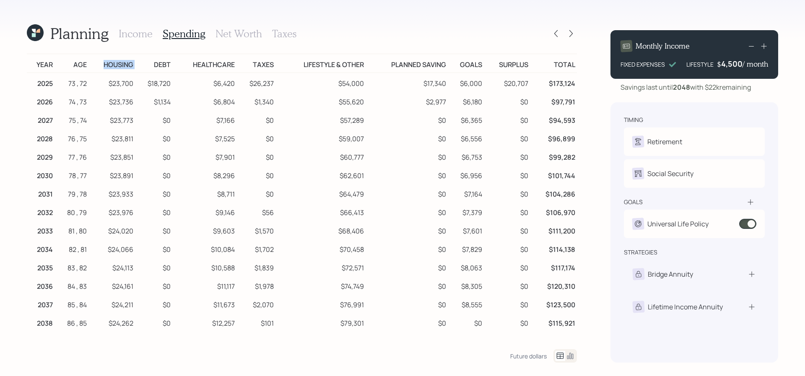
drag, startPoint x: 136, startPoint y: 62, endPoint x: 101, endPoint y: 61, distance: 35.6
click at [100, 61] on tr "Year Age Housing Debt Healthcare Taxes Lifestyle & Other Planned Saving Goals S…" at bounding box center [302, 63] width 550 height 19
click at [167, 74] on td "$18,720" at bounding box center [153, 82] width 37 height 19
drag, startPoint x: 171, startPoint y: 63, endPoint x: 145, endPoint y: 63, distance: 26.4
click at [145, 63] on td "Debt" at bounding box center [153, 63] width 37 height 19
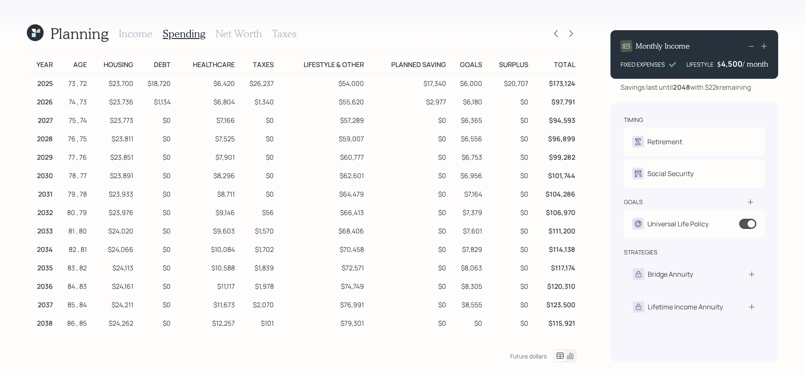
click at [232, 81] on td "$6,420" at bounding box center [204, 82] width 64 height 19
drag, startPoint x: 366, startPoint y: 63, endPoint x: 287, endPoint y: 63, distance: 79.6
click at [287, 63] on tr "Year Age Housing Debt Healthcare Taxes Lifestyle & Other Planned Saving Goals S…" at bounding box center [302, 63] width 550 height 19
drag, startPoint x: 482, startPoint y: 67, endPoint x: 449, endPoint y: 67, distance: 33.1
click at [449, 67] on td "Goals" at bounding box center [466, 63] width 36 height 19
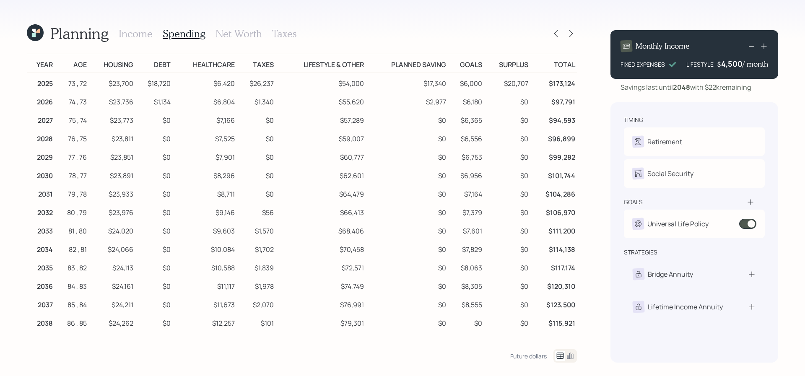
click at [131, 35] on h3 "Income" at bounding box center [136, 34] width 34 height 12
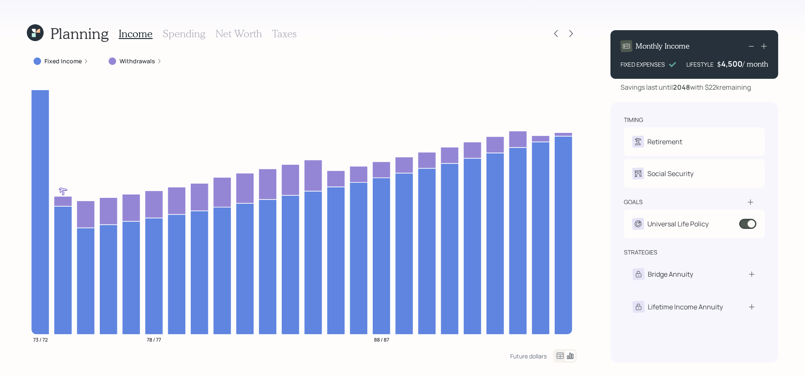
click at [252, 29] on h3 "Net Worth" at bounding box center [238, 34] width 47 height 12
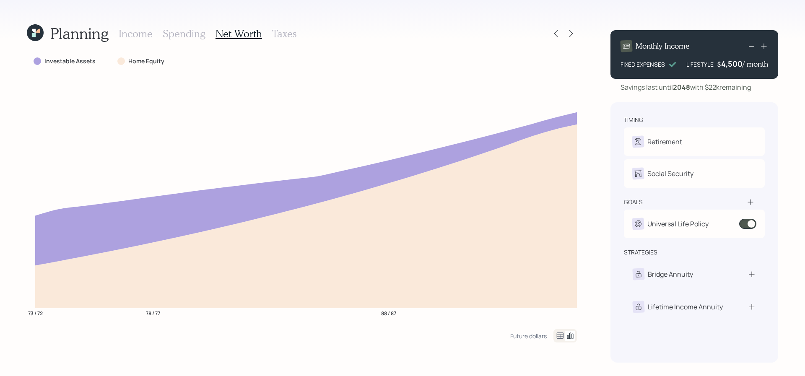
click at [557, 331] on icon at bounding box center [560, 336] width 10 height 10
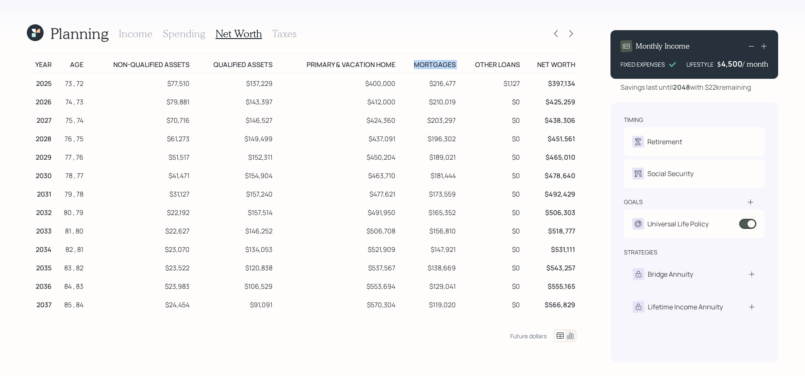
drag, startPoint x: 458, startPoint y: 67, endPoint x: 398, endPoint y: 68, distance: 59.9
click at [398, 68] on tr "Year Age Non-qualified assets Qualified assets Primary & vacation home Mortgage…" at bounding box center [302, 63] width 550 height 19
click at [144, 29] on h3 "Income" at bounding box center [136, 34] width 34 height 12
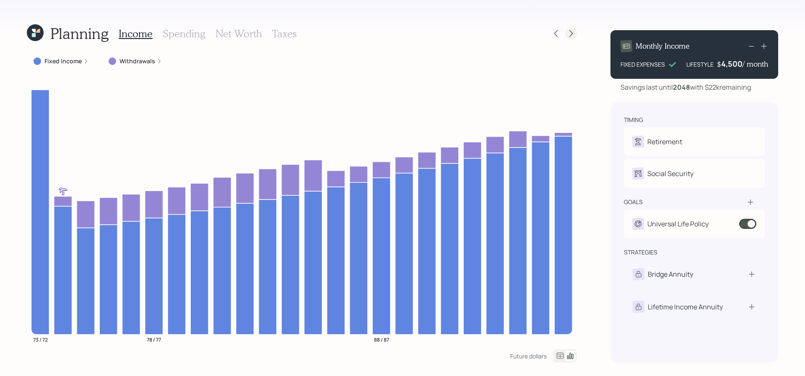
click at [568, 29] on icon at bounding box center [571, 33] width 8 height 8
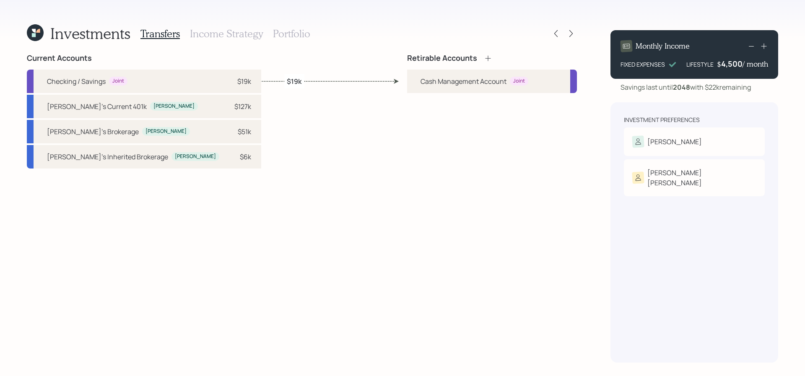
click at [489, 54] on icon at bounding box center [488, 58] width 8 height 8
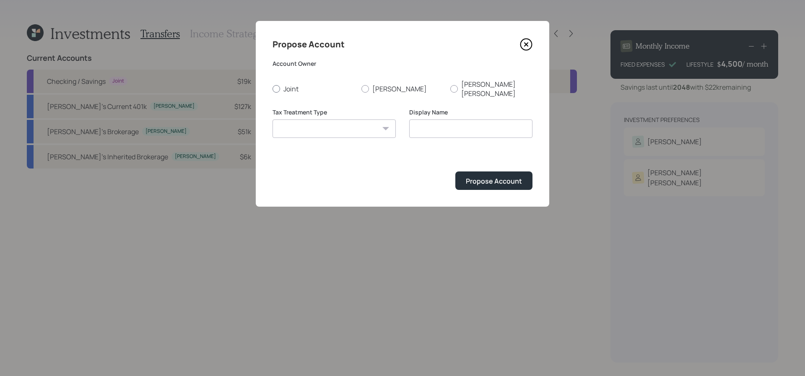
click at [296, 85] on label "Joint" at bounding box center [313, 89] width 82 height 18
click at [272, 88] on input "Joint" at bounding box center [272, 88] width 0 height 0
radio input "true"
click at [373, 84] on label "[PERSON_NAME]" at bounding box center [402, 89] width 82 height 18
click at [361, 88] on input "[PERSON_NAME]" at bounding box center [361, 88] width 0 height 0
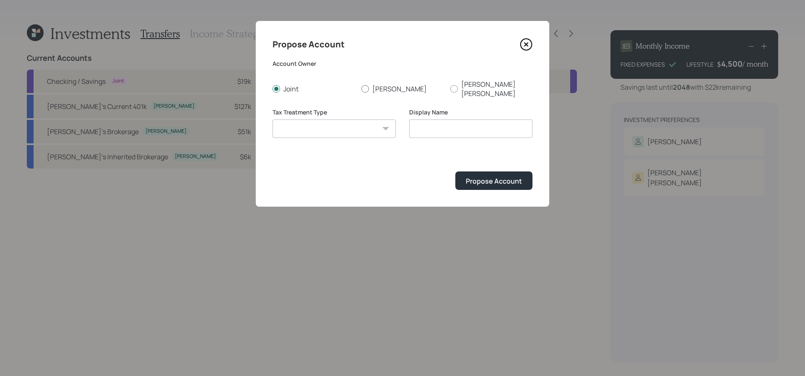
radio input "true"
click at [361, 109] on div "Tax Treatment Type Roth Taxable Traditional" at bounding box center [333, 123] width 123 height 30
click at [356, 119] on select "Roth Taxable Traditional" at bounding box center [333, 128] width 123 height 18
select select "taxable"
click at [272, 119] on select "Roth Taxable Traditional" at bounding box center [333, 128] width 123 height 18
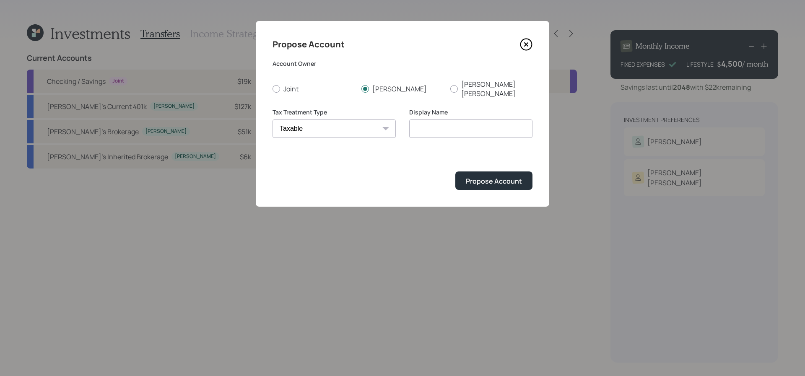
type input "Taxable"
click at [512, 176] on div "Propose Account" at bounding box center [494, 180] width 56 height 9
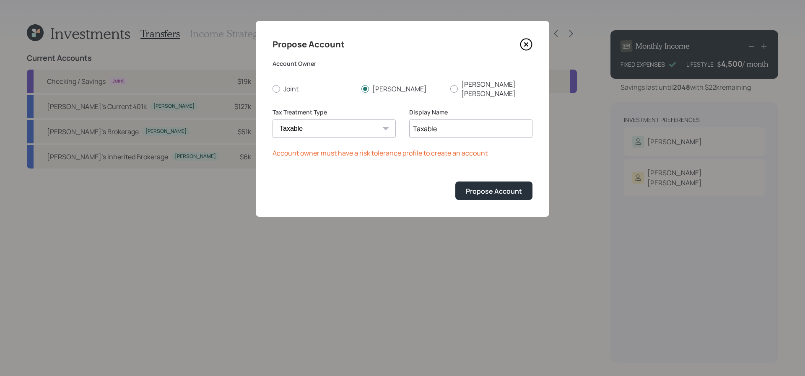
click at [523, 49] on icon at bounding box center [525, 44] width 11 height 11
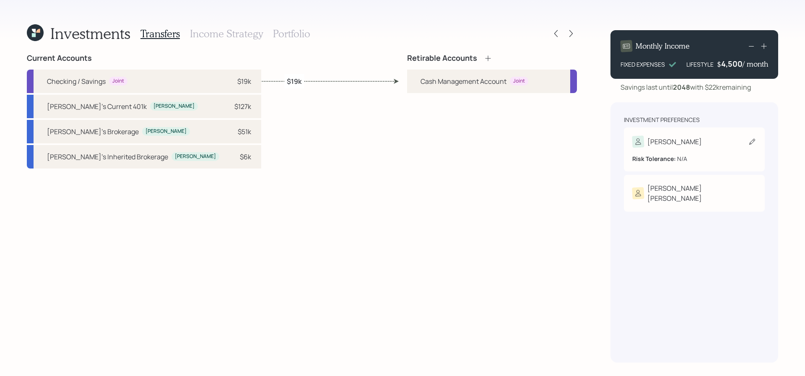
click at [666, 139] on div "[PERSON_NAME]" at bounding box center [694, 142] width 124 height 12
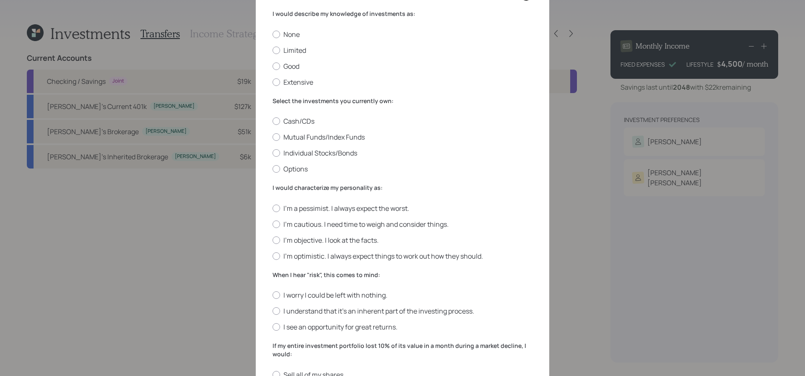
scroll to position [52, 0]
click at [285, 48] on label "Limited" at bounding box center [402, 48] width 260 height 9
click at [272, 48] on input "Limited" at bounding box center [272, 48] width 0 height 0
radio input "true"
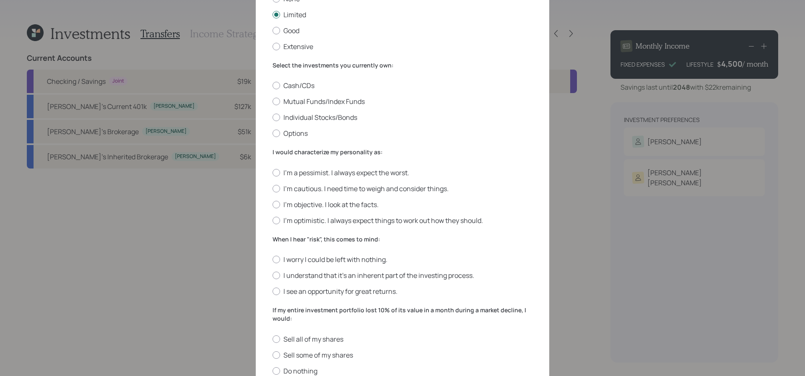
scroll to position [90, 0]
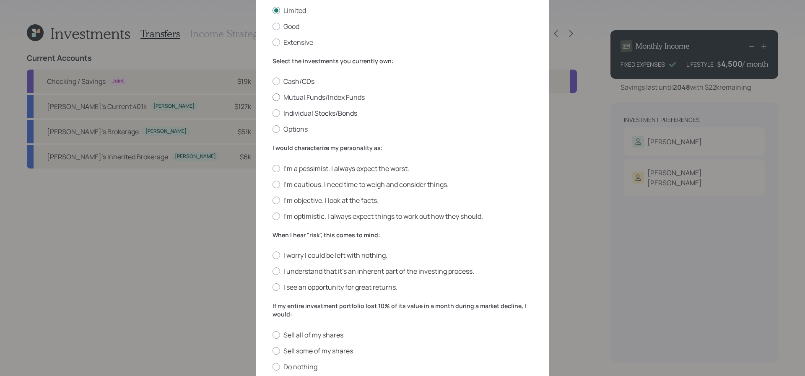
click at [276, 98] on div at bounding box center [276, 97] width 8 height 8
click at [272, 98] on input "Mutual Funds/Index Funds" at bounding box center [272, 97] width 0 height 0
radio input "true"
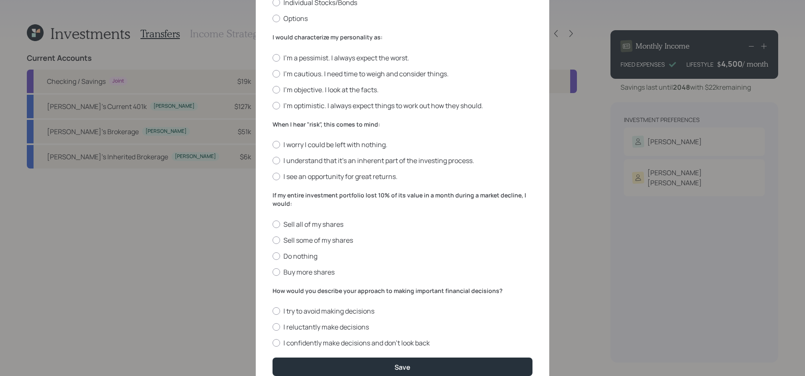
scroll to position [205, 0]
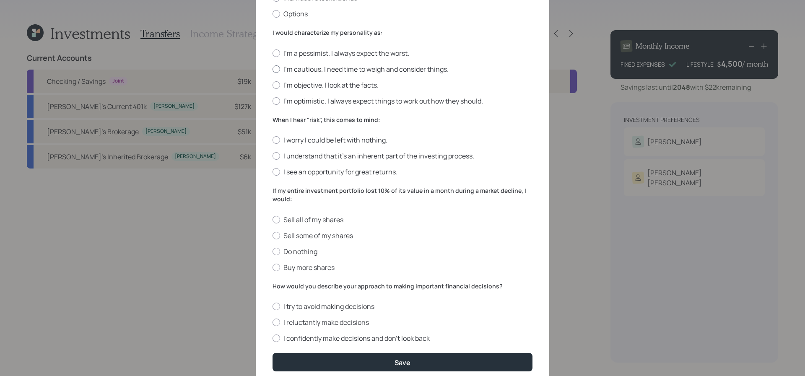
click at [306, 69] on label "I'm cautious. I need time to weigh and consider things." at bounding box center [402, 69] width 260 height 9
click at [272, 69] on input "I'm cautious. I need time to weigh and consider things." at bounding box center [272, 69] width 0 height 0
radio input "true"
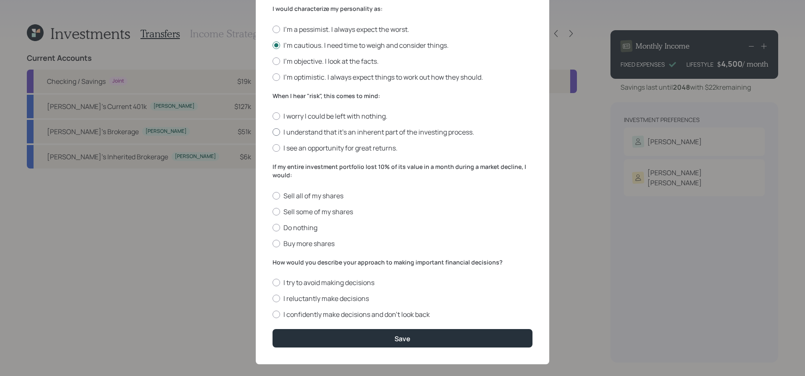
scroll to position [230, 0]
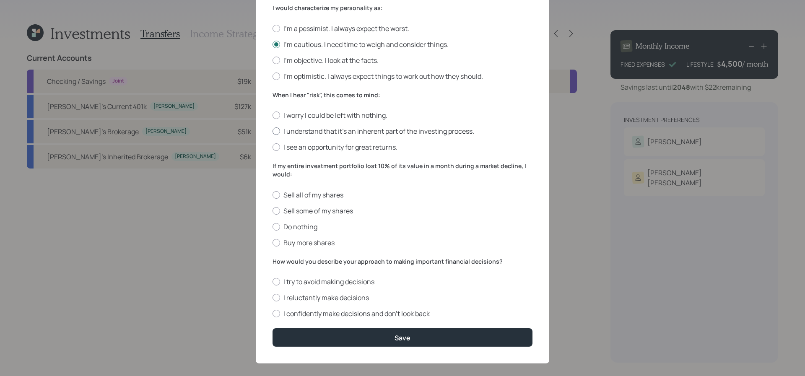
click at [290, 133] on label "I understand that it’s an inherent part of the investing process." at bounding box center [402, 131] width 260 height 9
click at [272, 132] on input "I understand that it’s an inherent part of the investing process." at bounding box center [272, 131] width 0 height 0
radio input "true"
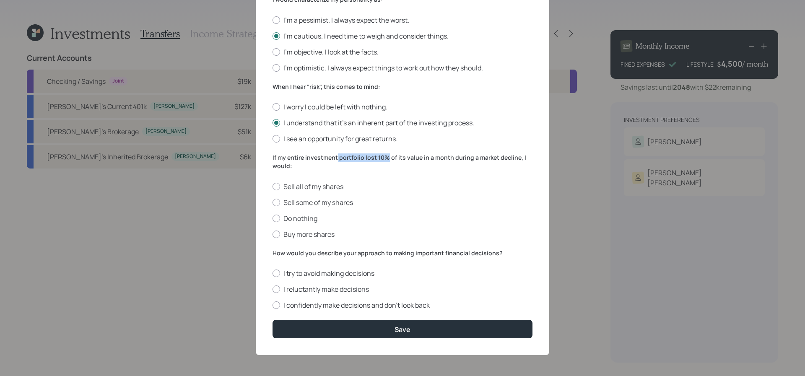
drag, startPoint x: 386, startPoint y: 158, endPoint x: 336, endPoint y: 159, distance: 50.3
click at [336, 159] on label "If my entire investment portfolio lost 10% of its value in a month during a mar…" at bounding box center [402, 161] width 260 height 16
click at [344, 164] on label "If my entire investment portfolio lost 10% of its value in a month during a mar…" at bounding box center [402, 161] width 260 height 16
click at [306, 219] on label "Do nothing" at bounding box center [402, 218] width 260 height 9
click at [272, 218] on input "Do nothing" at bounding box center [272, 218] width 0 height 0
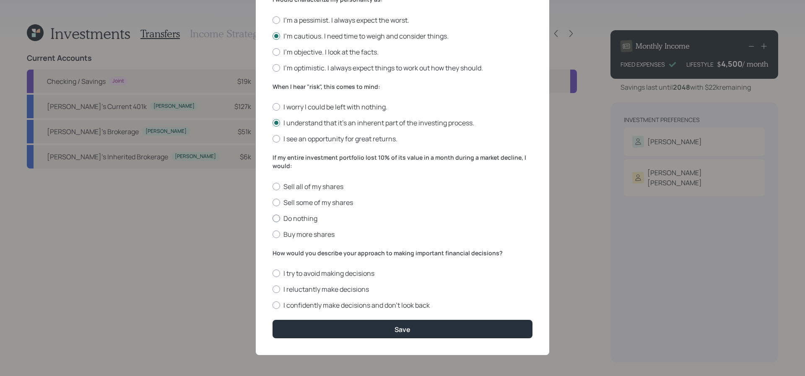
radio input "true"
click at [281, 287] on label "I reluctantly make decisions" at bounding box center [402, 289] width 260 height 9
click at [272, 289] on input "I reluctantly make decisions" at bounding box center [272, 289] width 0 height 0
radio input "true"
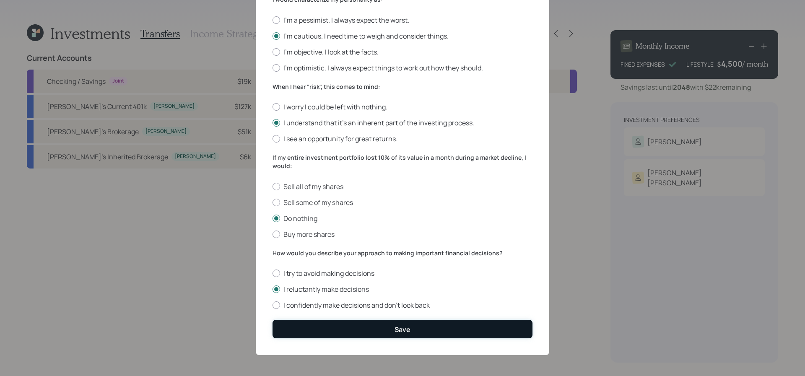
click at [324, 334] on button "Save" at bounding box center [402, 329] width 260 height 18
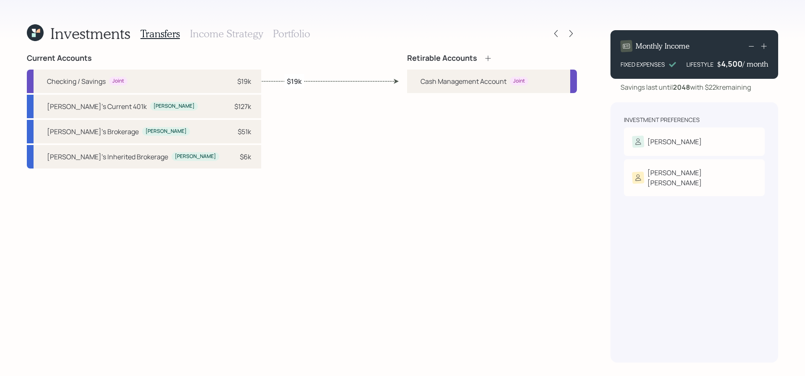
click at [490, 54] on icon at bounding box center [488, 58] width 8 height 8
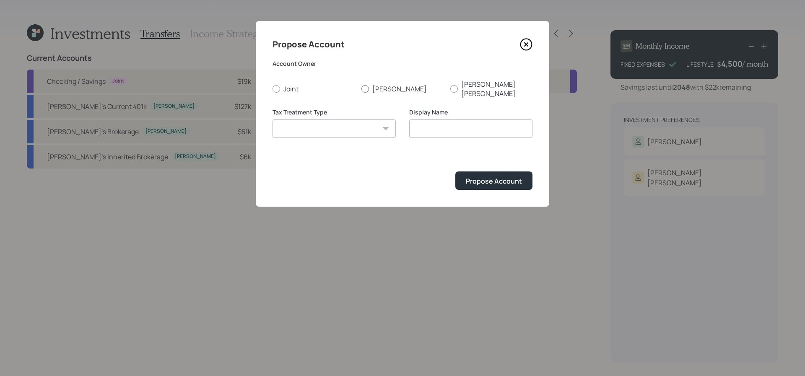
click at [365, 85] on div at bounding box center [365, 89] width 8 height 8
click at [361, 88] on input "[PERSON_NAME]" at bounding box center [361, 88] width 0 height 0
radio input "true"
click at [341, 125] on select "Roth Taxable Traditional" at bounding box center [333, 128] width 123 height 18
select select "taxable"
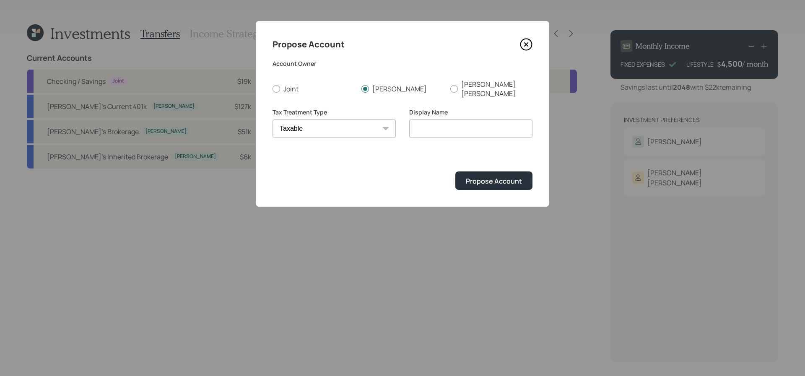
click at [272, 119] on select "Roth Taxable Traditional" at bounding box center [333, 128] width 123 height 18
type input "Taxable"
click at [494, 171] on button "Propose Account" at bounding box center [493, 180] width 77 height 18
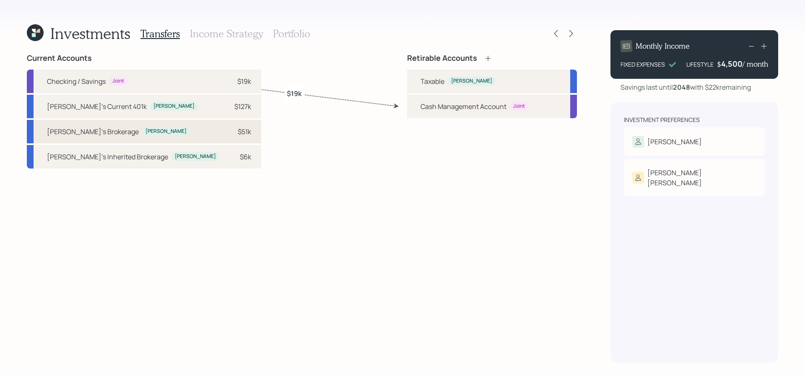
click at [132, 138] on div "Tim's Brokerage Tim $51k" at bounding box center [144, 131] width 234 height 23
click at [445, 88] on div "Taxable Tim" at bounding box center [492, 81] width 170 height 23
select select "6ad9697d-8819-4b5d-b1e7-29c4965de883"
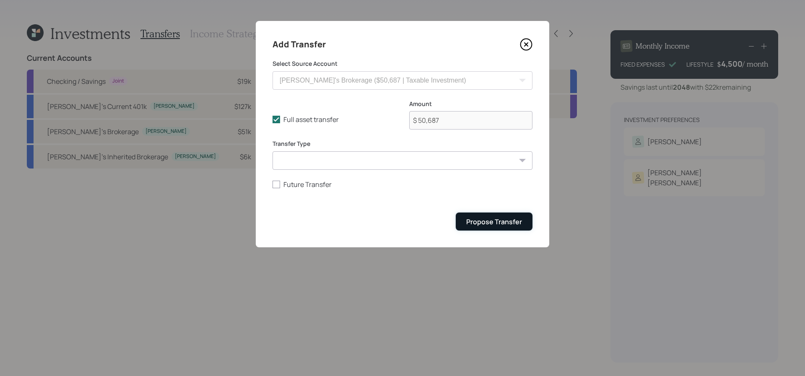
click at [471, 216] on button "Propose Transfer" at bounding box center [494, 221] width 77 height 18
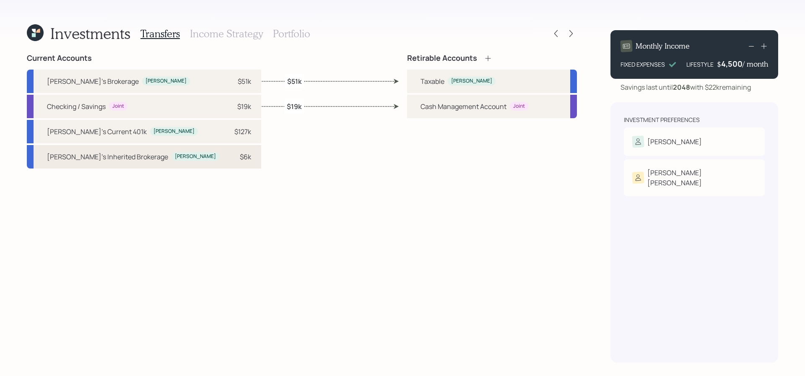
click at [171, 158] on div "[PERSON_NAME]" at bounding box center [195, 156] width 48 height 9
click at [436, 82] on div "Taxable" at bounding box center [432, 81] width 24 height 10
select select "836dcf78-9eec-45bd-a9cc-c4d1131dc906"
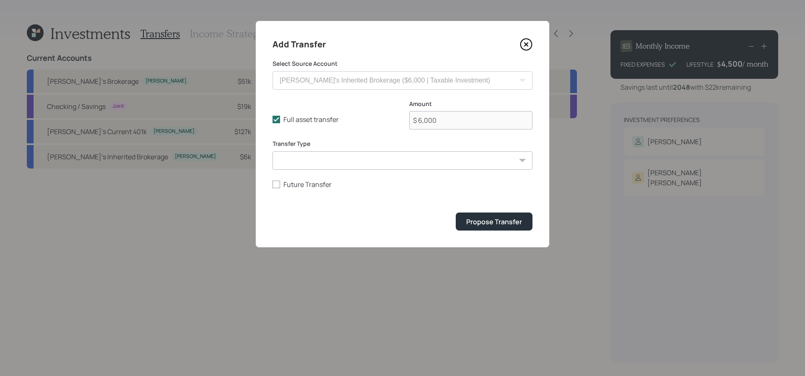
click at [509, 207] on form "Select Source Account Tim's Current 401k ($127,168 | 401(k)) Tim's Brokerage ($…" at bounding box center [402, 145] width 260 height 171
click at [508, 214] on button "Propose Transfer" at bounding box center [494, 221] width 77 height 18
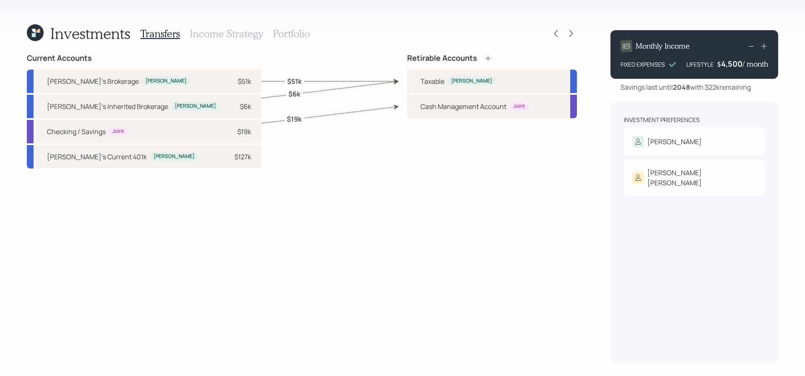
click at [487, 60] on icon at bounding box center [487, 57] width 5 height 5
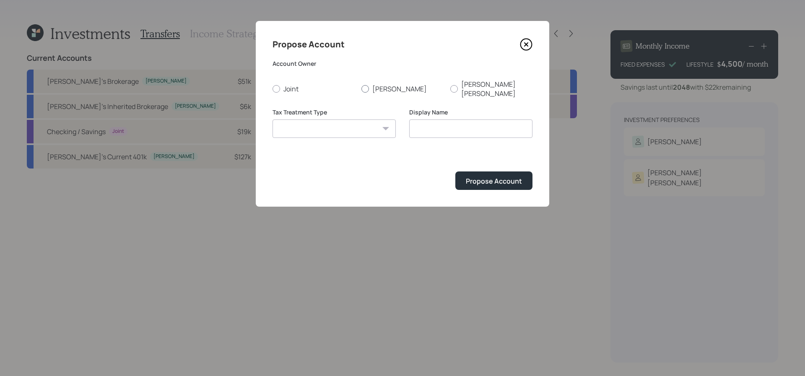
click at [379, 86] on label "[PERSON_NAME]" at bounding box center [402, 89] width 82 height 18
click at [361, 88] on input "[PERSON_NAME]" at bounding box center [361, 88] width 0 height 0
radio input "true"
click at [368, 119] on select "Roth Taxable Traditional" at bounding box center [333, 128] width 123 height 18
select select "traditional"
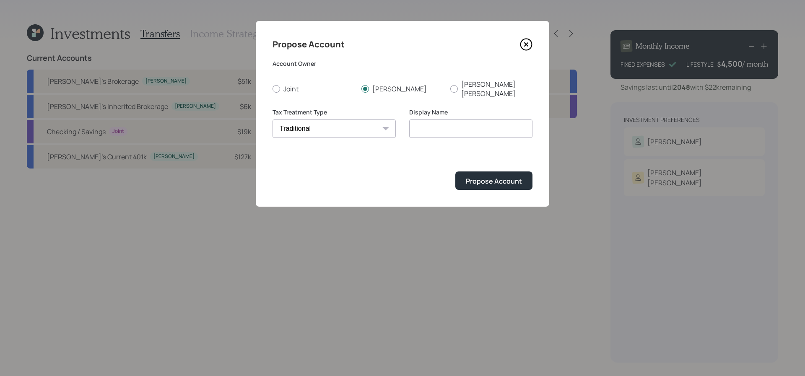
click at [272, 119] on select "Roth Taxable Traditional" at bounding box center [333, 128] width 123 height 18
click at [518, 122] on input "Traditional" at bounding box center [470, 128] width 123 height 18
type input "Traditional IRA"
click at [455, 171] on button "Propose Account" at bounding box center [493, 180] width 77 height 18
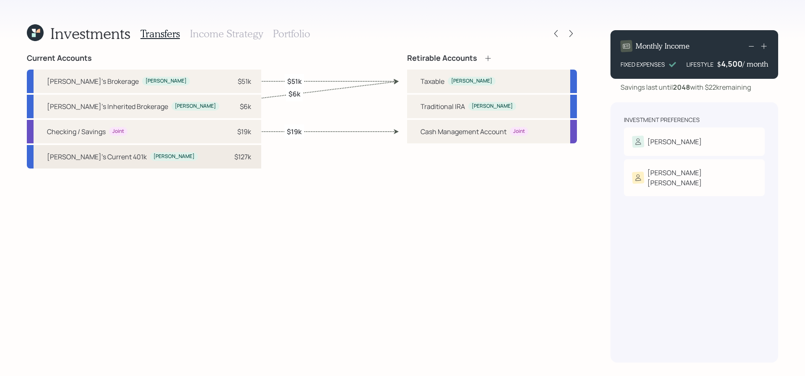
click at [138, 156] on div "Tim's Current 401k Tim $127k" at bounding box center [144, 156] width 234 height 23
click at [440, 111] on div "Traditional IRA" at bounding box center [442, 106] width 44 height 10
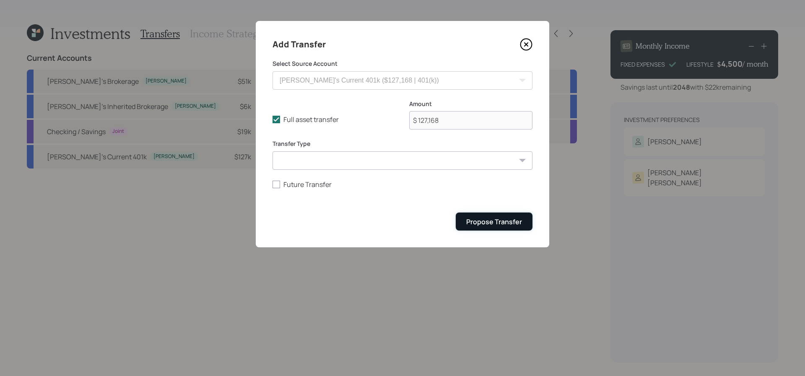
click at [479, 226] on div "Propose Transfer" at bounding box center [494, 221] width 56 height 9
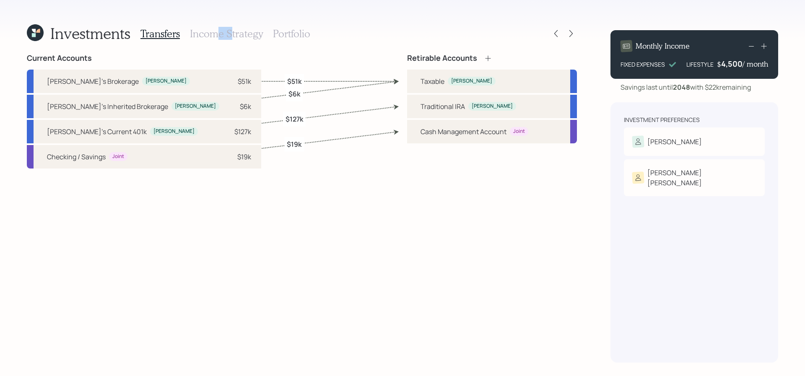
drag, startPoint x: 214, startPoint y: 34, endPoint x: 234, endPoint y: 37, distance: 20.8
click at [234, 37] on h3 "Income Strategy" at bounding box center [226, 34] width 73 height 12
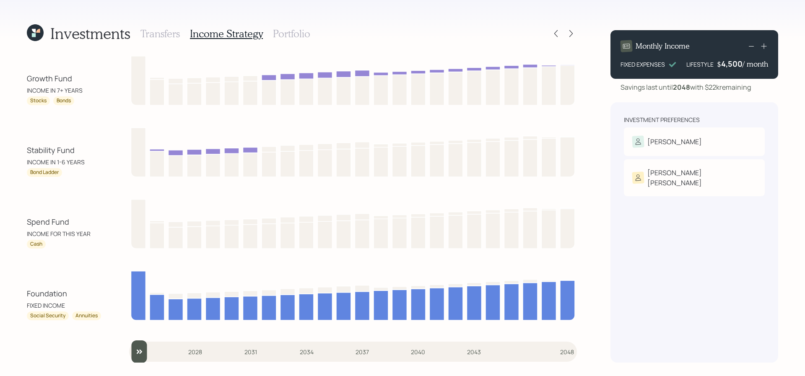
click at [6, 238] on div "Investments Transfers Income Strategy Portfolio Growth Fund INCOME IN 7+ YEARS …" at bounding box center [402, 188] width 805 height 376
drag, startPoint x: 71, startPoint y: 295, endPoint x: 25, endPoint y: 296, distance: 45.7
click at [25, 296] on div "Investments Transfers Income Strategy Portfolio Growth Fund INCOME IN 7+ YEARS …" at bounding box center [402, 188] width 805 height 376
click at [33, 305] on div "FIXED INCOME" at bounding box center [64, 305] width 75 height 9
drag, startPoint x: 67, startPoint y: 316, endPoint x: 28, endPoint y: 321, distance: 39.3
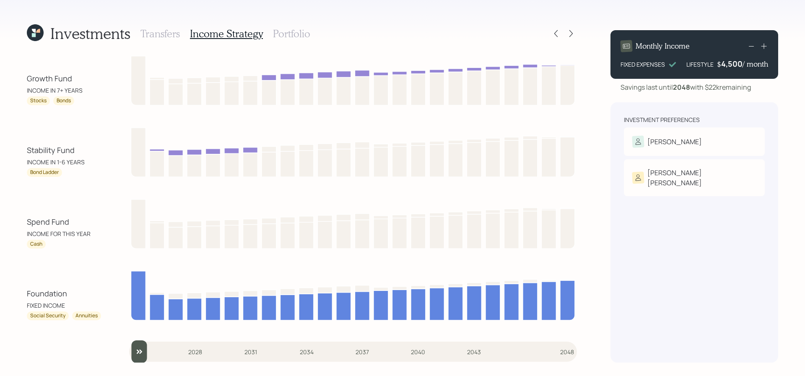
click at [28, 321] on div "Growth Fund INCOME IN 7+ YEARS Stocks Bonds Stability Fund INCOME IN 1-6 YEARS …" at bounding box center [302, 208] width 550 height 309
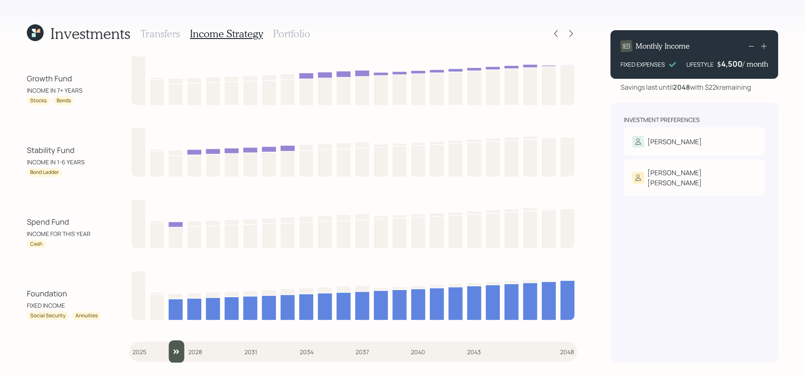
drag, startPoint x: 138, startPoint y: 347, endPoint x: 165, endPoint y: 350, distance: 26.5
click at [165, 350] on input "slider" at bounding box center [353, 351] width 448 height 23
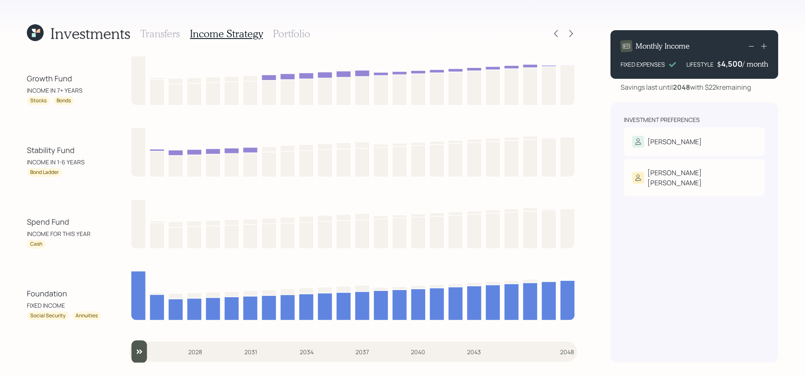
drag, startPoint x: 180, startPoint y: 359, endPoint x: 140, endPoint y: 359, distance: 40.6
click at [140, 359] on input "slider" at bounding box center [353, 351] width 448 height 23
drag, startPoint x: 75, startPoint y: 225, endPoint x: 16, endPoint y: 225, distance: 58.7
click at [16, 225] on div "Investments Transfers Income Strategy Portfolio Growth Fund INCOME IN 7+ YEARS …" at bounding box center [402, 188] width 805 height 376
click at [65, 216] on div "Spend Fund" at bounding box center [64, 221] width 75 height 11
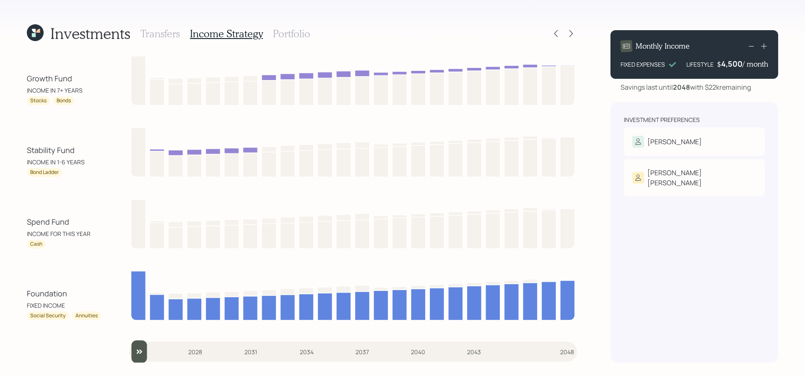
click at [71, 221] on div "Spend Fund" at bounding box center [64, 221] width 75 height 11
drag, startPoint x: 70, startPoint y: 221, endPoint x: 17, endPoint y: 223, distance: 53.7
click at [17, 223] on div "Investments Transfers Income Strategy Portfolio Growth Fund INCOME IN 7+ YEARS …" at bounding box center [402, 188] width 805 height 376
click at [87, 224] on div "Spend Fund" at bounding box center [64, 221] width 75 height 11
drag, startPoint x: 87, startPoint y: 224, endPoint x: 18, endPoint y: 221, distance: 69.2
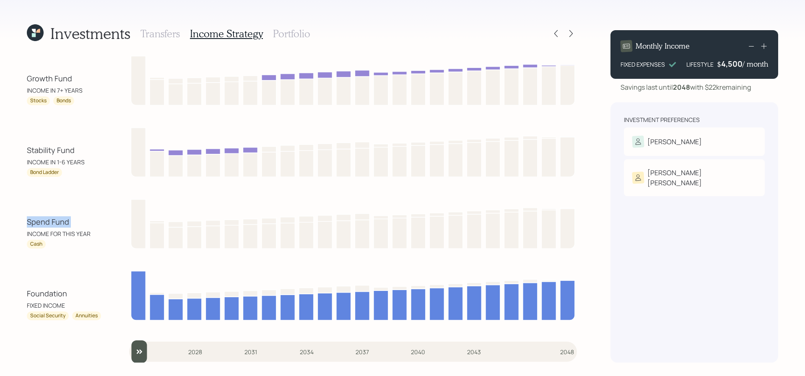
click at [18, 221] on div "Investments Transfers Income Strategy Portfolio Growth Fund INCOME IN 7+ YEARS …" at bounding box center [402, 188] width 805 height 376
click at [18, 222] on div "Investments Transfers Income Strategy Portfolio Growth Fund INCOME IN 7+ YEARS …" at bounding box center [402, 188] width 805 height 376
drag, startPoint x: 74, startPoint y: 220, endPoint x: 4, endPoint y: 220, distance: 70.0
click at [4, 220] on div "Investments Transfers Income Strategy Portfolio Growth Fund INCOME IN 7+ YEARS …" at bounding box center [402, 188] width 805 height 376
drag, startPoint x: 135, startPoint y: 352, endPoint x: 150, endPoint y: 352, distance: 15.1
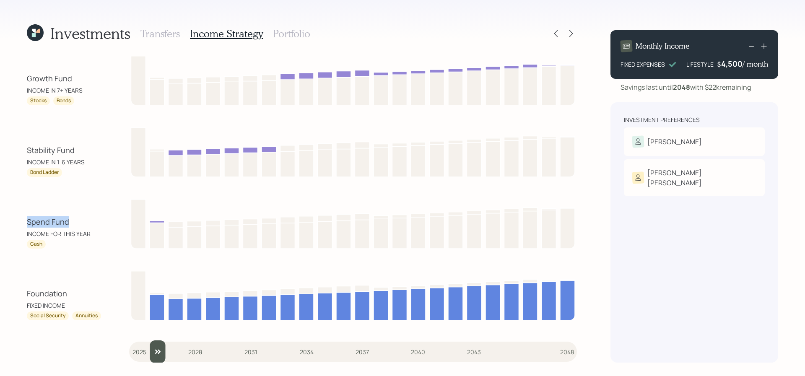
click at [150, 352] on input "slider" at bounding box center [353, 351] width 448 height 23
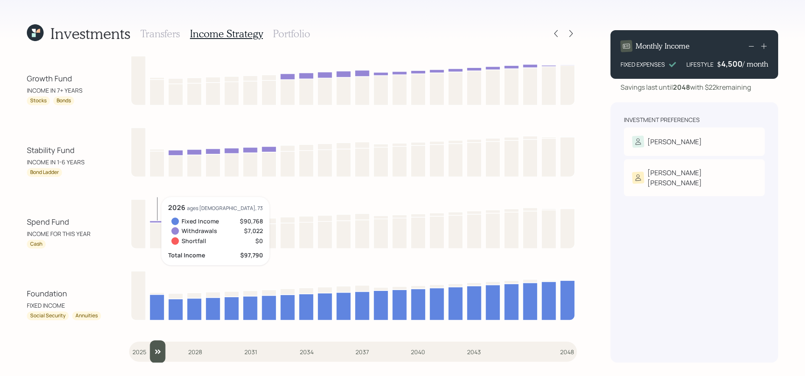
click at [157, 221] on icon at bounding box center [157, 222] width 15 height 2
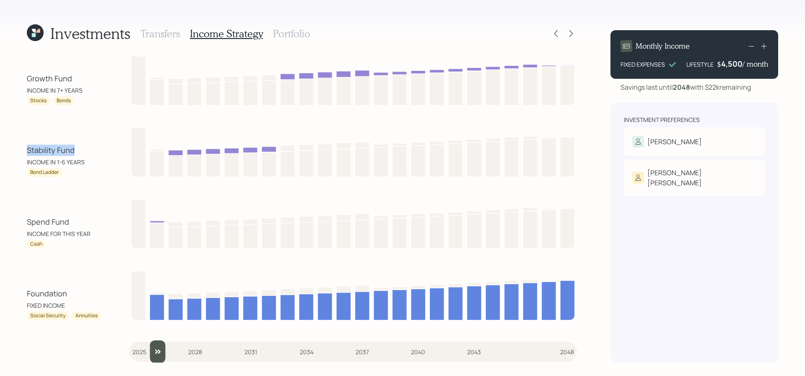
drag, startPoint x: 83, startPoint y: 150, endPoint x: 10, endPoint y: 150, distance: 73.3
click at [10, 150] on div "Investments Transfers Income Strategy Portfolio Growth Fund INCOME IN 7+ YEARS …" at bounding box center [402, 188] width 805 height 376
click at [40, 192] on div "Growth Fund INCOME IN 7+ YEARS Stocks Bonds Stability Fund INCOME IN 1-6 YEARS …" at bounding box center [302, 208] width 550 height 309
drag, startPoint x: 156, startPoint y: 354, endPoint x: 174, endPoint y: 354, distance: 17.6
type input "2027"
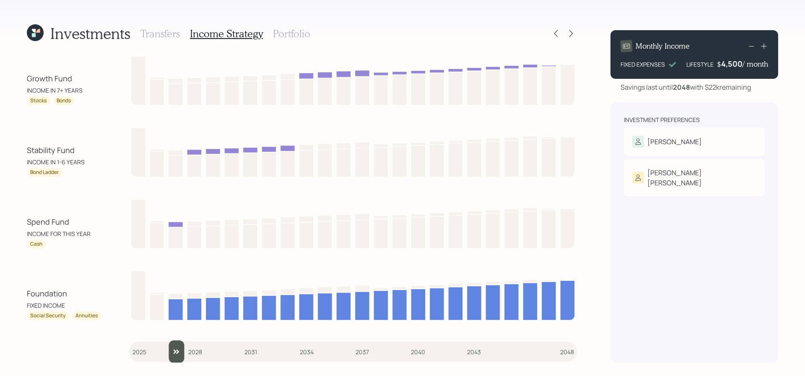
click at [174, 354] on input "slider" at bounding box center [353, 351] width 448 height 23
drag, startPoint x: 83, startPoint y: 79, endPoint x: 0, endPoint y: 79, distance: 82.6
click at [0, 79] on div "Investments Transfers Income Strategy Portfolio Growth Fund INCOME IN 7+ YEARS …" at bounding box center [402, 188] width 805 height 376
click at [72, 117] on div "Growth Fund INCOME IN 7+ YEARS Stocks Bonds Stability Fund INCOME IN 1-6 YEARS …" at bounding box center [302, 208] width 550 height 309
click at [764, 47] on icon at bounding box center [763, 46] width 8 height 8
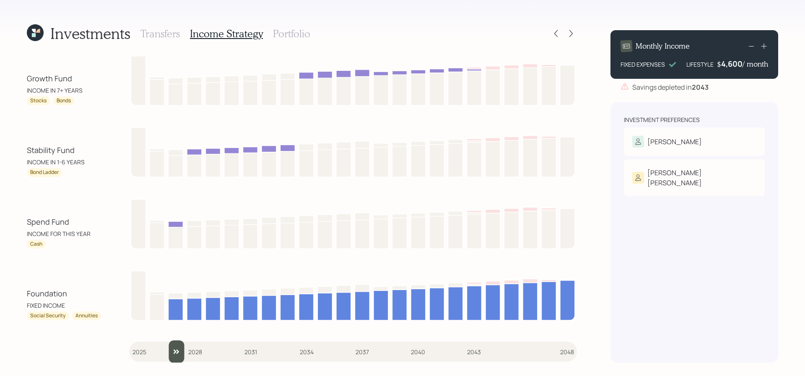
click at [764, 47] on icon at bounding box center [763, 46] width 8 height 8
click at [749, 44] on icon at bounding box center [751, 46] width 10 height 10
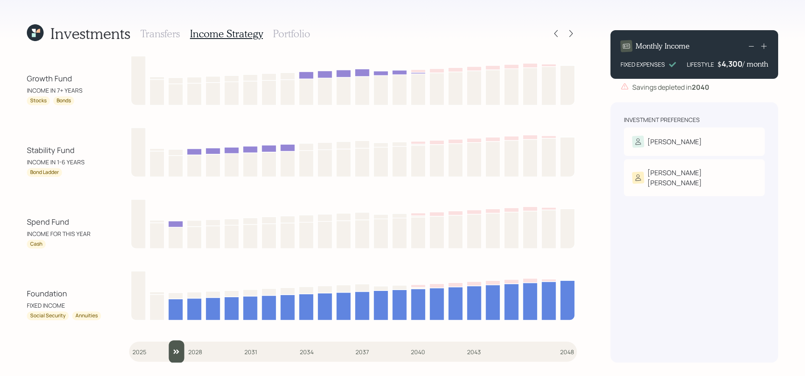
click at [749, 44] on icon at bounding box center [751, 46] width 10 height 10
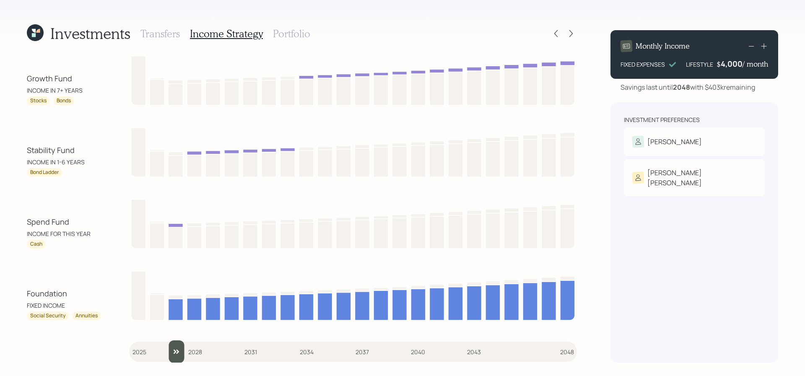
click at [766, 44] on icon at bounding box center [763, 46] width 8 height 8
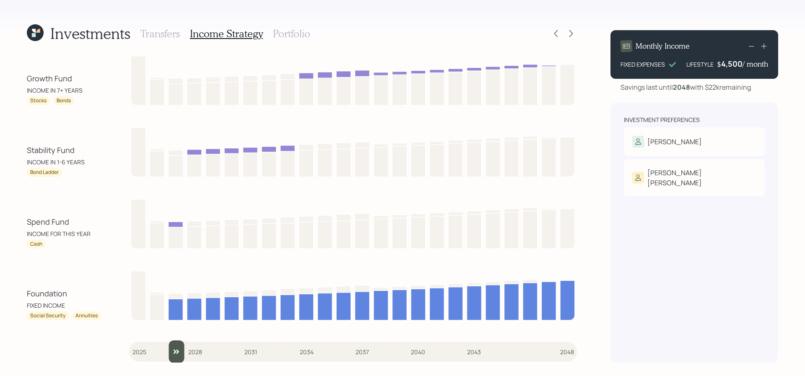
click at [298, 31] on h3 "Portfolio" at bounding box center [291, 34] width 37 height 12
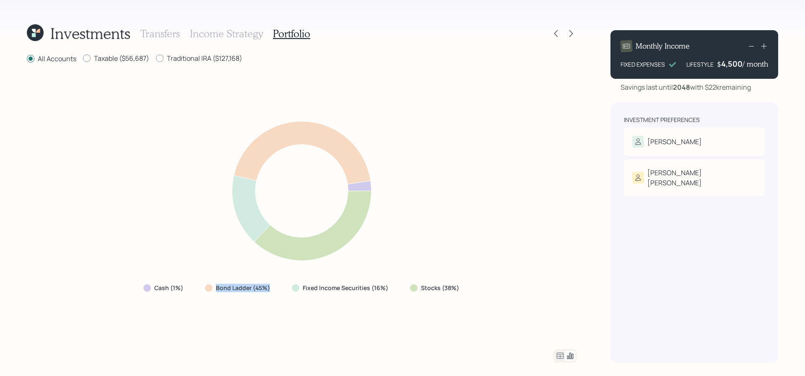
drag, startPoint x: 274, startPoint y: 293, endPoint x: 211, endPoint y: 293, distance: 63.3
click at [211, 293] on div "Bond Ladder (45%)" at bounding box center [238, 287] width 80 height 15
drag, startPoint x: 467, startPoint y: 288, endPoint x: 403, endPoint y: 288, distance: 63.7
click at [403, 288] on div "Cash (1%) Bond Ladder (45%) Fixed Income Securities (16%) Stocks (38%)" at bounding box center [302, 206] width 550 height 265
drag, startPoint x: 393, startPoint y: 286, endPoint x: 292, endPoint y: 280, distance: 101.6
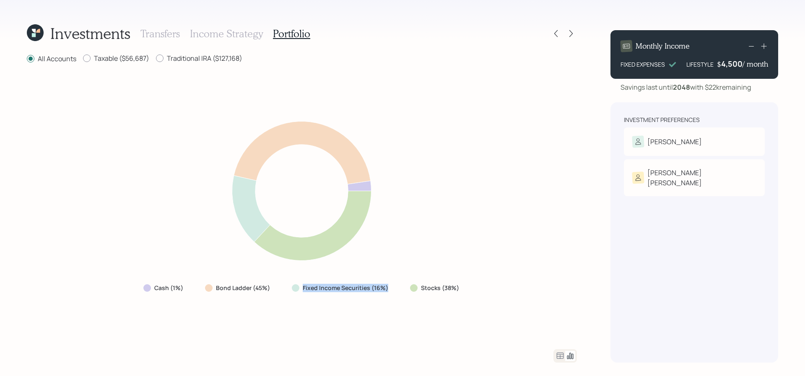
click at [292, 280] on div "Fixed Income Securities (16%)" at bounding box center [340, 287] width 111 height 15
click at [331, 293] on div "Fixed Income Securities (16%)" at bounding box center [340, 287] width 111 height 15
click at [89, 58] on div at bounding box center [87, 58] width 8 height 8
click at [83, 58] on input "Taxable ($56,687)" at bounding box center [83, 58] width 0 height 0
radio input "true"
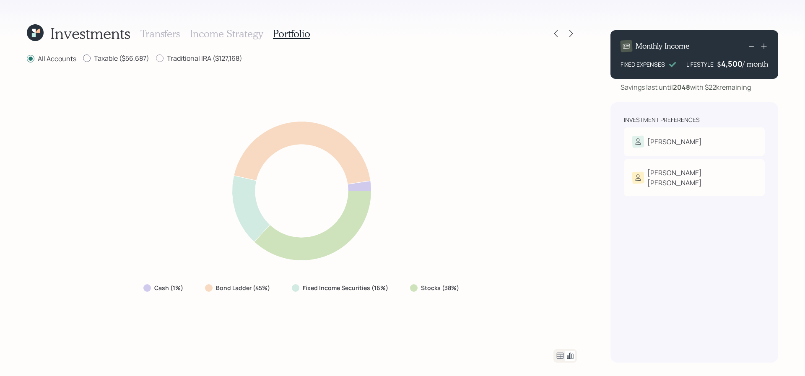
radio input "false"
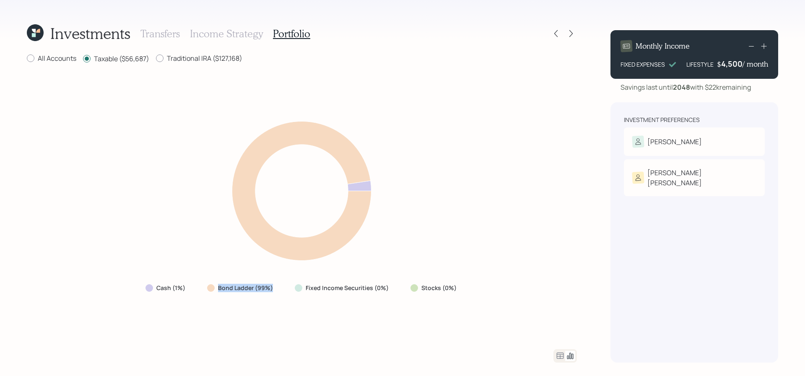
drag, startPoint x: 284, startPoint y: 296, endPoint x: 220, endPoint y: 288, distance: 64.7
click at [220, 288] on div "Cash (1%) Bond Ladder (99%) Fixed Income Securities (0%) Stocks (0%)" at bounding box center [302, 206] width 550 height 265
click at [562, 358] on icon at bounding box center [560, 355] width 7 height 6
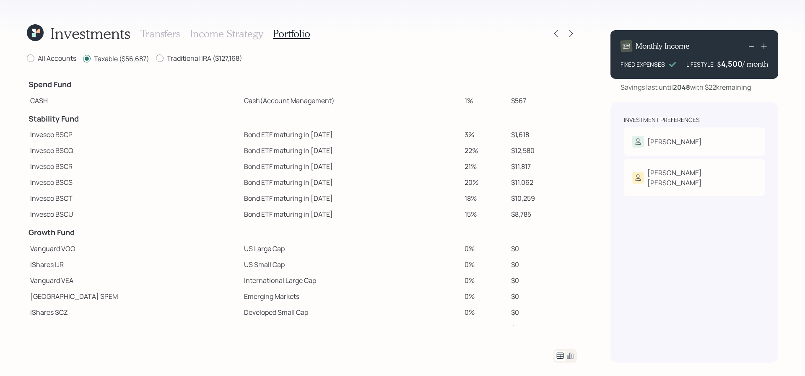
click at [572, 356] on icon at bounding box center [570, 356] width 10 height 10
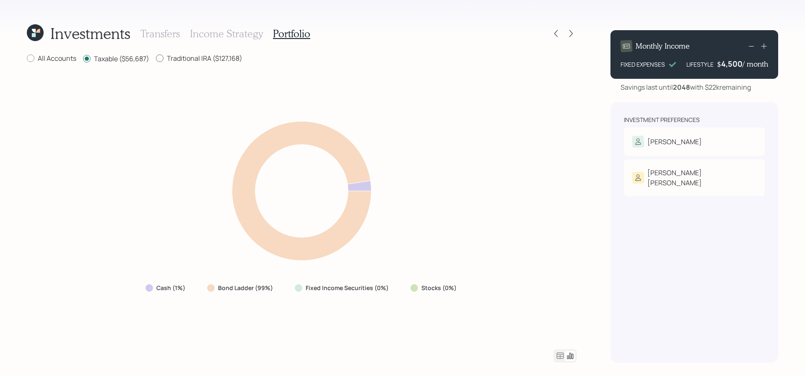
click at [168, 59] on label "Traditional IRA ($127,168)" at bounding box center [199, 58] width 86 height 9
click at [156, 59] on input "Traditional IRA ($127,168)" at bounding box center [155, 58] width 0 height 0
radio input "true"
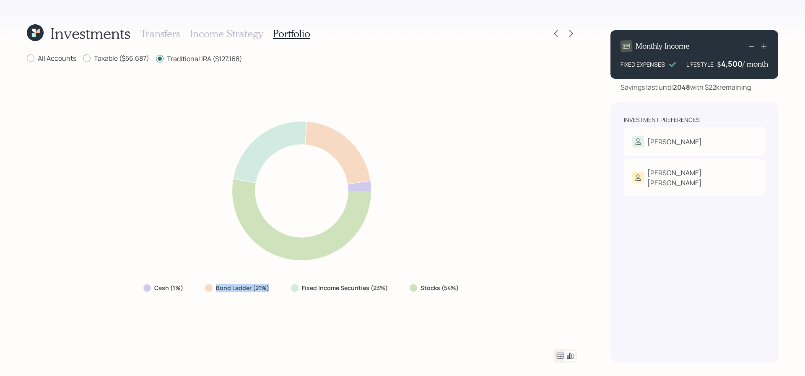
drag, startPoint x: 280, startPoint y: 292, endPoint x: 214, endPoint y: 291, distance: 66.2
click at [214, 291] on div "Cash (1%) Bond Ladder (21%) Fixed Income Securities (23%) Stocks (54%)" at bounding box center [302, 287] width 330 height 15
drag, startPoint x: 460, startPoint y: 290, endPoint x: 412, endPoint y: 292, distance: 47.8
click at [412, 292] on div "Stocks (54%)" at bounding box center [435, 287] width 64 height 15
click at [563, 358] on icon at bounding box center [560, 356] width 10 height 10
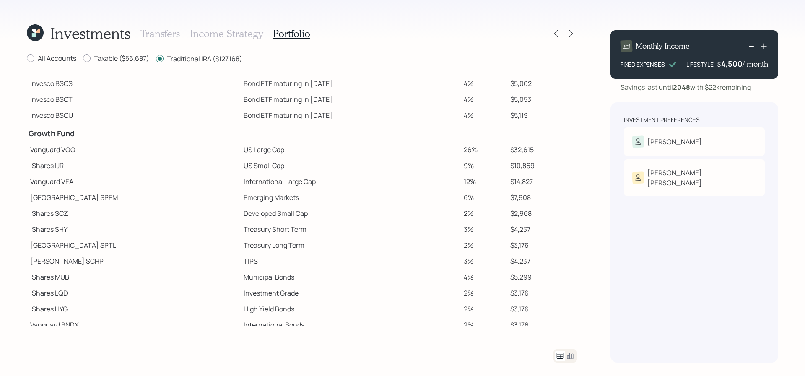
scroll to position [122, 0]
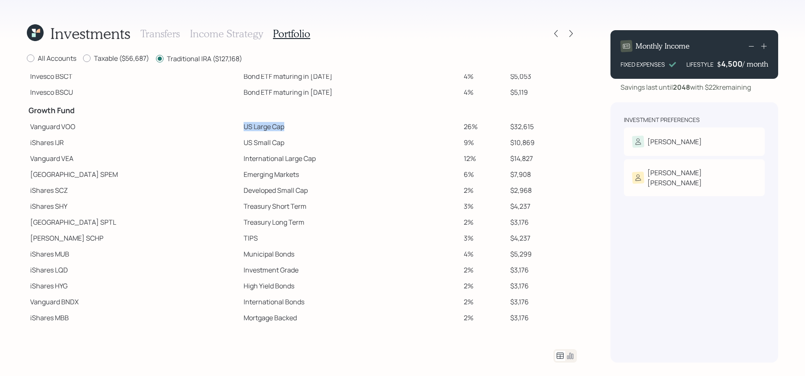
drag, startPoint x: 249, startPoint y: 127, endPoint x: 163, endPoint y: 127, distance: 86.7
click at [163, 127] on tr "Vanguard VOO US Large Cap 26% $32,615" at bounding box center [302, 127] width 550 height 16
drag, startPoint x: 241, startPoint y: 143, endPoint x: 169, endPoint y: 143, distance: 72.1
click at [169, 143] on tr "iShares IJR US Small Cap 9% $10,869" at bounding box center [302, 143] width 550 height 16
drag, startPoint x: 280, startPoint y: 160, endPoint x: 181, endPoint y: 160, distance: 99.3
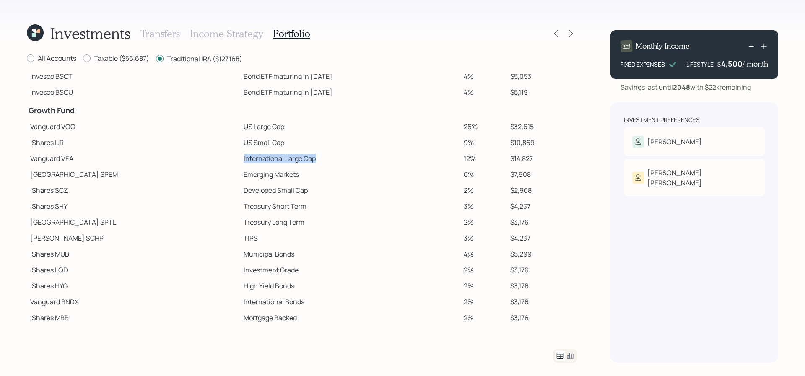
click at [181, 160] on tr "Vanguard VEA International Large Cap 12% $14,827" at bounding box center [302, 158] width 550 height 16
drag, startPoint x: 261, startPoint y: 171, endPoint x: 158, endPoint y: 182, distance: 103.2
click at [158, 182] on tbody "Spend Fund CASH Cash (Account Management) 1% $1,272 Stability Fund Invesco BSCP…" at bounding box center [302, 138] width 550 height 373
drag, startPoint x: 270, startPoint y: 185, endPoint x: 169, endPoint y: 188, distance: 101.0
click at [169, 188] on tr "iShares SCZ Developed Small Cap 2% $2,968" at bounding box center [302, 190] width 550 height 16
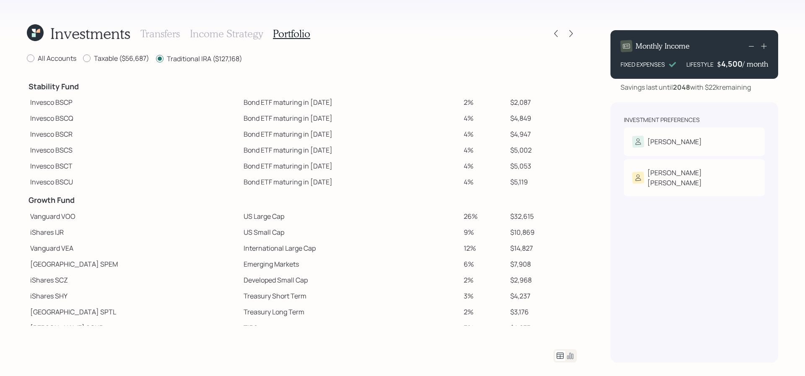
scroll to position [0, 0]
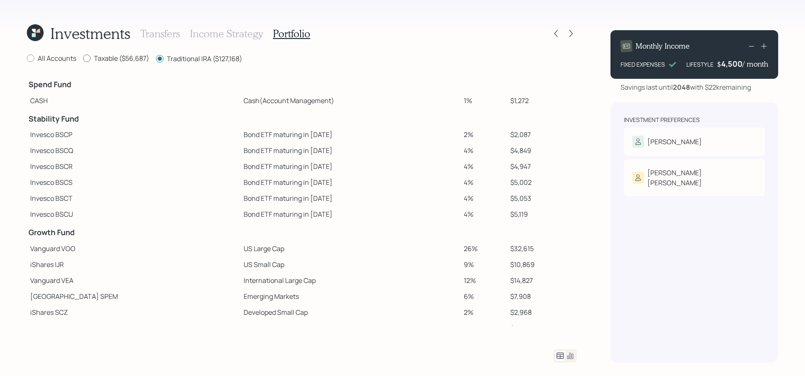
click at [116, 61] on label "Taxable ($56,687)" at bounding box center [116, 58] width 66 height 9
click at [83, 59] on input "Taxable ($56,687)" at bounding box center [83, 58] width 0 height 0
radio input "true"
radio input "false"
click at [571, 357] on icon at bounding box center [570, 356] width 6 height 6
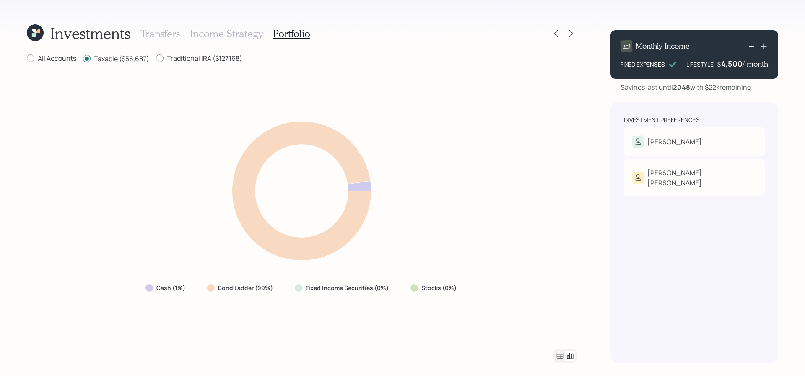
click at [220, 35] on h3 "Income Strategy" at bounding box center [226, 34] width 73 height 12
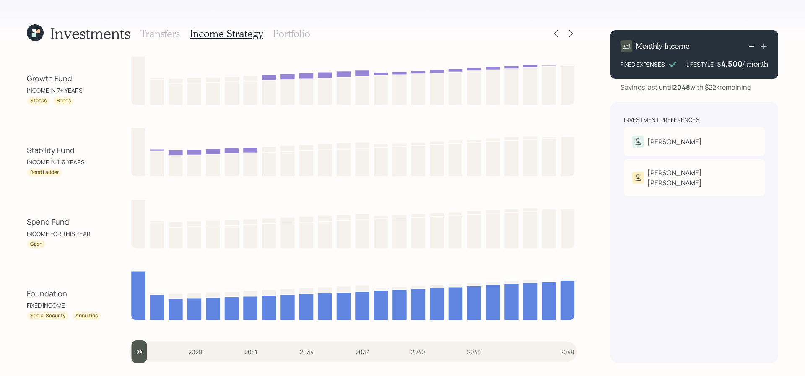
click at [166, 40] on div "Transfers Income Strategy Portfolio" at bounding box center [225, 33] width 170 height 20
click at [162, 34] on h3 "Transfers" at bounding box center [159, 34] width 39 height 12
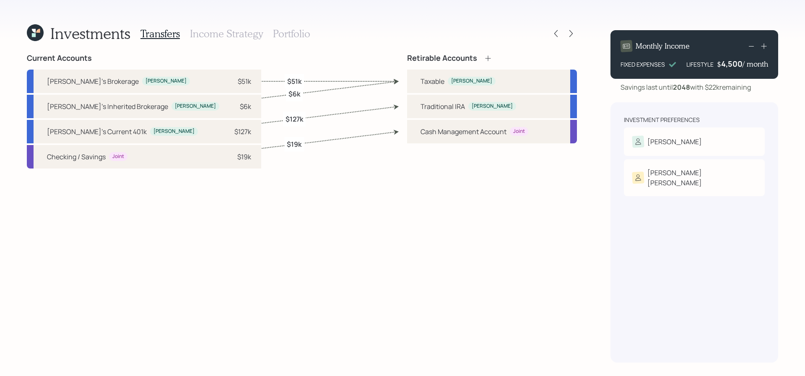
click at [297, 118] on label "$127k" at bounding box center [294, 118] width 18 height 9
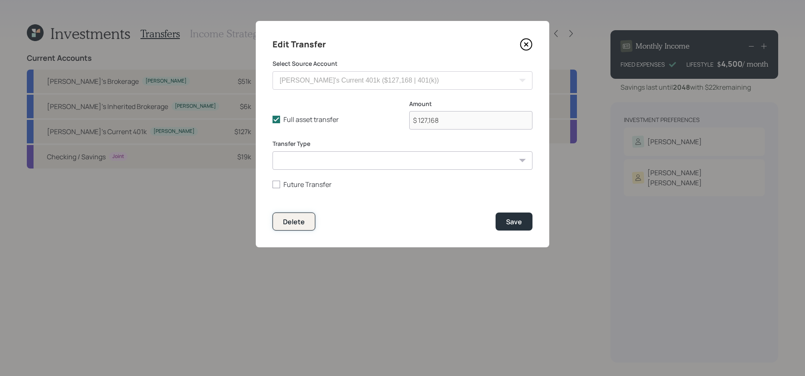
click at [305, 224] on button "Delete" at bounding box center [293, 221] width 43 height 18
click at [301, 217] on button "Delete" at bounding box center [293, 221] width 43 height 18
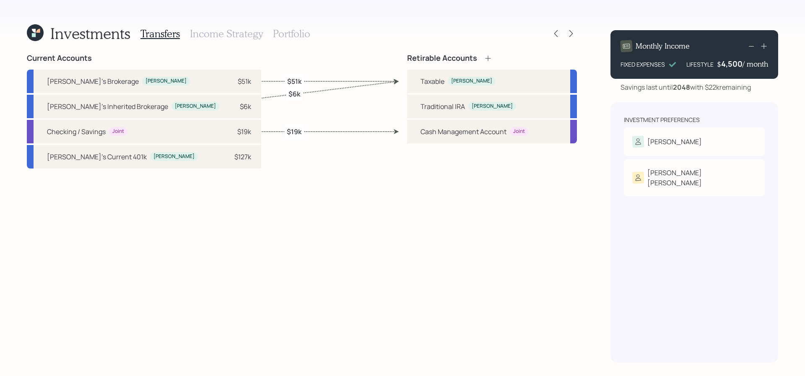
click at [299, 32] on h3 "Portfolio" at bounding box center [291, 34] width 37 height 12
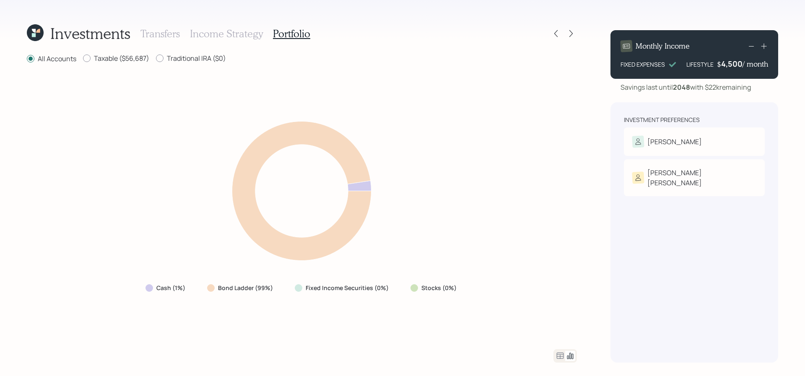
click at [572, 41] on div "Investments Transfers Income Strategy Portfolio" at bounding box center [302, 33] width 550 height 20
click at [572, 34] on icon at bounding box center [571, 33] width 8 height 8
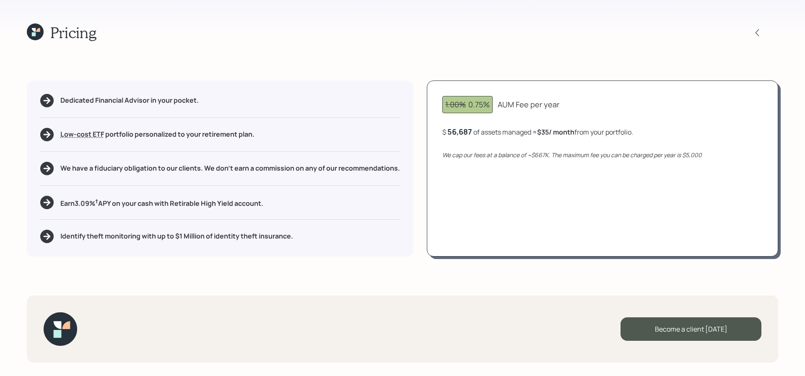
click at [486, 105] on div "1.00% 0.75%" at bounding box center [467, 104] width 44 height 11
drag, startPoint x: 490, startPoint y: 105, endPoint x: 465, endPoint y: 105, distance: 24.7
click at [465, 105] on div "1.00% 0.75%" at bounding box center [467, 104] width 44 height 11
drag, startPoint x: 476, startPoint y: 130, endPoint x: 445, endPoint y: 130, distance: 31.4
click at [445, 130] on div "$ 56687 of assets managed ≈ $35 / month from your portfolio ." at bounding box center [536, 132] width 189 height 10
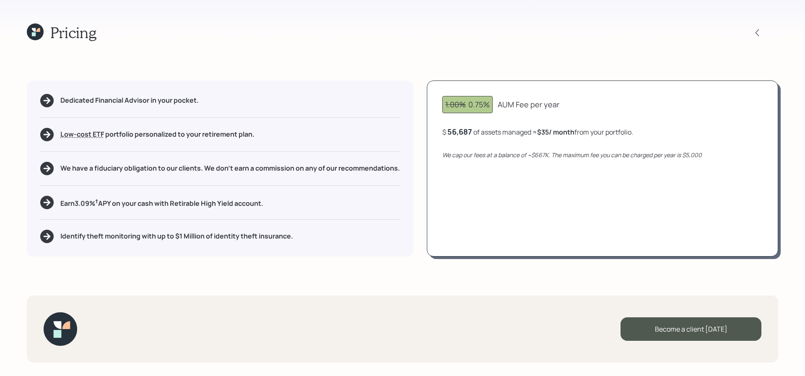
click at [474, 151] on icon "We cap our fees at a balance of ~$667K. The maximum fee you can be charged per …" at bounding box center [571, 155] width 259 height 8
click at [558, 130] on b "$35 / month" at bounding box center [555, 131] width 37 height 9
click at [28, 26] on icon at bounding box center [35, 31] width 17 height 17
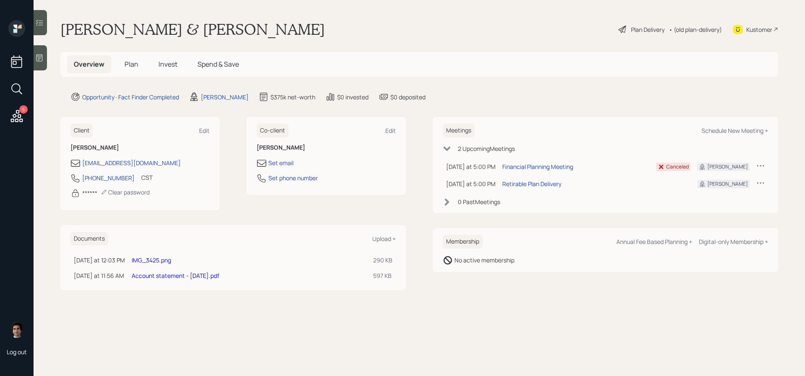
click at [130, 61] on span "Plan" at bounding box center [131, 64] width 14 height 9
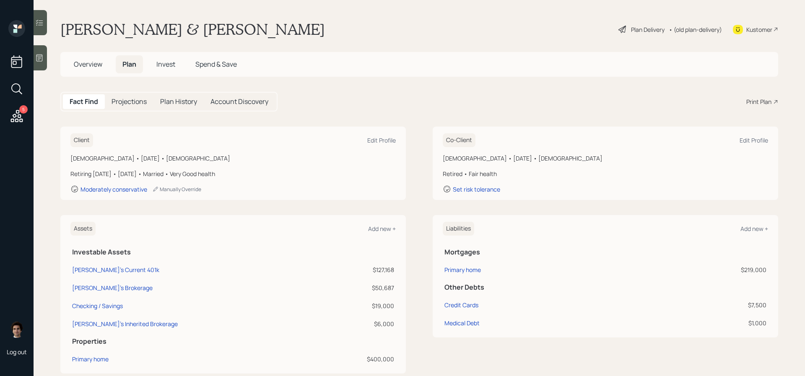
click at [94, 65] on span "Overview" at bounding box center [88, 64] width 28 height 9
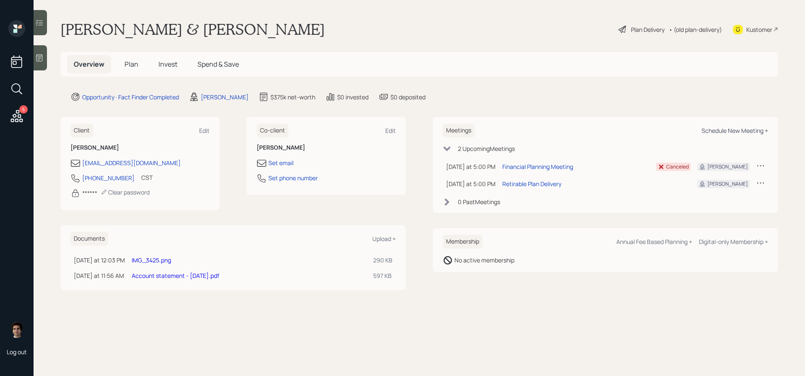
click at [745, 133] on div "Schedule New Meeting +" at bounding box center [734, 131] width 67 height 8
select select "59554aeb-d739-4552-90b9-0d27d70b4bf7"
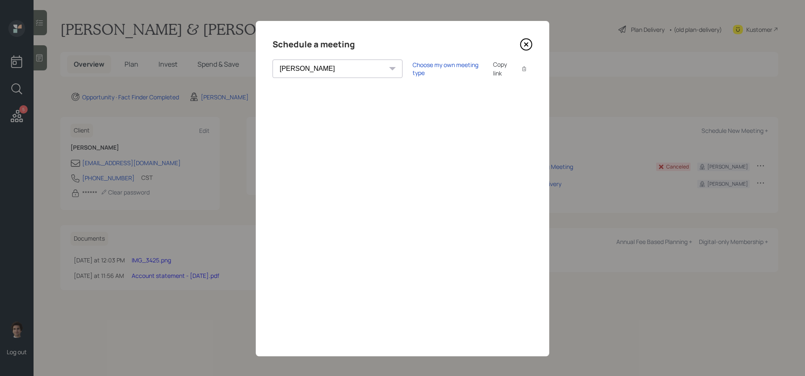
click at [527, 39] on icon at bounding box center [525, 44] width 11 height 11
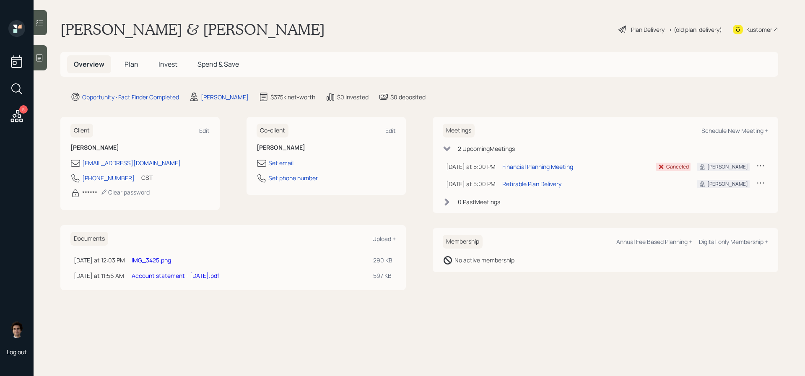
click at [642, 32] on div "Plan Delivery" at bounding box center [648, 29] width 34 height 9
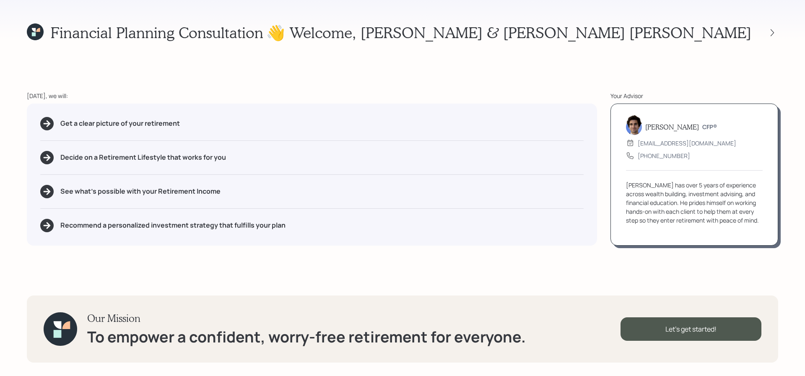
click at [43, 34] on icon at bounding box center [35, 31] width 17 height 17
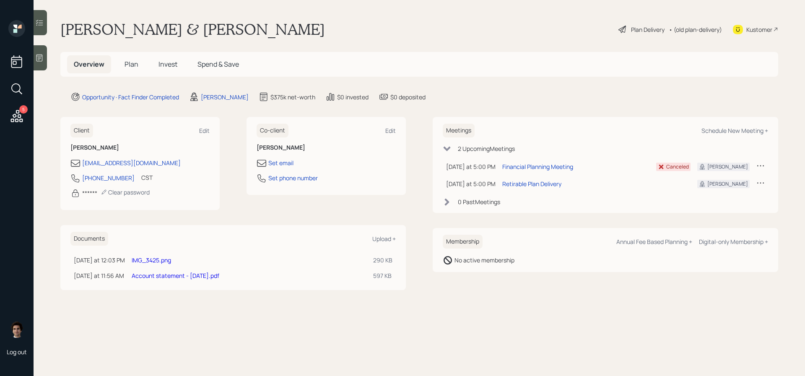
click at [747, 28] on div "Kustomer" at bounding box center [759, 29] width 26 height 9
click at [721, 130] on div "Schedule New Meeting +" at bounding box center [734, 131] width 67 height 8
select select "59554aeb-d739-4552-90b9-0d27d70b4bf7"
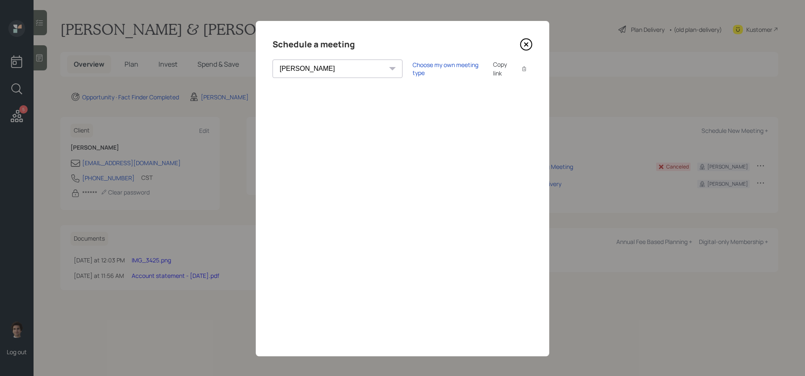
click at [525, 49] on icon at bounding box center [526, 44] width 13 height 13
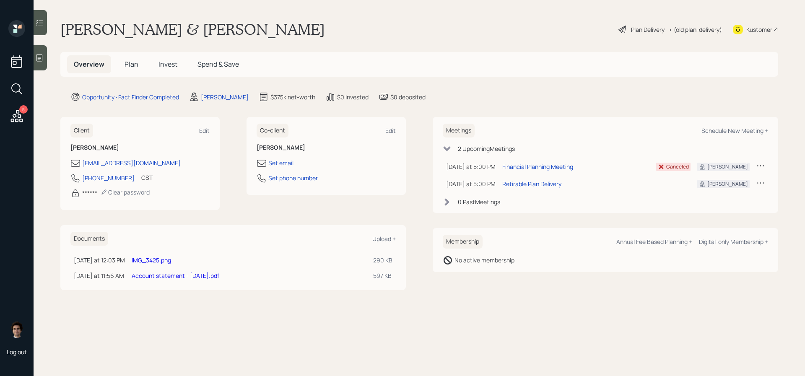
click at [641, 30] on div "Plan Delivery" at bounding box center [648, 29] width 34 height 9
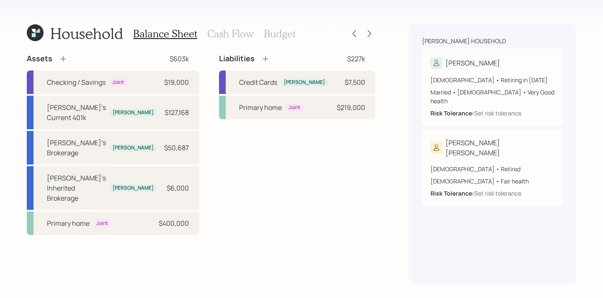
click at [21, 39] on div "Household Balance Sheet Cash Flow Budget Assets $603k Checking / Savings Joint …" at bounding box center [301, 149] width 603 height 298
click at [40, 32] on icon at bounding box center [35, 32] width 17 height 17
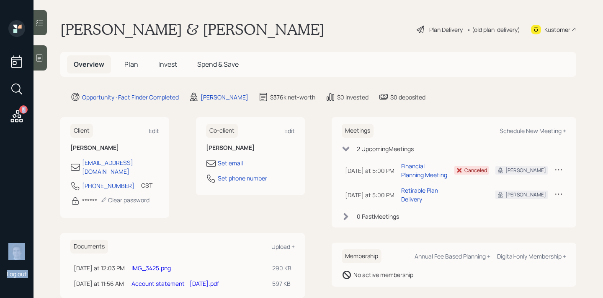
click at [34, 51] on div "5 Log out [PERSON_NAME] & [PERSON_NAME] Plan Delivery • (old plan-delivery) Kus…" at bounding box center [301, 149] width 603 height 298
click at [46, 58] on div at bounding box center [40, 57] width 13 height 25
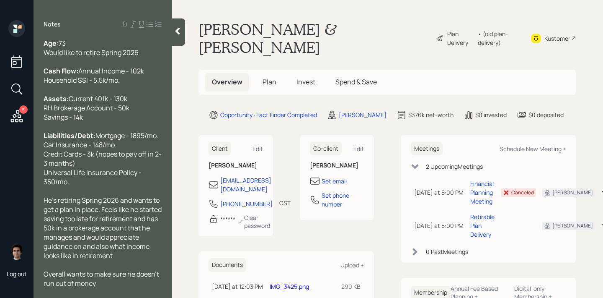
scroll to position [27, 0]
click at [274, 77] on span "Plan" at bounding box center [270, 81] width 14 height 9
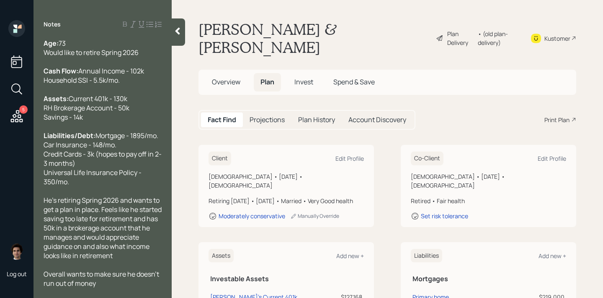
click at [575, 110] on div "Fact Find Projections Plan History Account Discovery Print Plan" at bounding box center [388, 120] width 378 height 20
click at [567, 115] on div "Print Plan" at bounding box center [557, 119] width 25 height 9
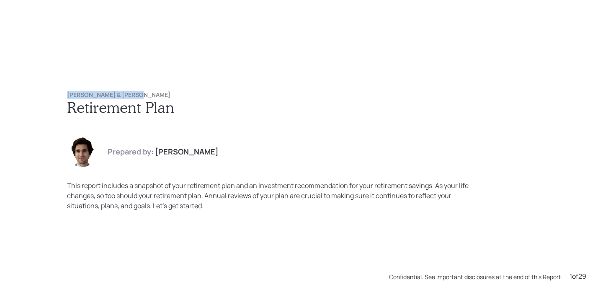
drag, startPoint x: 145, startPoint y: 95, endPoint x: 34, endPoint y: 92, distance: 111.1
click at [34, 92] on div "[PERSON_NAME] & [PERSON_NAME] Retirement Plan Prepared by: [PERSON_NAME] This r…" at bounding box center [301, 149] width 603 height 298
copy h6 "[PERSON_NAME] & [PERSON_NAME]"
click at [313, 91] on h6 "[PERSON_NAME] & [PERSON_NAME]" at bounding box center [301, 94] width 469 height 7
